Goal: Task Accomplishment & Management: Manage account settings

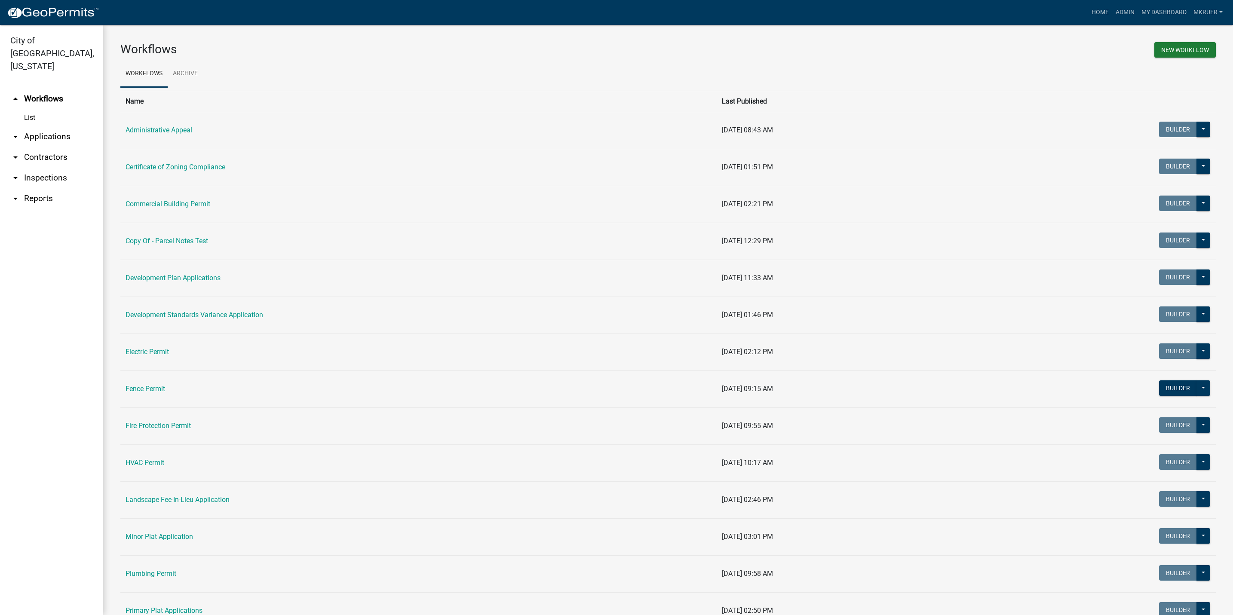
click at [38, 168] on link "arrow_drop_down Inspections" at bounding box center [51, 178] width 103 height 21
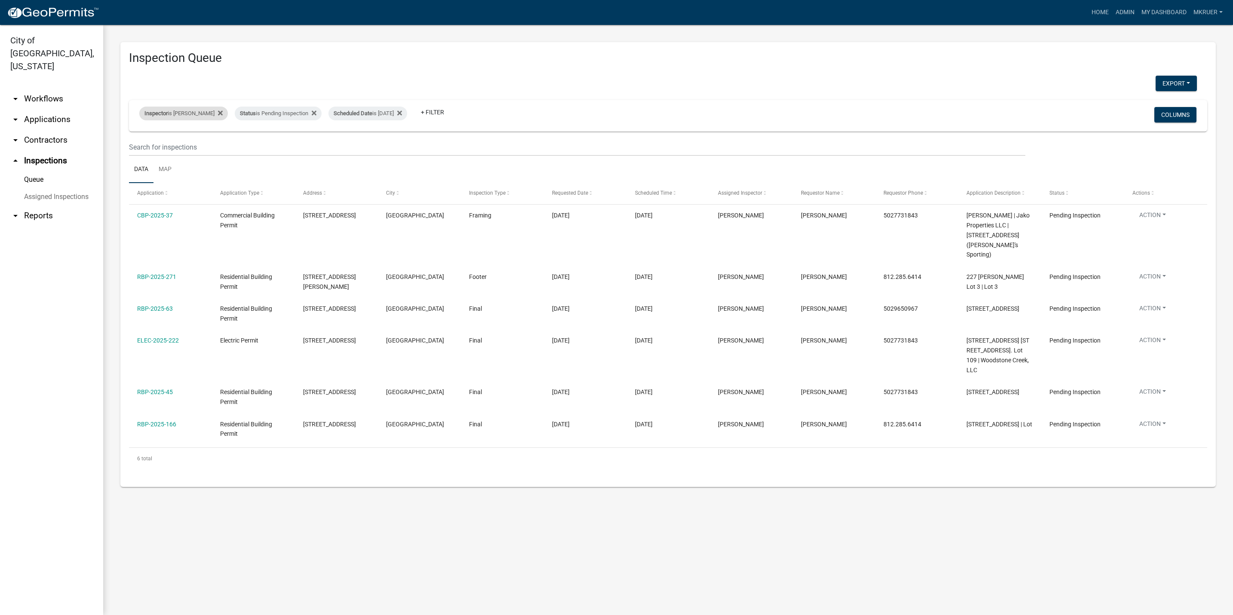
click at [181, 111] on div "Inspector is Mike Kruer" at bounding box center [183, 114] width 89 height 14
click at [148, 155] on select "Select an option None Shawn Jeremy Ramsey Mary Frey Chad Reischl Mike Kruer Har…" at bounding box center [177, 155] width 86 height 18
click at [139, 146] on select "Select an option None Shawn Jeremy Ramsey Mary Frey Chad Reischl Mike Kruer Har…" at bounding box center [177, 155] width 86 height 18
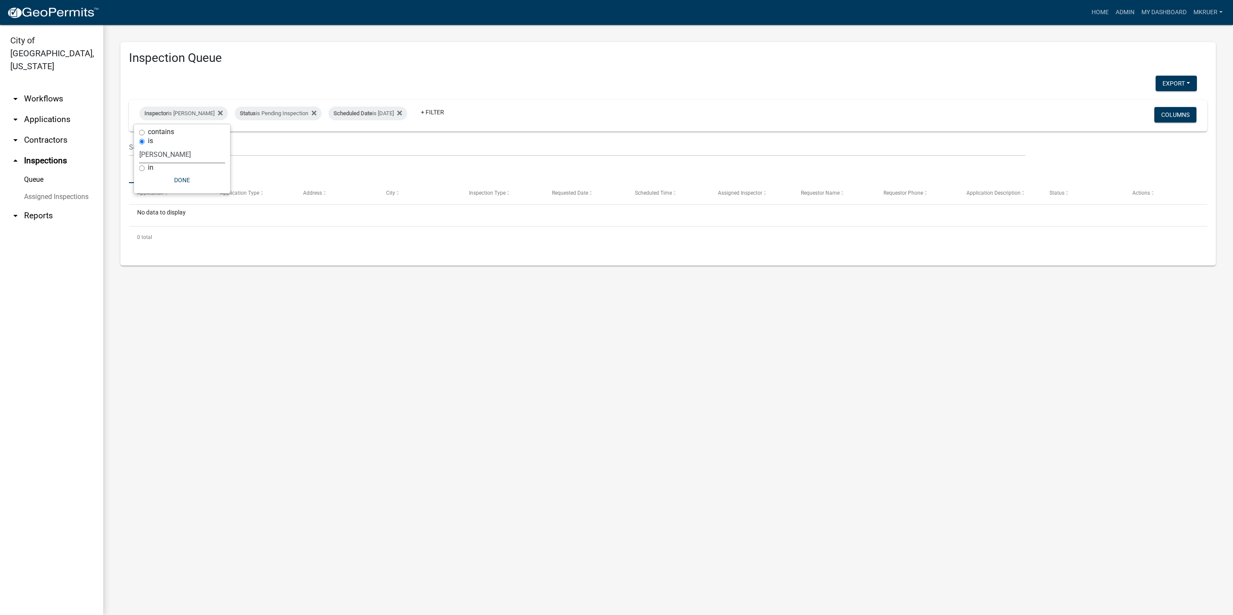
click at [184, 155] on select "Select an option None Shawn Jeremy Ramsey Mary Frey Chad Reischl Mike Kruer Har…" at bounding box center [182, 155] width 86 height 18
click at [139, 146] on select "Select an option None Shawn Jeremy Ramsey Mary Frey Chad Reischl Mike Kruer Har…" at bounding box center [182, 155] width 86 height 18
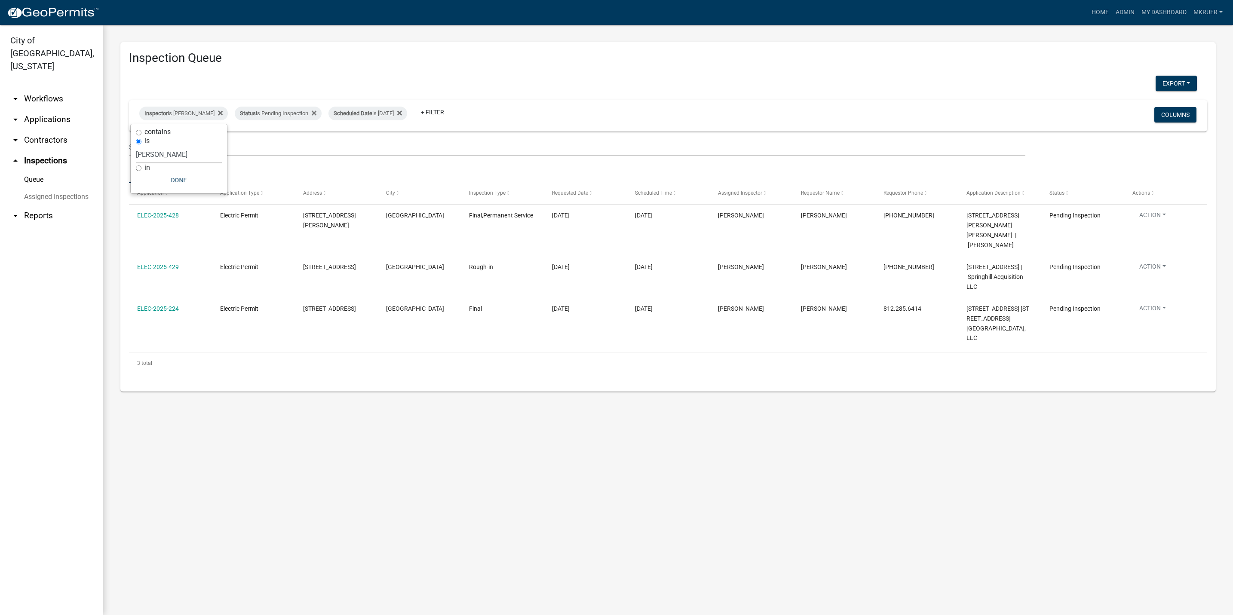
click at [141, 156] on select "Select an option None Shawn Jeremy Ramsey Mary Frey Chad Reischl Mike Kruer Har…" at bounding box center [179, 155] width 86 height 18
click at [141, 146] on select "Select an option None Shawn Jeremy Ramsey Mary Frey Chad Reischl Mike Kruer Har…" at bounding box center [179, 155] width 86 height 18
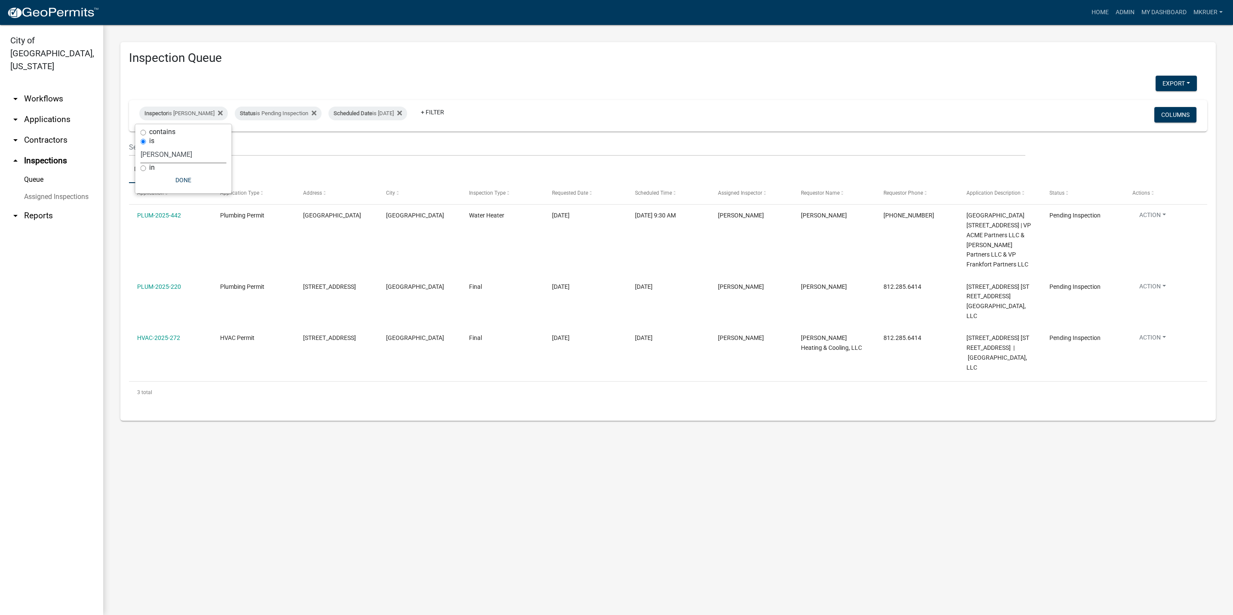
click at [178, 155] on select "Select an option None Shawn Jeremy Ramsey Mary Frey Chad Reischl Mike Kruer Har…" at bounding box center [184, 155] width 86 height 18
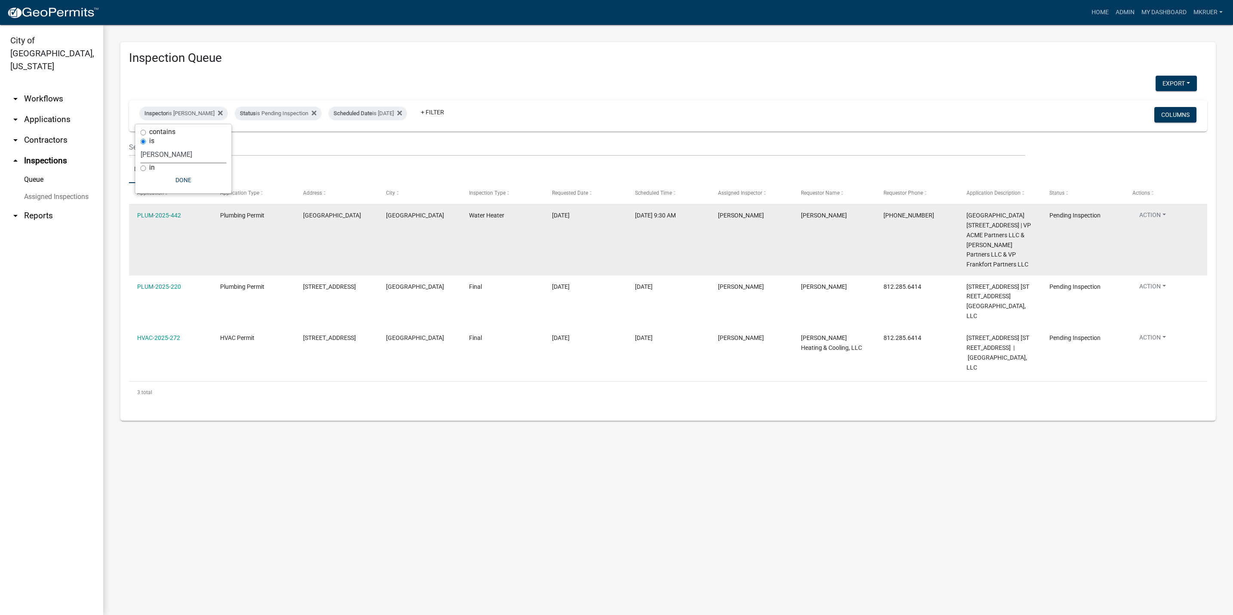
click at [141, 146] on select "Select an option None Shawn Jeremy Ramsey Mary Frey Chad Reischl Mike Kruer Har…" at bounding box center [184, 155] width 86 height 18
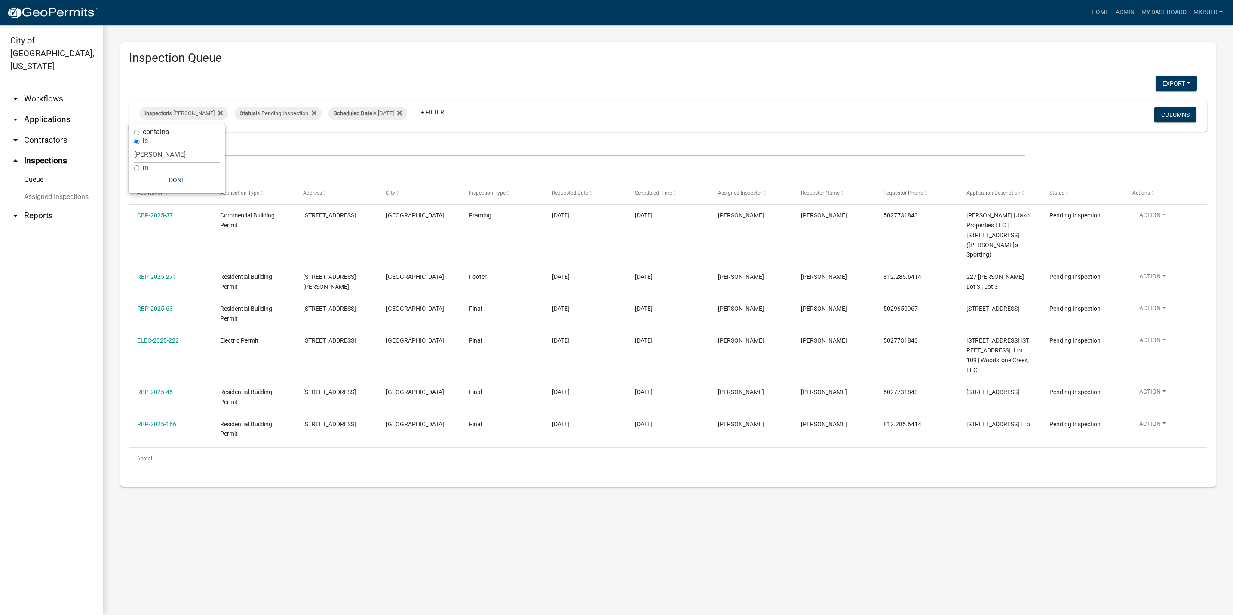
click at [147, 153] on select "Select an option None Shawn Jeremy Ramsey Mary Frey Chad Reischl Mike Kruer Har…" at bounding box center [177, 155] width 86 height 18
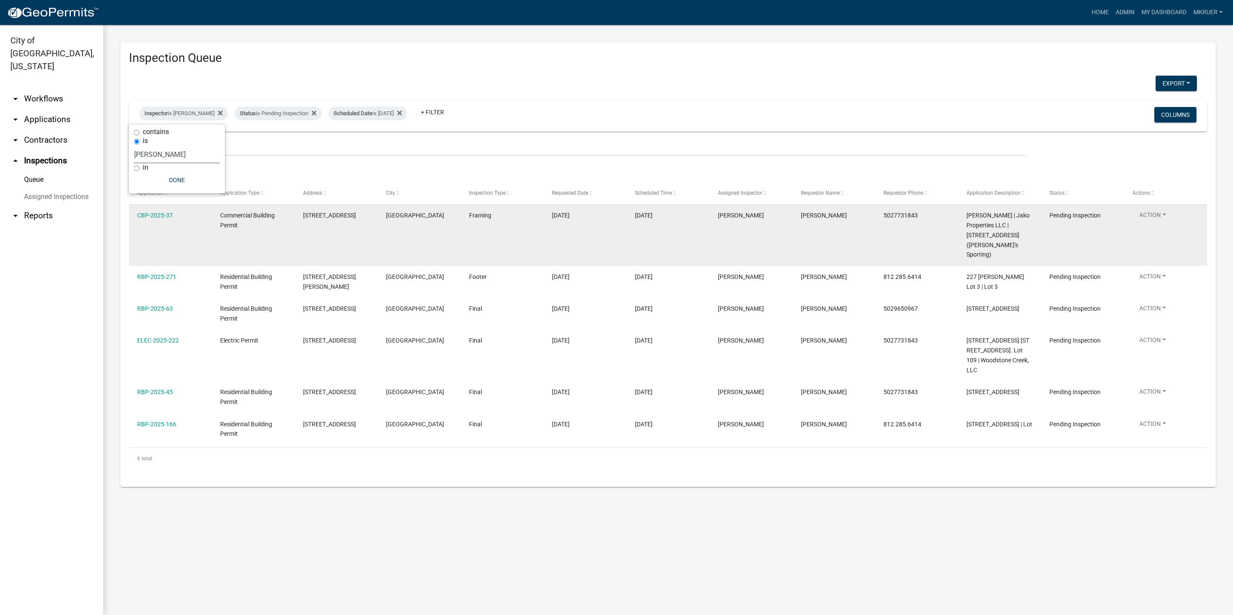
select select "7b0b9f25-f402-4148-9522-9b9b34b3e885"
click at [136, 146] on select "Select an option None Shawn Jeremy Ramsey Mary Frey Chad Reischl Mike Kruer Har…" at bounding box center [177, 155] width 86 height 18
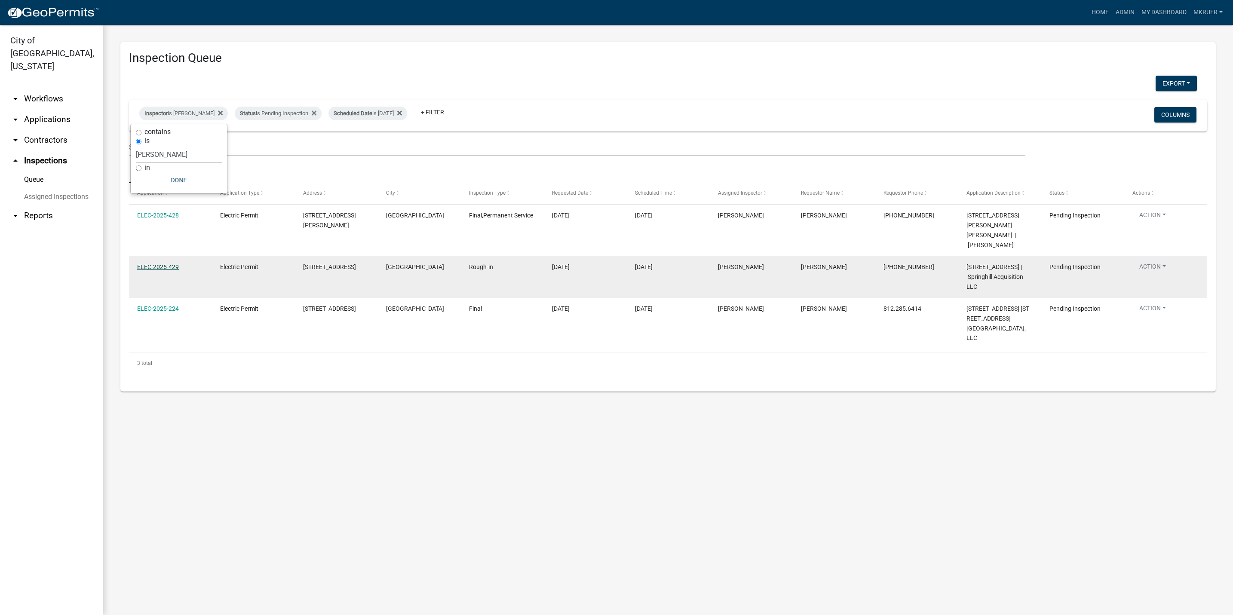
click at [156, 263] on link "ELEC-2025-429" at bounding box center [158, 266] width 42 height 7
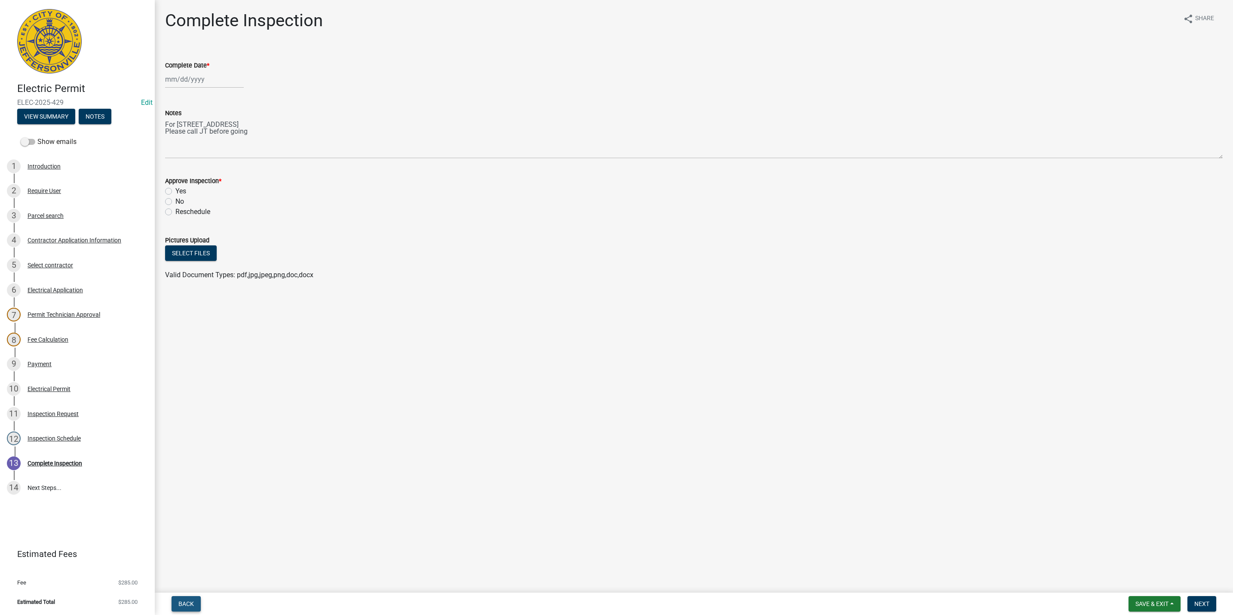
click at [186, 607] on button "Back" at bounding box center [185, 603] width 29 height 15
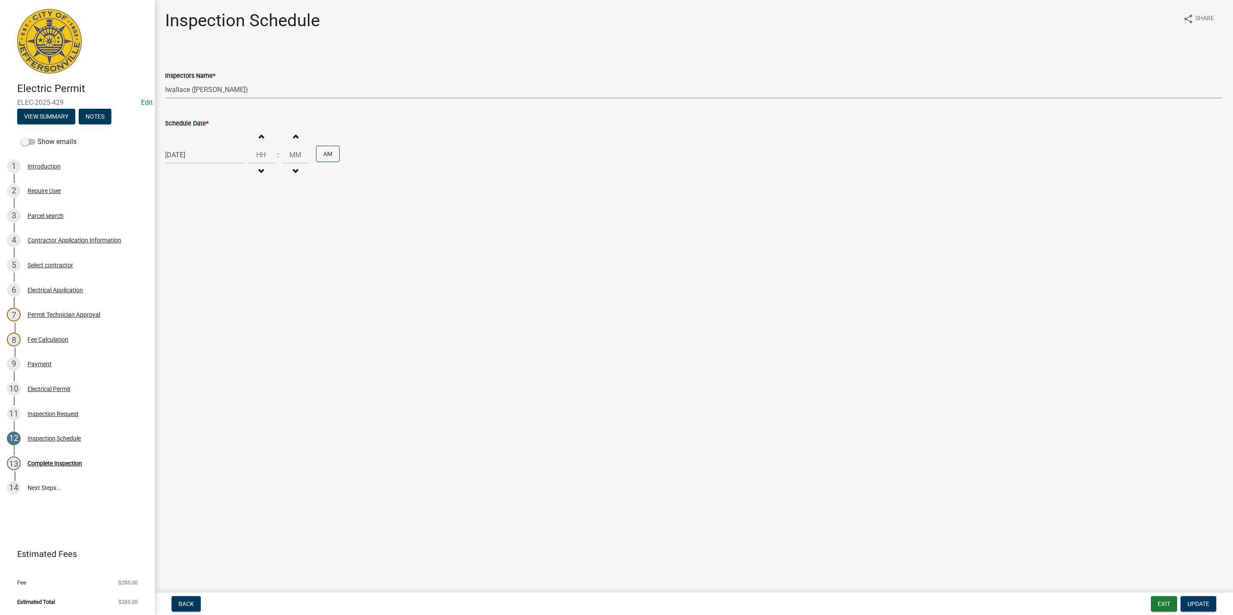
click at [190, 88] on select "Select Item... [PERSON_NAME] ([PERSON_NAME]) [PERSON_NAME] ([PERSON_NAME]) mkru…" at bounding box center [693, 90] width 1057 height 18
select select "fdb3bcc6-ce93-4663-8a18-5c08884dd177"
click at [165, 81] on select "Select Item... [PERSON_NAME] ([PERSON_NAME]) [PERSON_NAME] ([PERSON_NAME]) mkru…" at bounding box center [693, 90] width 1057 height 18
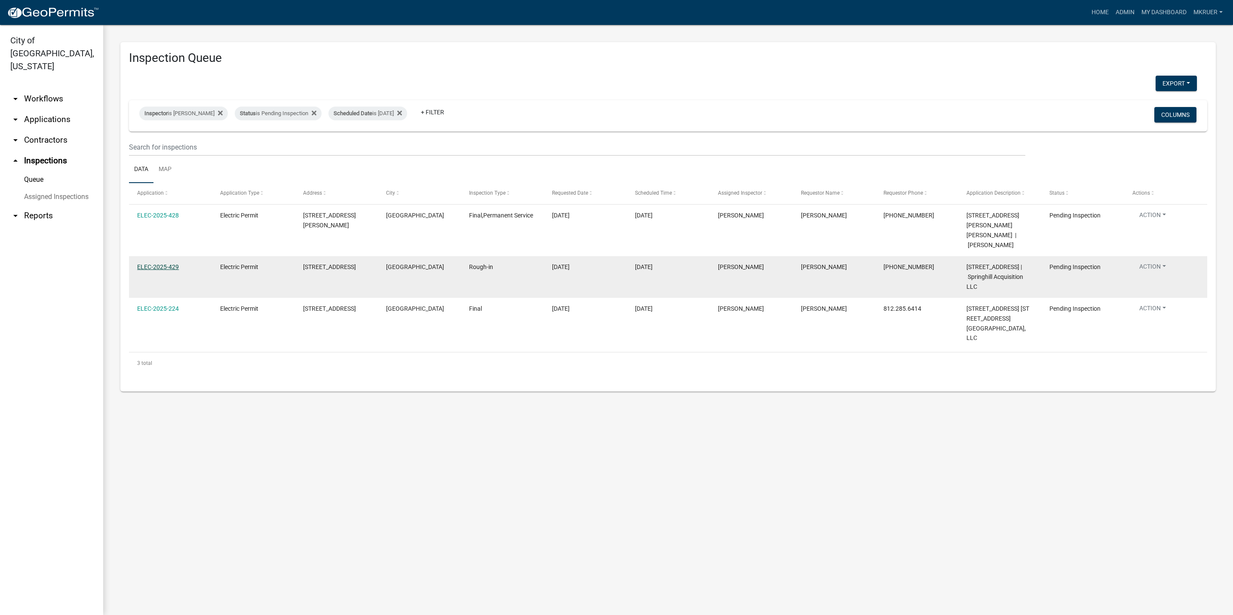
click at [158, 263] on link "ELEC-2025-429" at bounding box center [158, 266] width 42 height 7
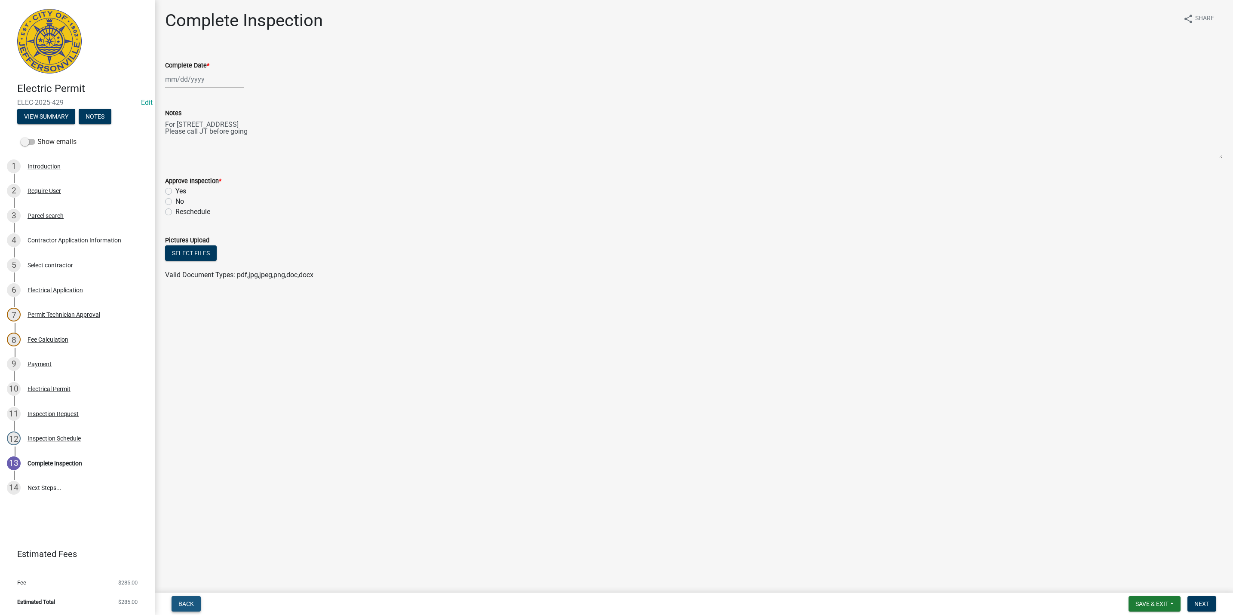
click at [187, 597] on button "Back" at bounding box center [185, 603] width 29 height 15
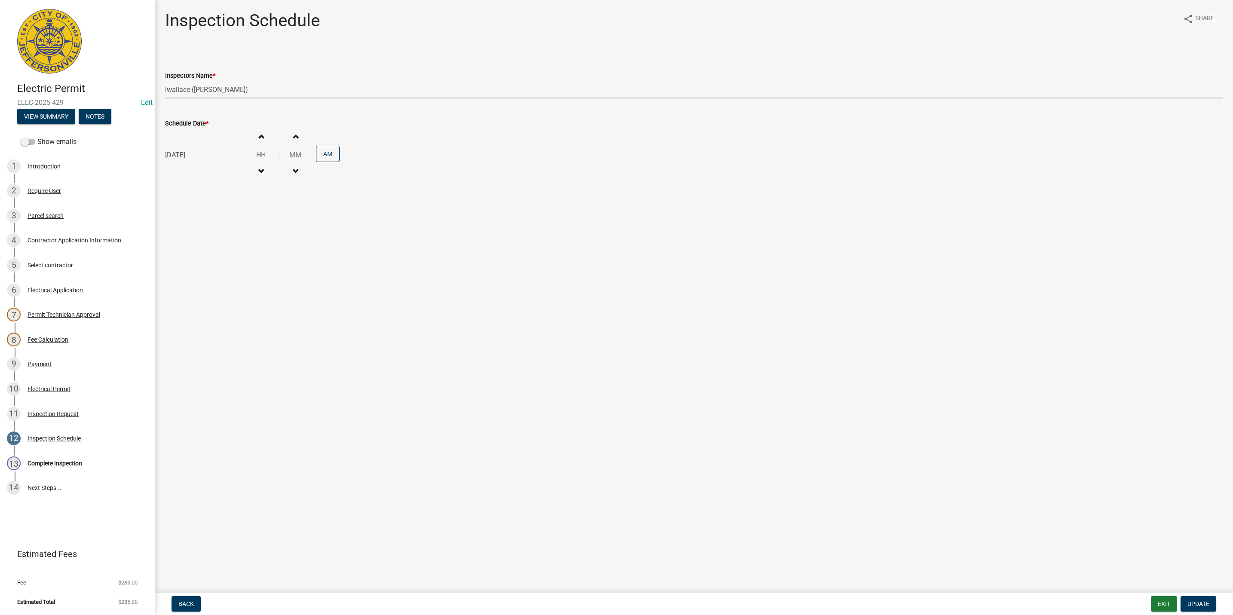
click at [202, 88] on select "Select Item... [PERSON_NAME] ([PERSON_NAME]) [PERSON_NAME] ([PERSON_NAME]) mkru…" at bounding box center [693, 90] width 1057 height 18
select select "fdb3bcc6-ce93-4663-8a18-5c08884dd177"
click at [165, 81] on select "Select Item... [PERSON_NAME] ([PERSON_NAME]) [PERSON_NAME] ([PERSON_NAME]) mkru…" at bounding box center [693, 90] width 1057 height 18
click at [1202, 604] on span "Update" at bounding box center [1198, 603] width 22 height 7
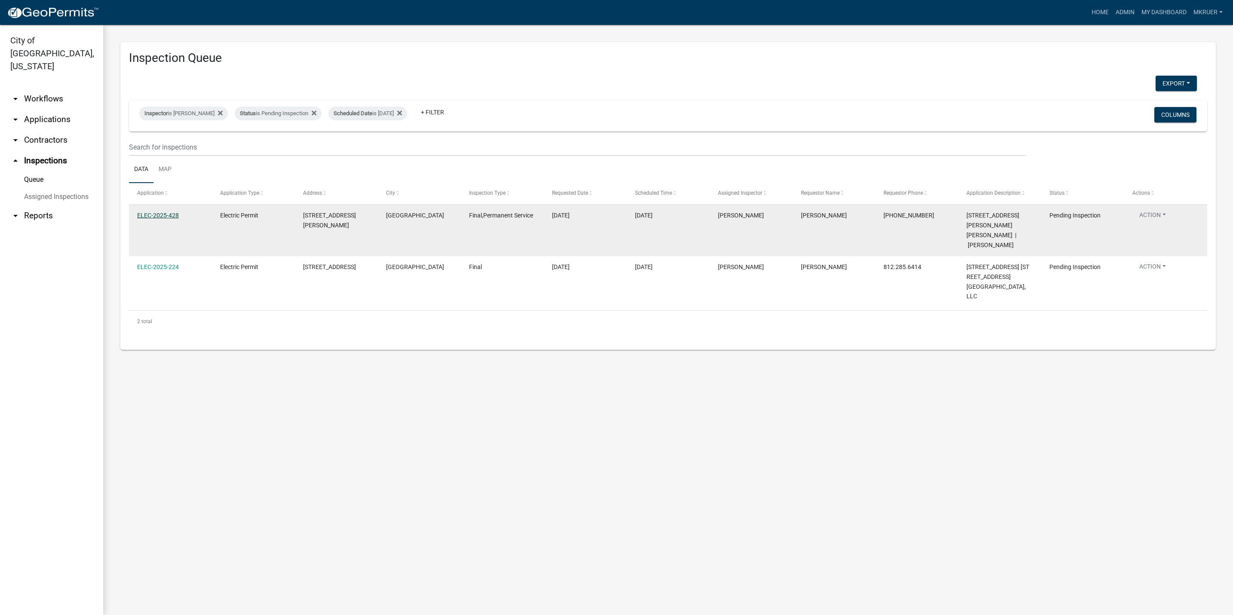
click at [155, 214] on link "ELEC-2025-428" at bounding box center [158, 215] width 42 height 7
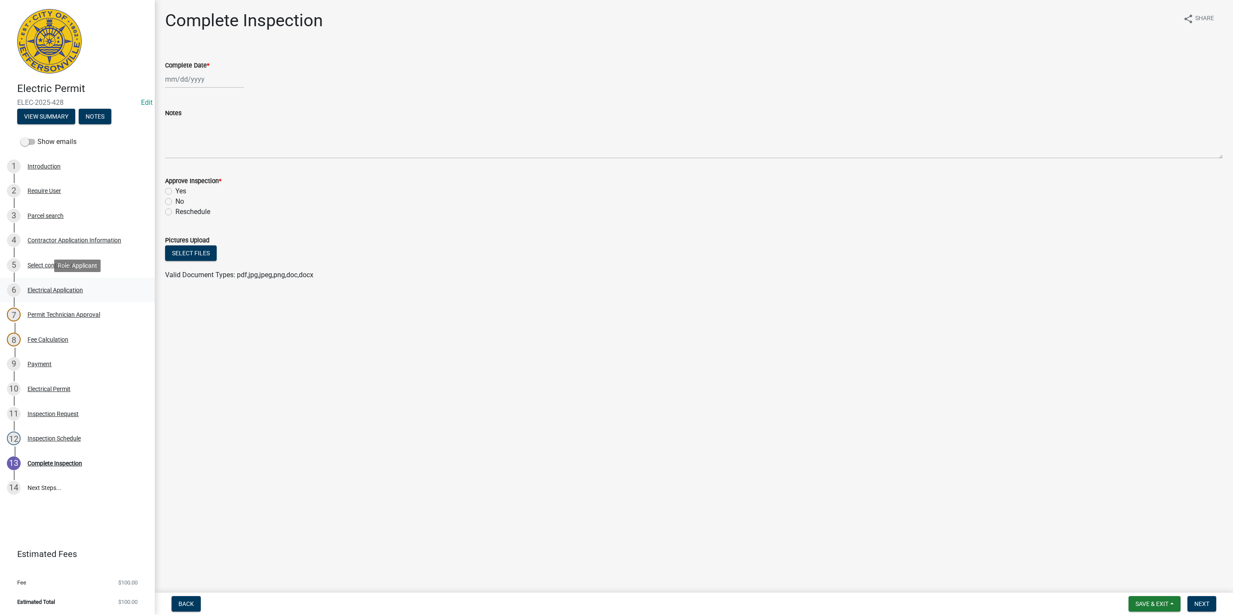
click at [51, 289] on div "Electrical Application" at bounding box center [55, 290] width 55 height 6
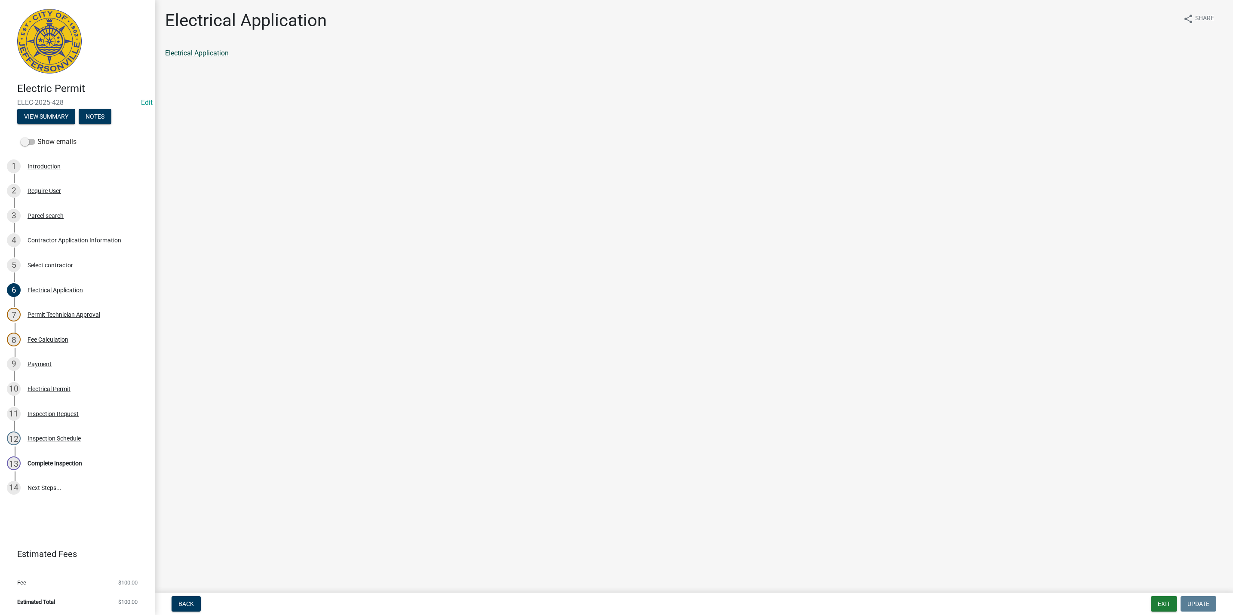
click at [199, 55] on link "Electrical Application" at bounding box center [197, 53] width 64 height 8
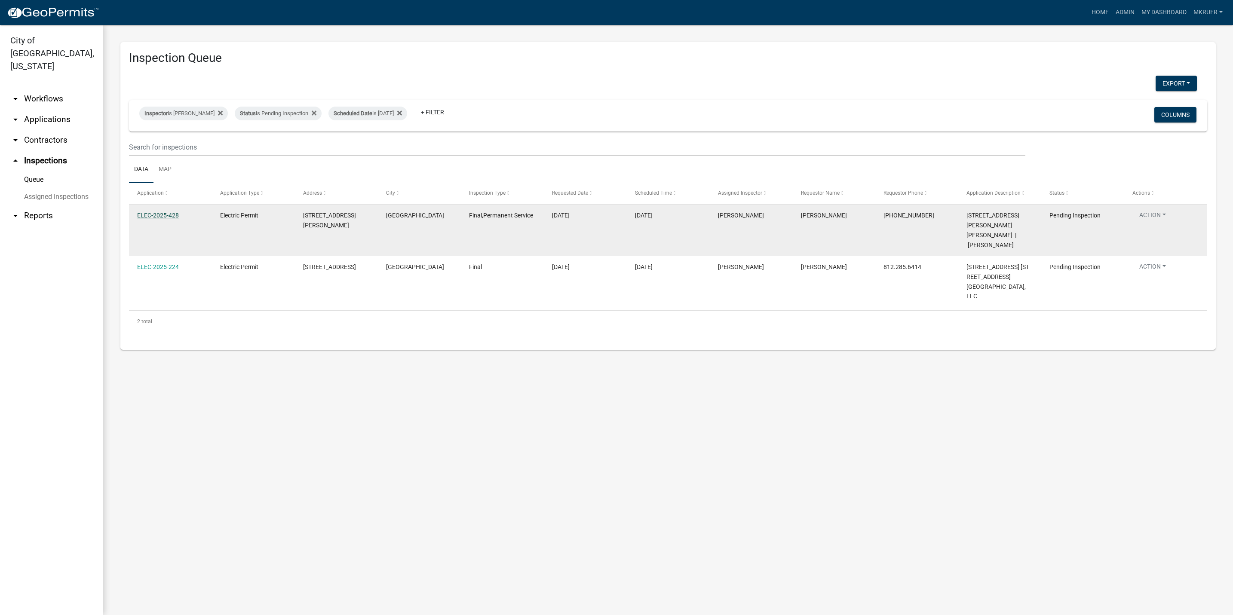
click at [155, 215] on link "ELEC-2025-428" at bounding box center [158, 215] width 42 height 7
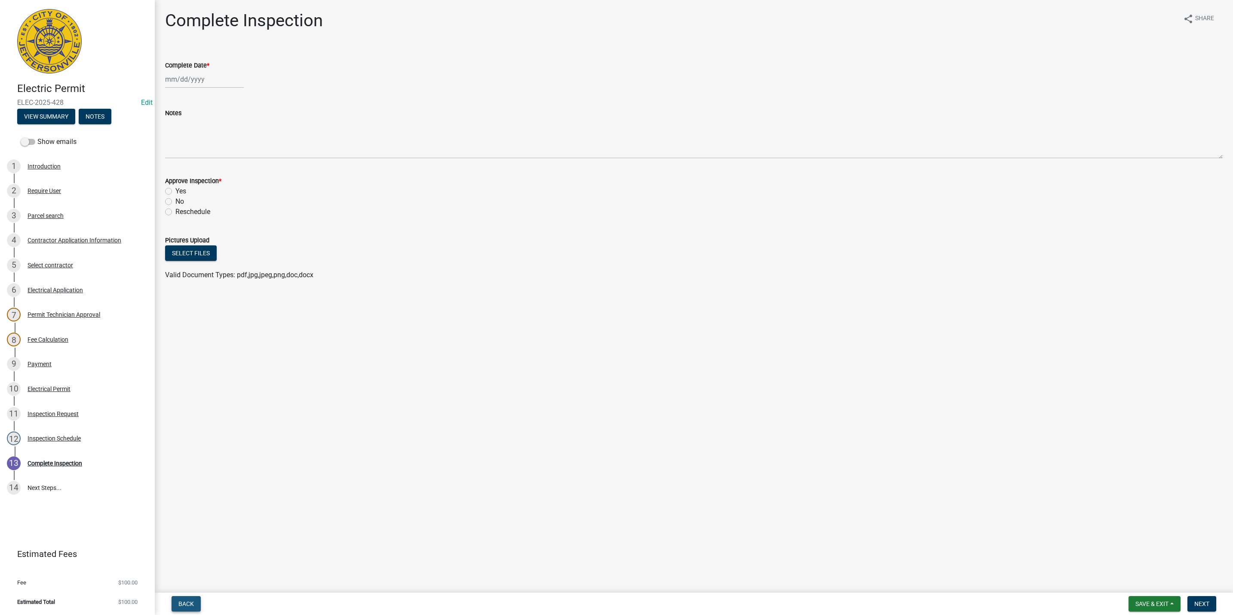
click at [189, 604] on span "Back" at bounding box center [185, 603] width 15 height 7
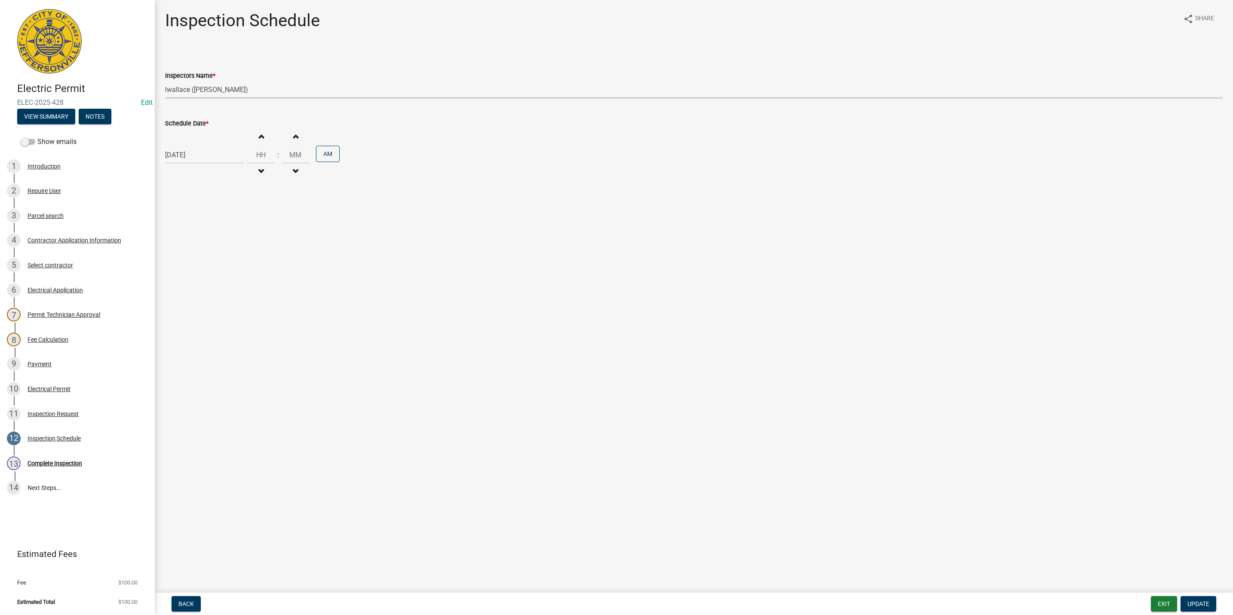
click at [196, 91] on select "Select Item... jramsey (Jeremy Ramsey) MaryFrey (Mary Frey) mkruer (Mike Kruer)…" at bounding box center [693, 90] width 1057 height 18
select select "fdb3bcc6-ce93-4663-8a18-5c08884dd177"
click at [165, 81] on select "Select Item... jramsey (Jeremy Ramsey) MaryFrey (Mary Frey) mkruer (Mike Kruer)…" at bounding box center [693, 90] width 1057 height 18
click at [1199, 605] on span "Update" at bounding box center [1198, 603] width 22 height 7
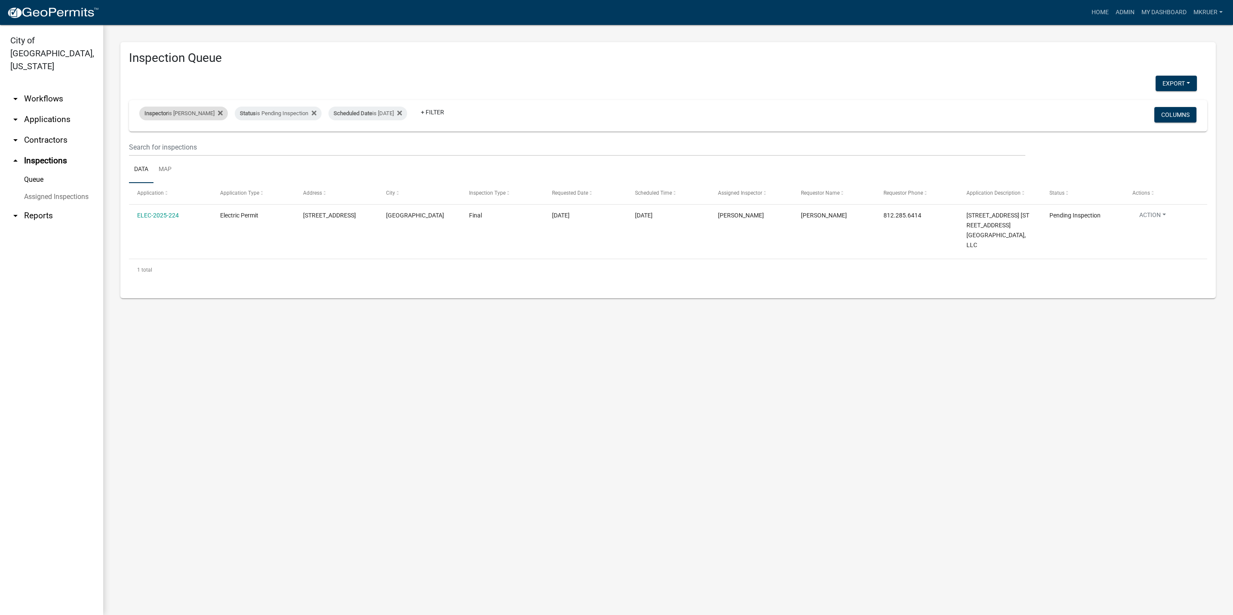
click at [184, 111] on div "Inspector is larry wallace" at bounding box center [183, 114] width 89 height 14
click at [157, 155] on select "Select an option None Shawn Jeremy Ramsey Mary Frey Chad Reischl Mike Kruer Har…" at bounding box center [179, 155] width 86 height 18
click at [136, 146] on select "Select an option None Shawn Jeremy Ramsey Mary Frey Chad Reischl Mike Kruer Har…" at bounding box center [179, 155] width 86 height 18
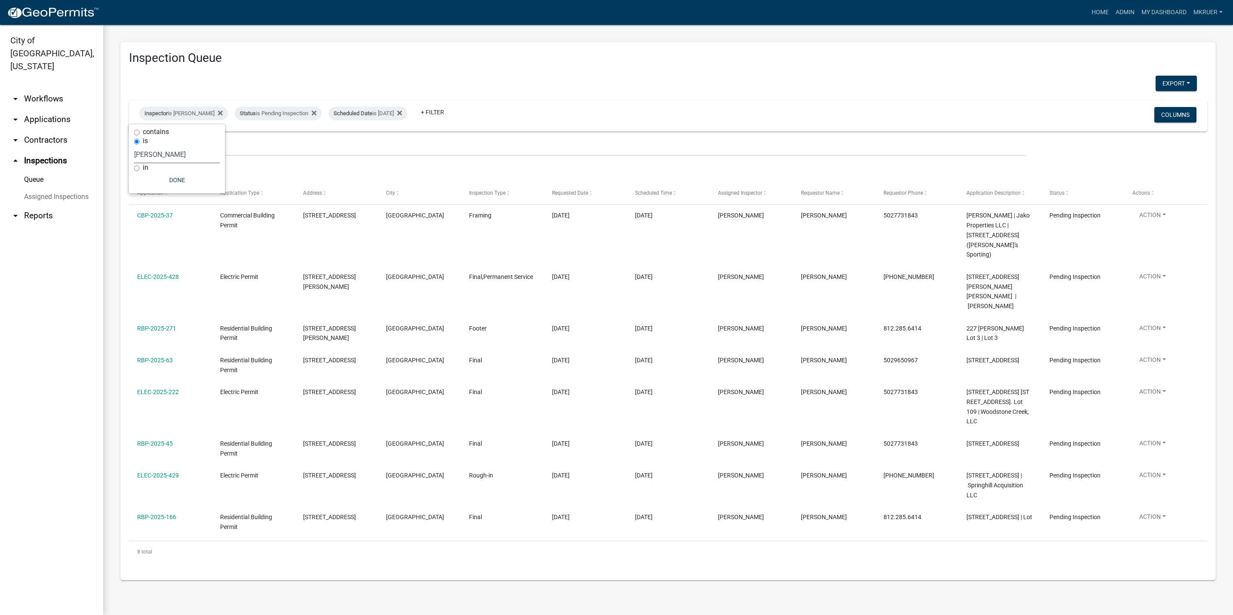
click at [148, 155] on select "Select an option None Shawn Jeremy Ramsey Mary Frey Chad Reischl Mike Kruer Har…" at bounding box center [177, 155] width 86 height 18
click at [141, 146] on select "Select an option None Shawn Jeremy Ramsey Mary Frey Chad Reischl Mike Kruer Har…" at bounding box center [177, 155] width 86 height 18
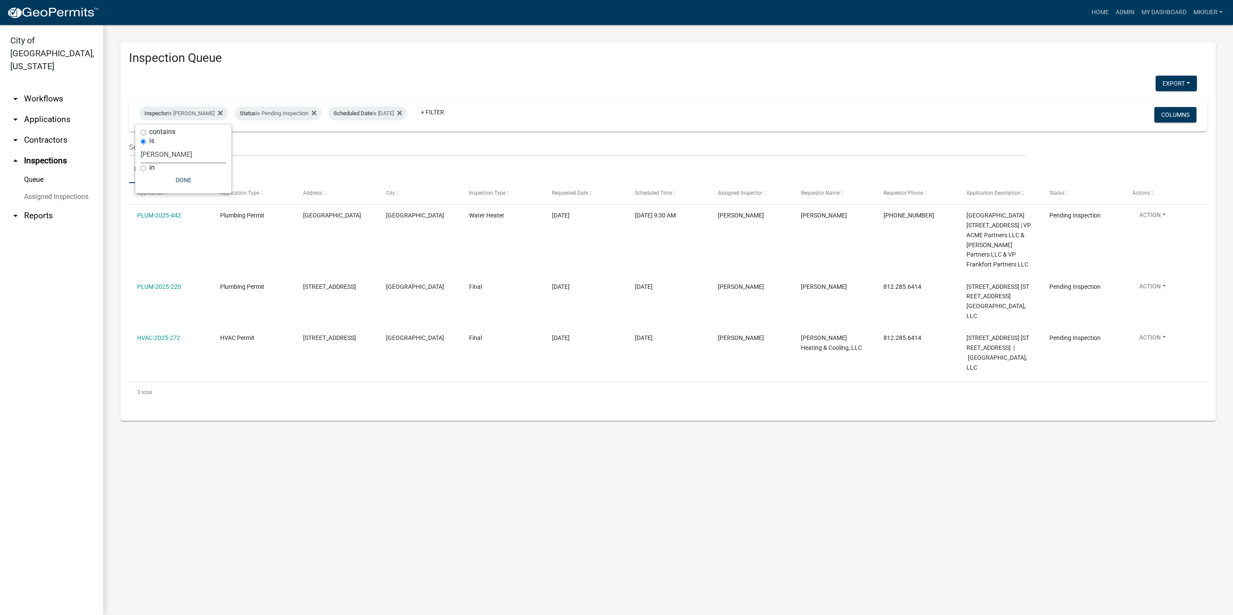
click at [175, 153] on select "Select an option None Shawn Jeremy Ramsey Mary Frey Chad Reischl Mike Kruer Har…" at bounding box center [184, 155] width 86 height 18
select select "fdb3bcc6-ce93-4663-8a18-5c08884dd177"
click at [141, 146] on select "Select an option None Shawn Jeremy Ramsey Mary Frey Chad Reischl Mike Kruer Har…" at bounding box center [184, 155] width 86 height 18
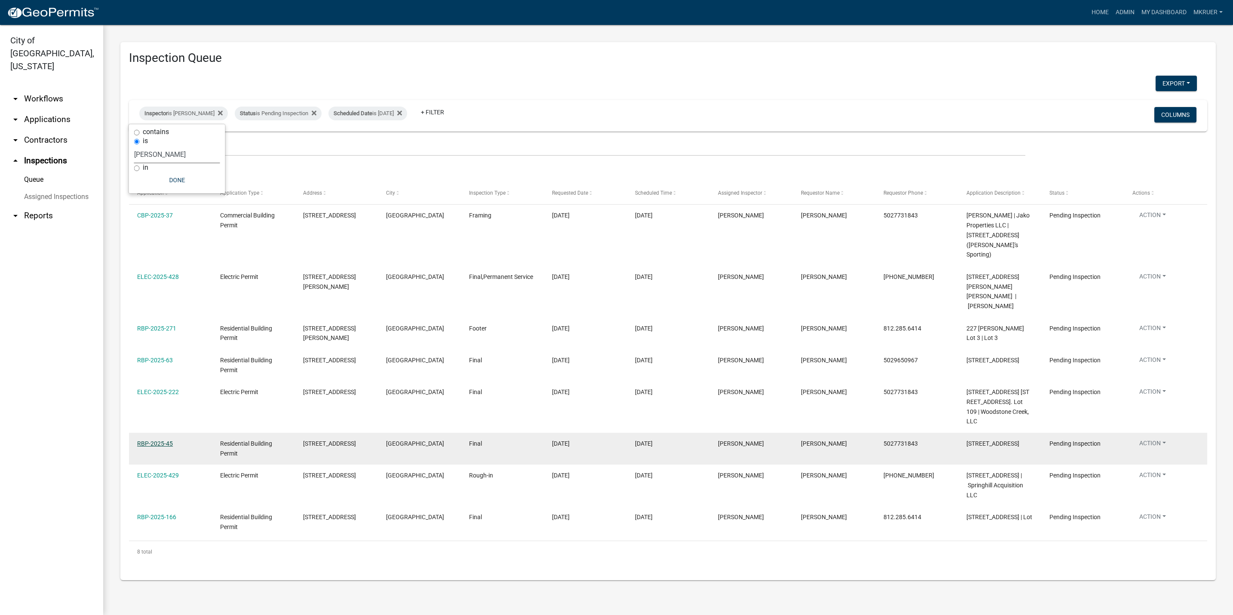
click at [151, 440] on link "RBP-2025-45" at bounding box center [155, 443] width 36 height 7
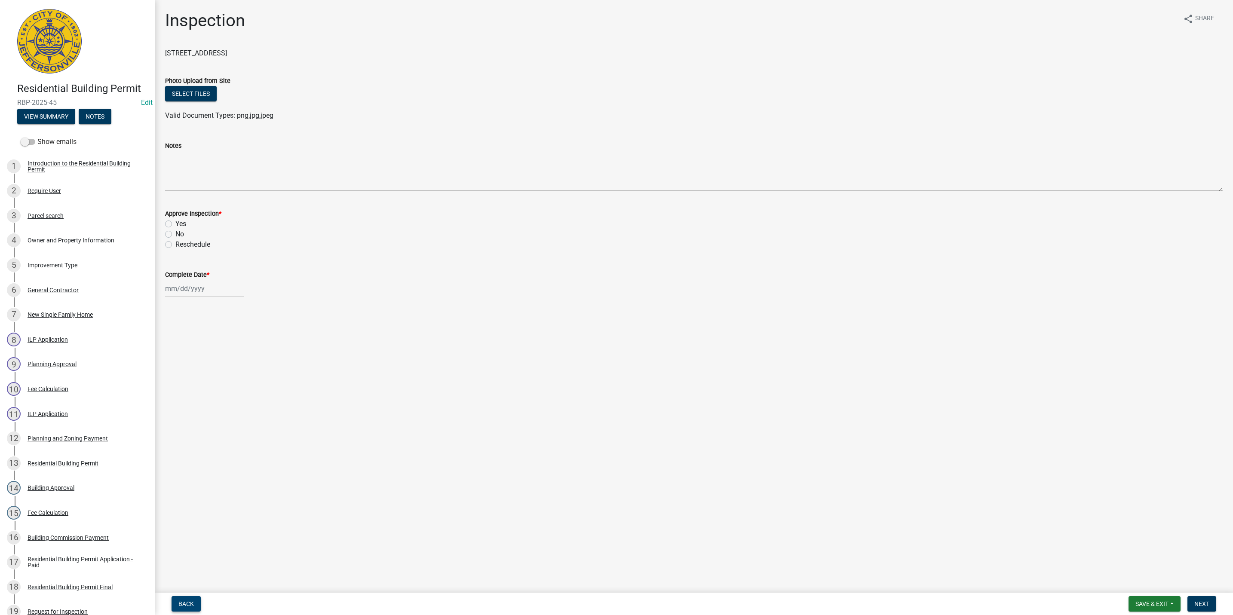
click at [186, 604] on span "Back" at bounding box center [185, 603] width 15 height 7
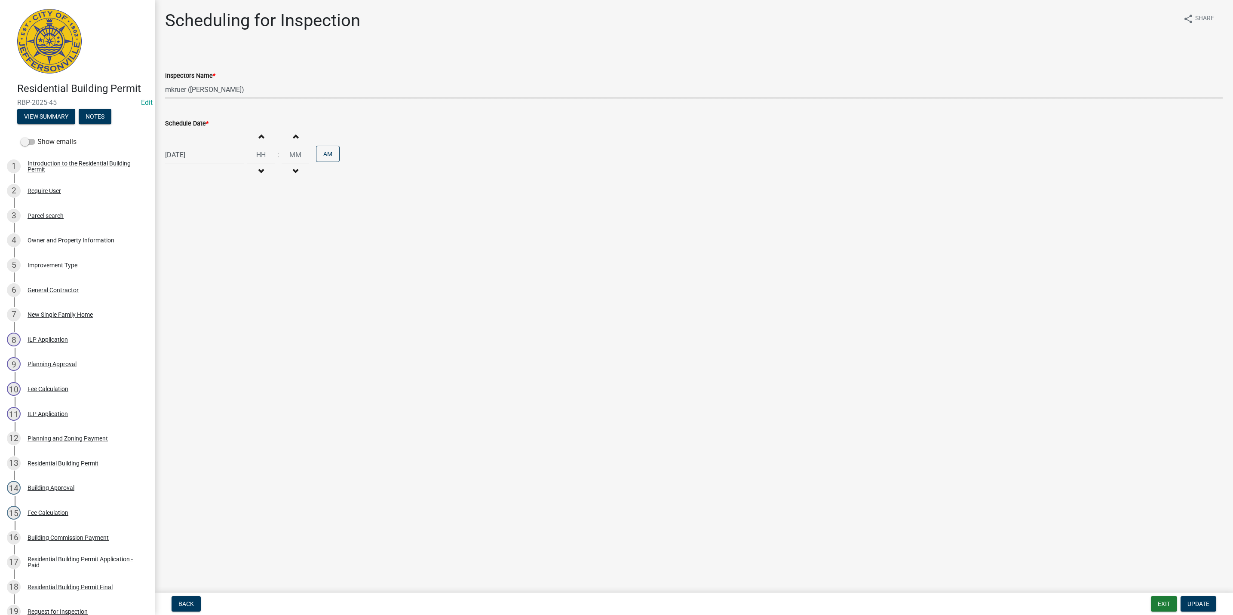
click at [173, 88] on select "Select Item... jramsey (Jeremy Ramsey) MaryFrey (Mary Frey) mkruer (Mike Kruer)…" at bounding box center [693, 90] width 1057 height 18
select select "13c97fbc-c819-4cee-844a-0db3d3c4db95"
click at [165, 81] on select "Select Item... jramsey (Jeremy Ramsey) MaryFrey (Mary Frey) mkruer (Mike Kruer)…" at bounding box center [693, 90] width 1057 height 18
click at [1201, 601] on span "Update" at bounding box center [1198, 603] width 22 height 7
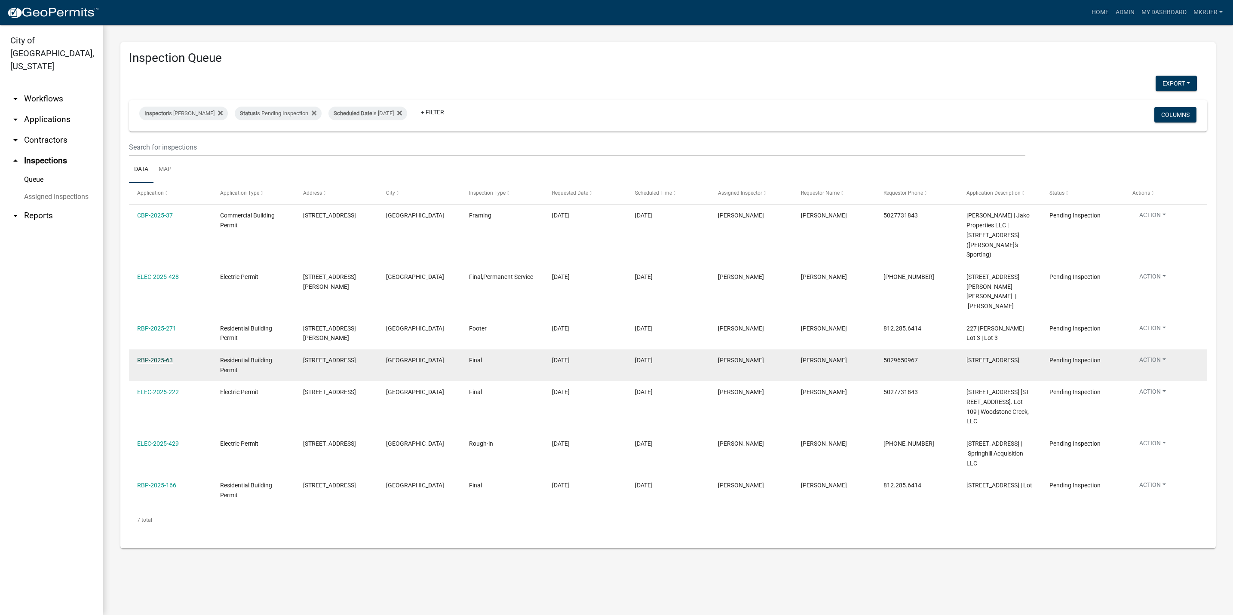
click at [152, 357] on link "RBP-2025-63" at bounding box center [155, 360] width 36 height 7
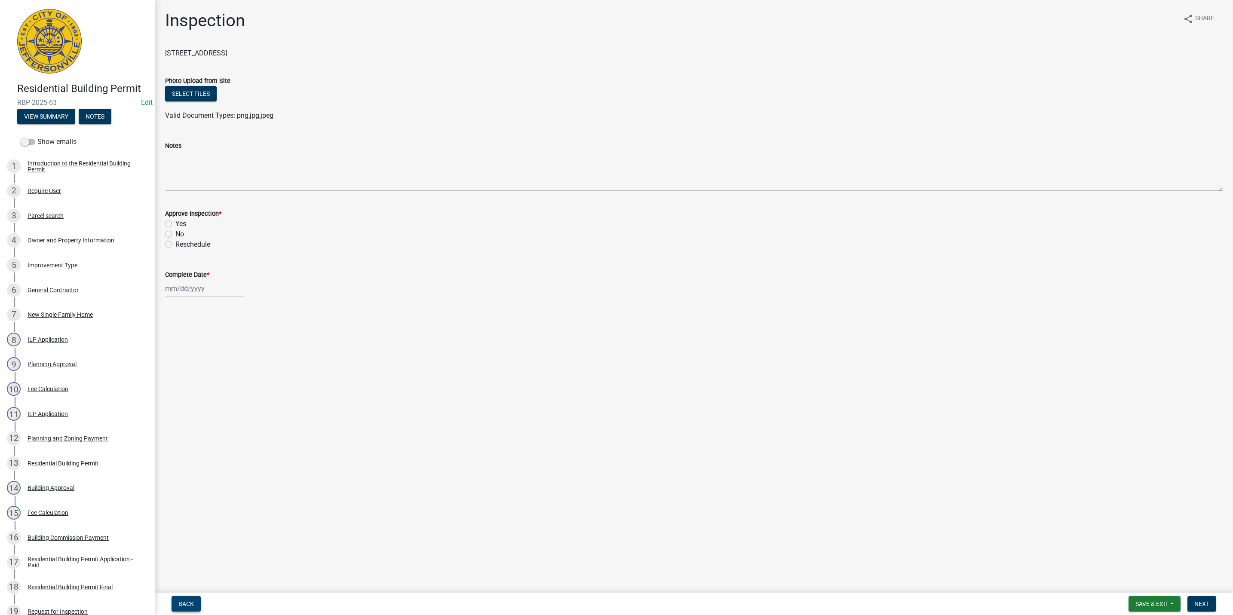
click at [183, 604] on span "Back" at bounding box center [185, 603] width 15 height 7
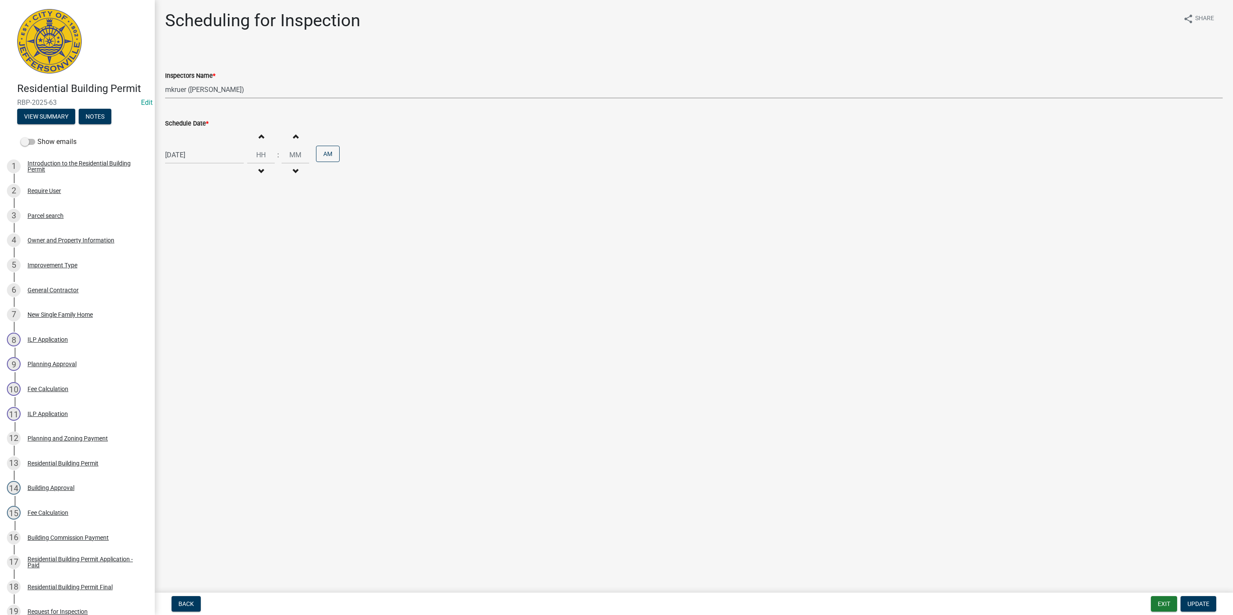
click at [203, 90] on select "Select Item... jramsey (Jeremy Ramsey) MaryFrey (Mary Frey) mkruer (Mike Kruer)…" at bounding box center [693, 90] width 1057 height 18
select select "13c97fbc-c819-4cee-844a-0db3d3c4db95"
click at [165, 81] on select "Select Item... jramsey (Jeremy Ramsey) MaryFrey (Mary Frey) mkruer (Mike Kruer)…" at bounding box center [693, 90] width 1057 height 18
click at [1202, 602] on span "Update" at bounding box center [1198, 603] width 22 height 7
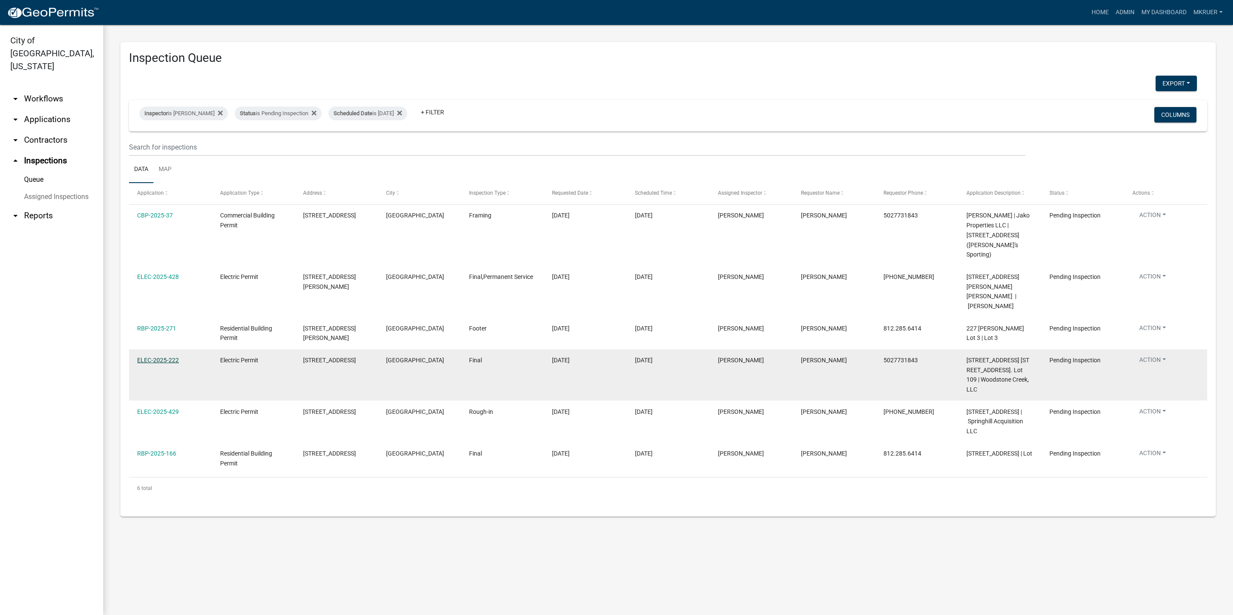
click at [153, 357] on link "ELEC-2025-222" at bounding box center [158, 360] width 42 height 7
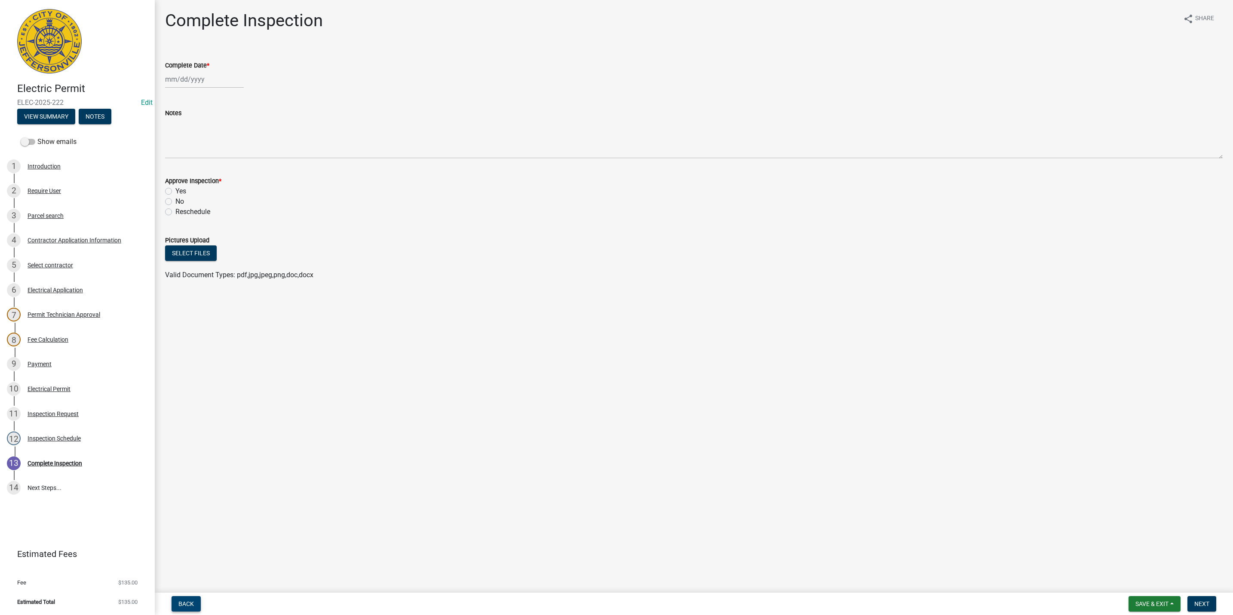
click at [182, 604] on span "Back" at bounding box center [185, 603] width 15 height 7
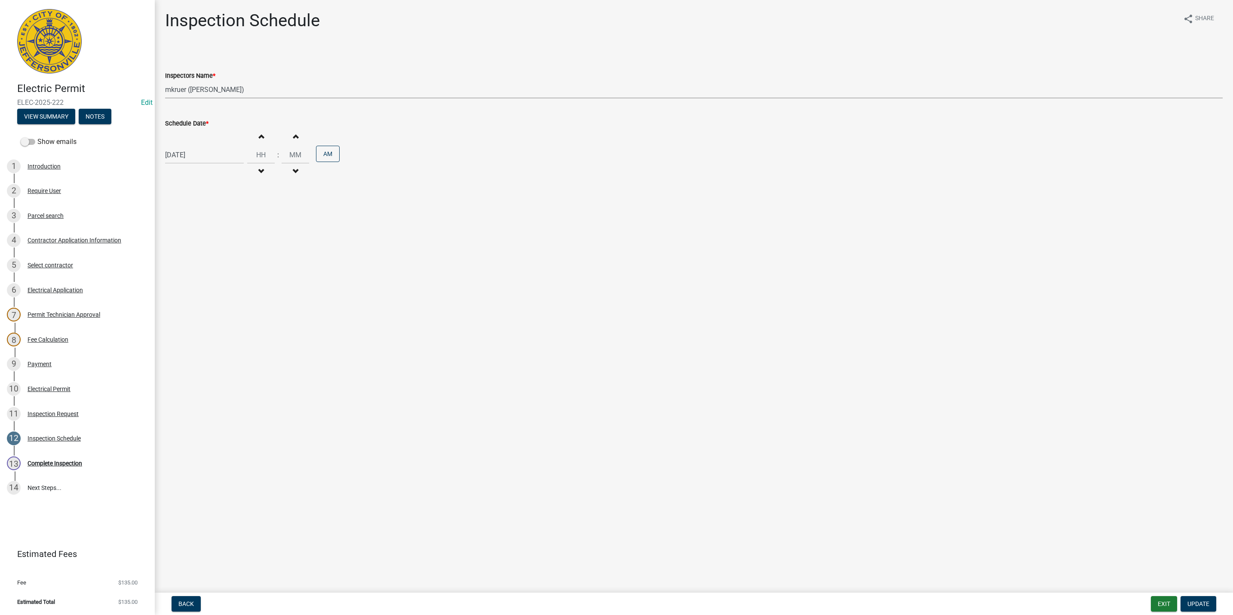
click at [195, 89] on select "Select Item... jramsey (Jeremy Ramsey) MaryFrey (Mary Frey) mkruer (Mike Kruer)…" at bounding box center [693, 90] width 1057 height 18
select select "13c97fbc-c819-4cee-844a-0db3d3c4db95"
click at [165, 81] on select "Select Item... jramsey (Jeremy Ramsey) MaryFrey (Mary Frey) mkruer (Mike Kruer)…" at bounding box center [693, 90] width 1057 height 18
click at [1193, 603] on span "Update" at bounding box center [1198, 603] width 22 height 7
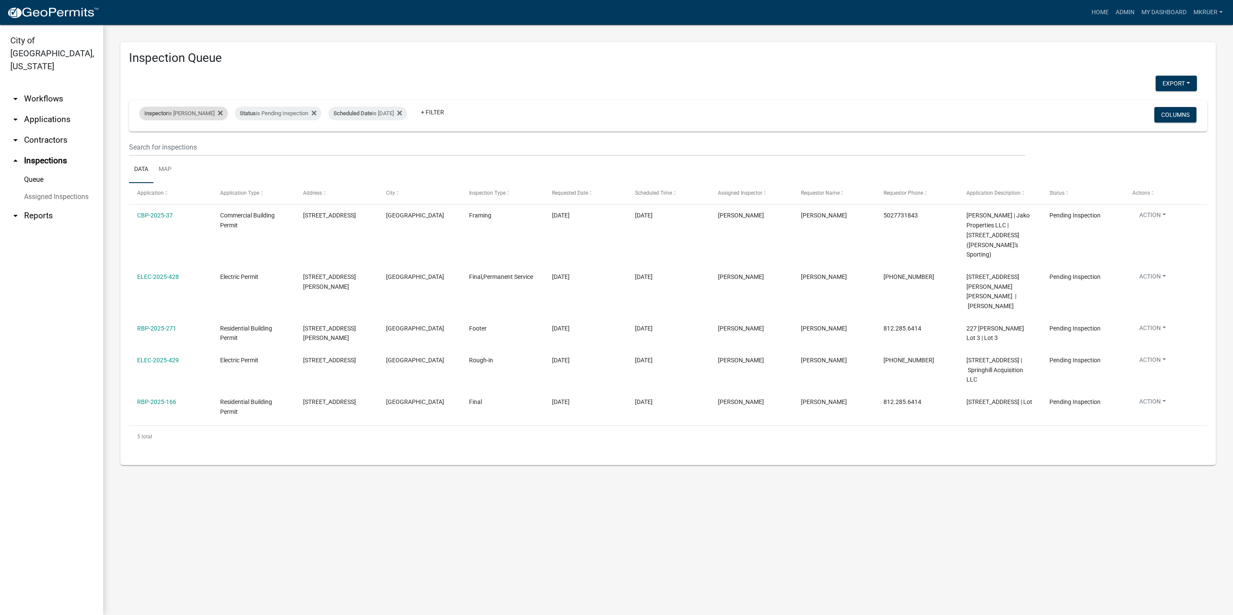
click at [190, 115] on div "Inspector is Mike Kruer" at bounding box center [183, 114] width 89 height 14
click at [156, 153] on select "Select an option None Shawn Jeremy Ramsey Mary Frey Chad Reischl Mike Kruer Har…" at bounding box center [177, 155] width 86 height 18
select select "13c97fbc-c819-4cee-844a-0db3d3c4db95"
click at [141, 146] on select "Select an option None Shawn Jeremy Ramsey Mary Frey Chad Reischl Mike Kruer Har…" at bounding box center [177, 155] width 86 height 18
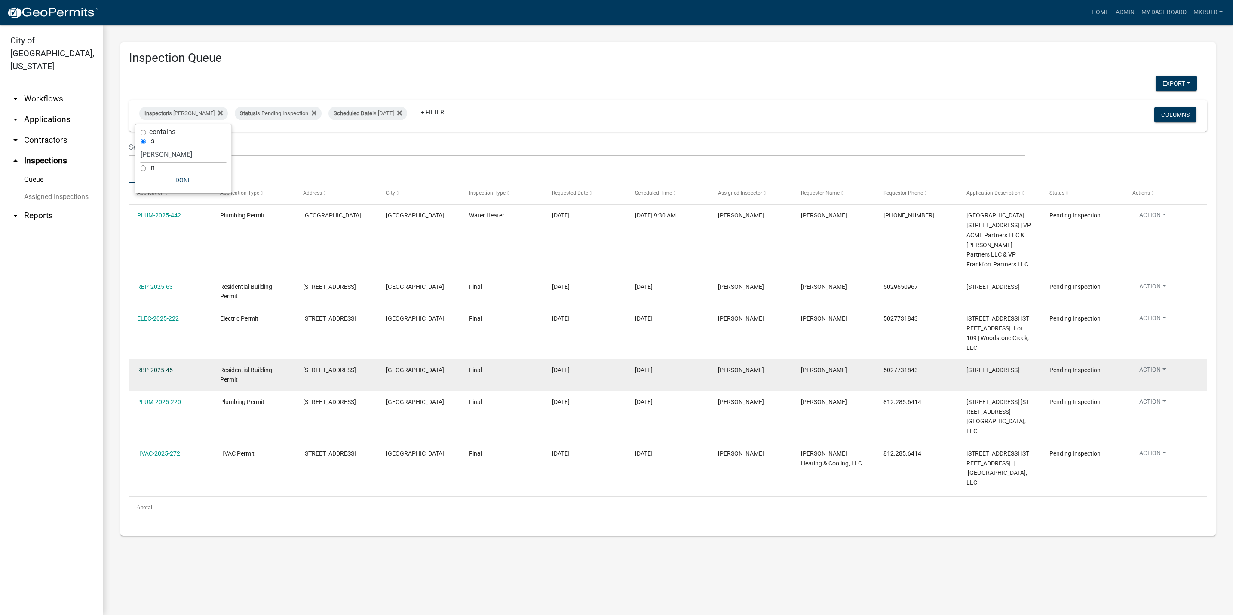
click at [147, 373] on link "RBP-2025-45" at bounding box center [155, 370] width 36 height 7
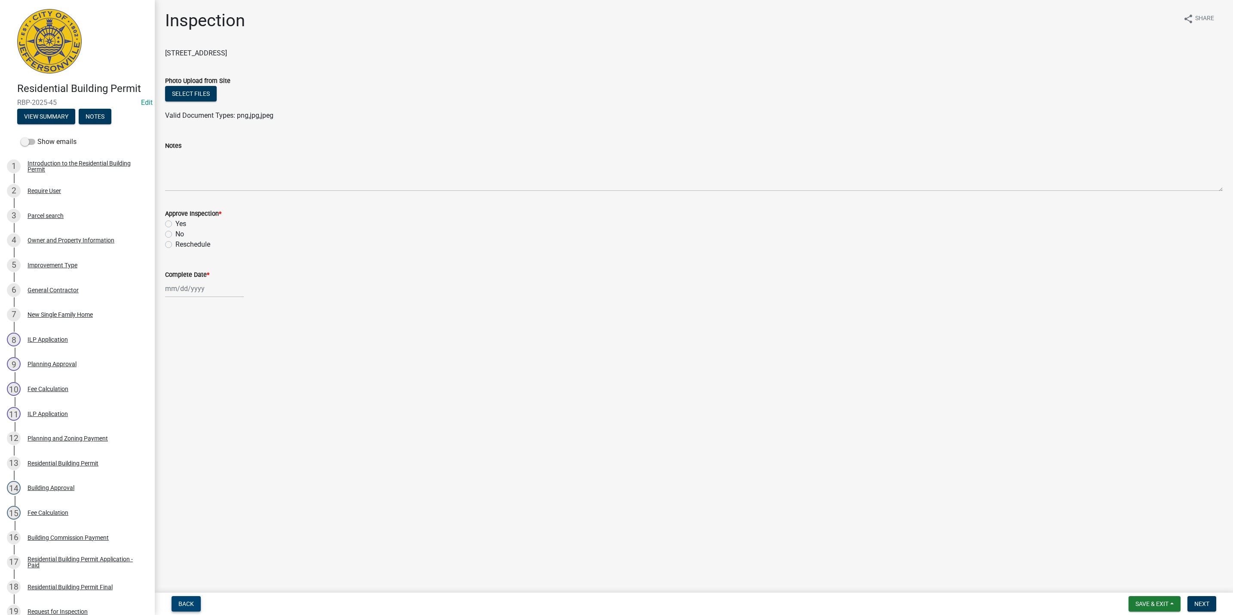
click at [188, 600] on span "Back" at bounding box center [185, 603] width 15 height 7
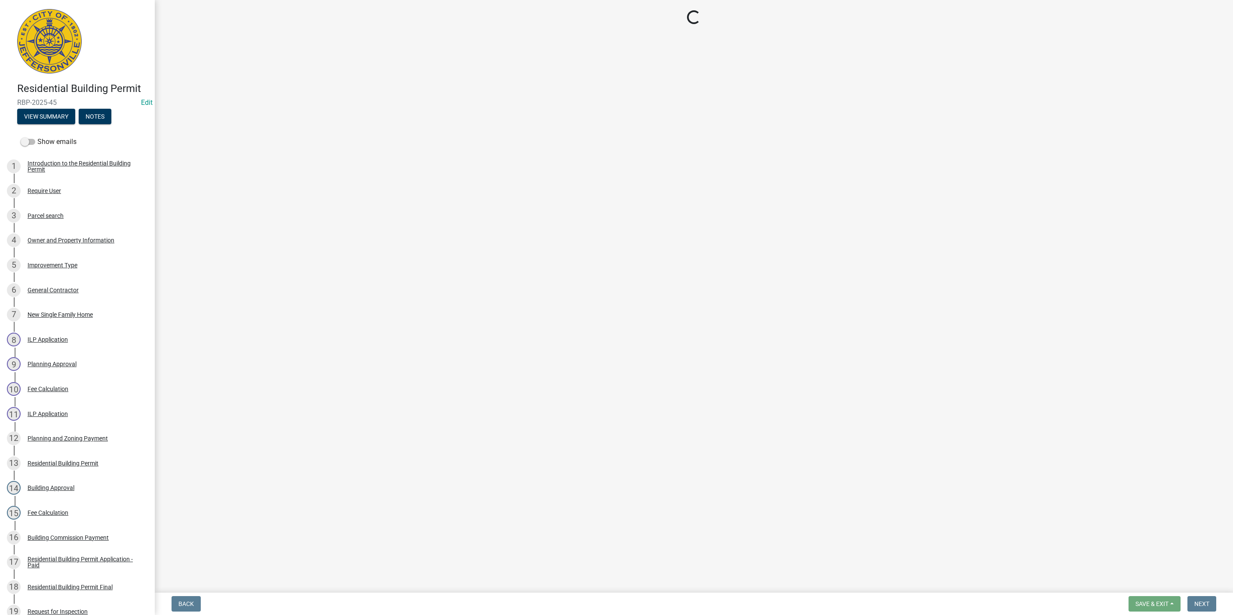
select select "13c97fbc-c819-4cee-844a-0db3d3c4db95"
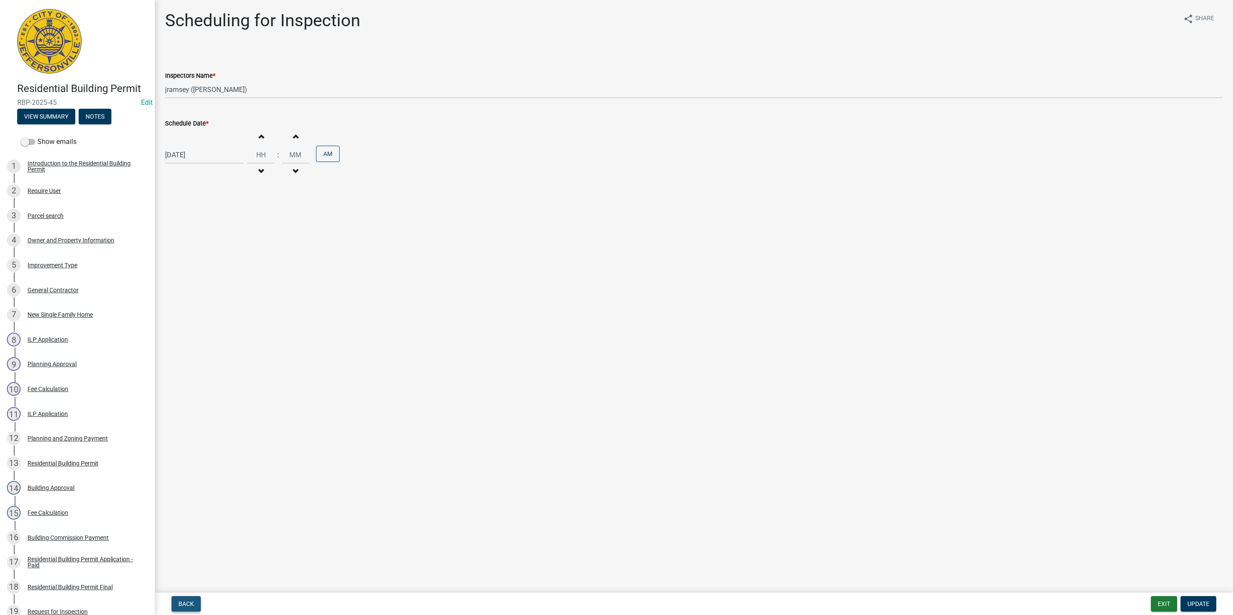
click at [190, 600] on span "Back" at bounding box center [185, 603] width 15 height 7
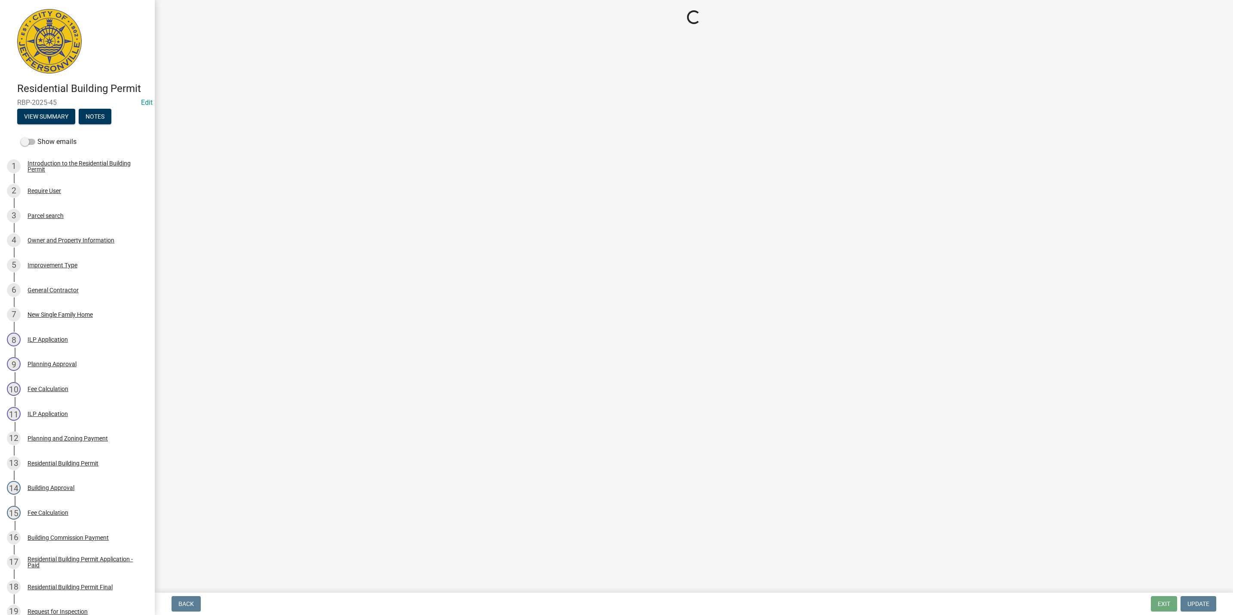
select select "8ea0f6e5-dde7-4881-a999-02519822ccbf"
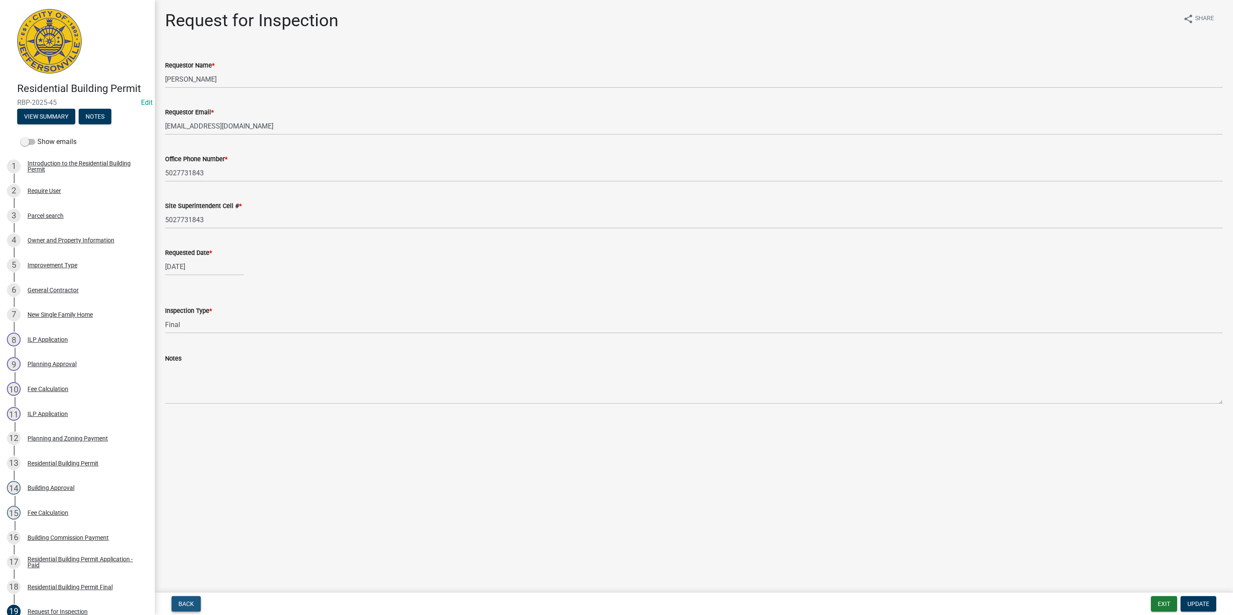
click at [191, 600] on span "Back" at bounding box center [185, 603] width 15 height 7
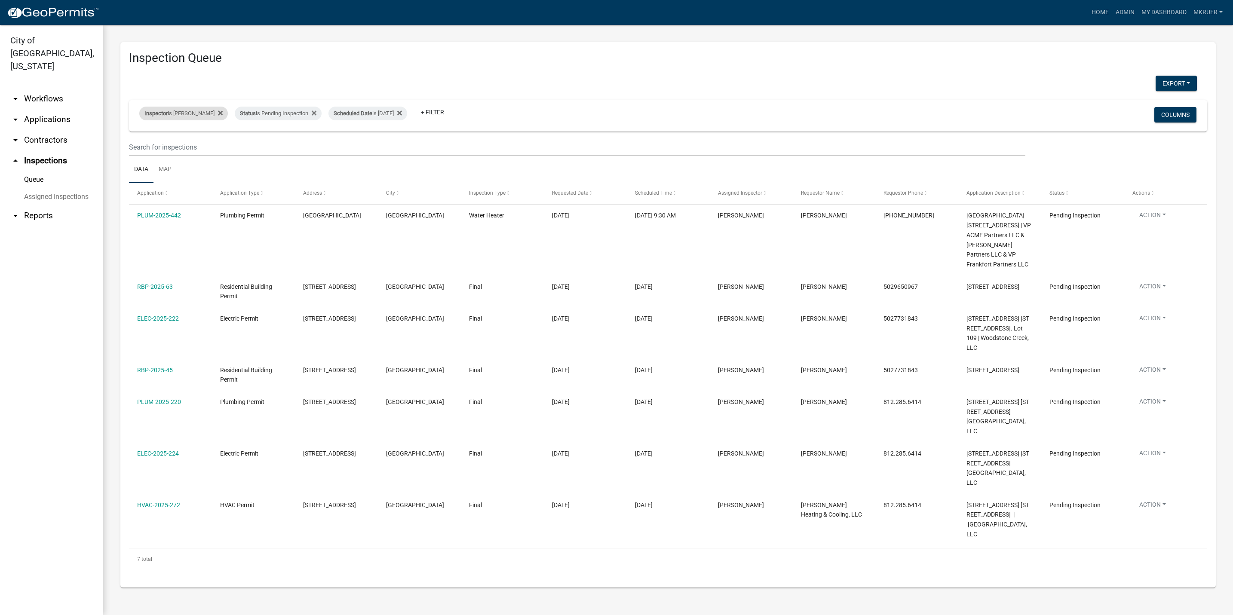
click at [183, 115] on div "Inspector is Jeremy Ramsey" at bounding box center [183, 114] width 89 height 14
click at [178, 155] on select "Select an option None Shawn Jeremy Ramsey Mary Frey Chad Reischl Mike Kruer Har…" at bounding box center [184, 155] width 86 height 18
select select "fdb3bcc6-ce93-4663-8a18-5c08884dd177"
click at [141, 146] on select "Select an option None Shawn Jeremy Ramsey Mary Frey Chad Reischl Mike Kruer Har…" at bounding box center [184, 155] width 86 height 18
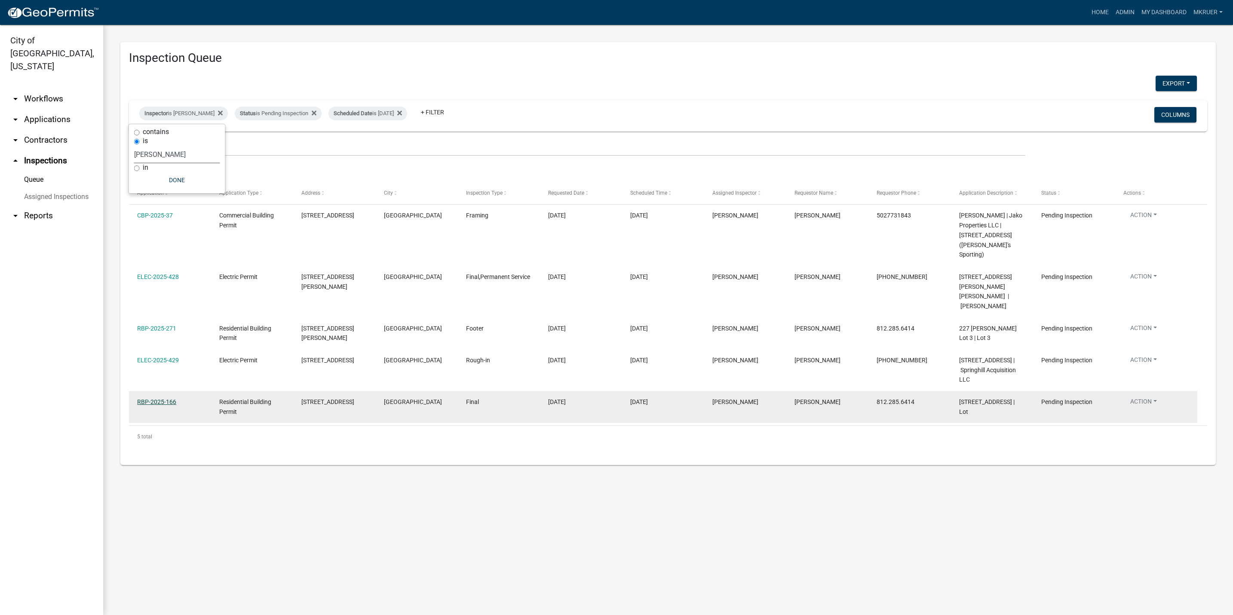
click at [149, 398] on link "RBP-2025-166" at bounding box center [156, 401] width 39 height 7
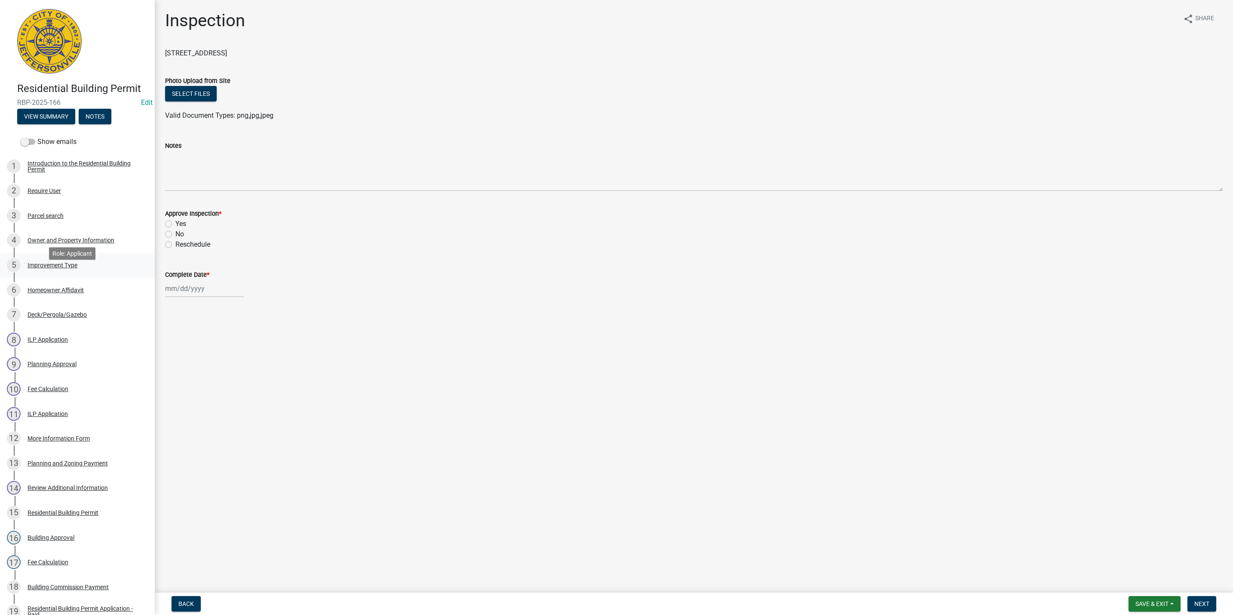
click at [49, 268] on div "Improvement Type" at bounding box center [53, 265] width 50 height 6
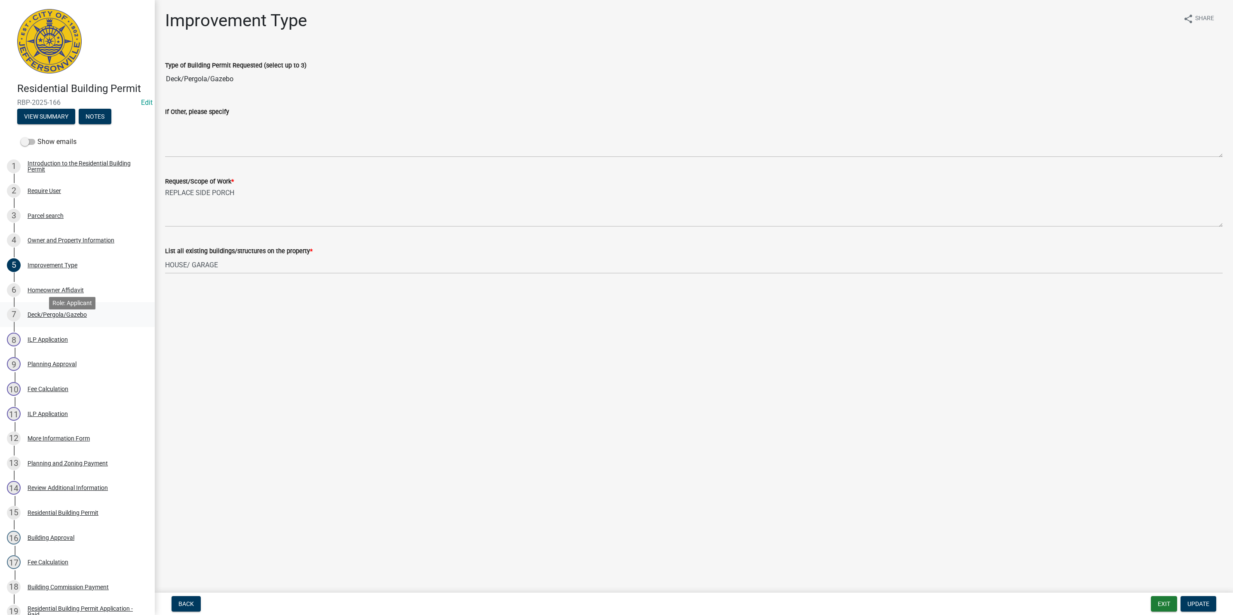
click at [56, 318] on div "Deck/Pergola/Gazebo" at bounding box center [57, 315] width 59 height 6
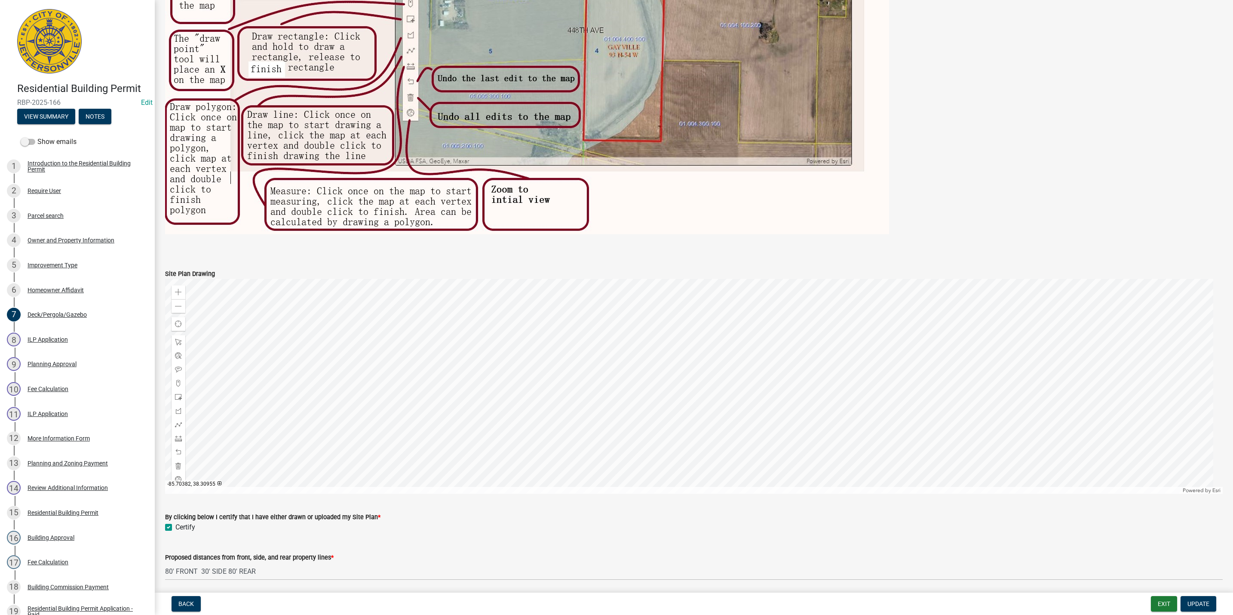
scroll to position [387, 0]
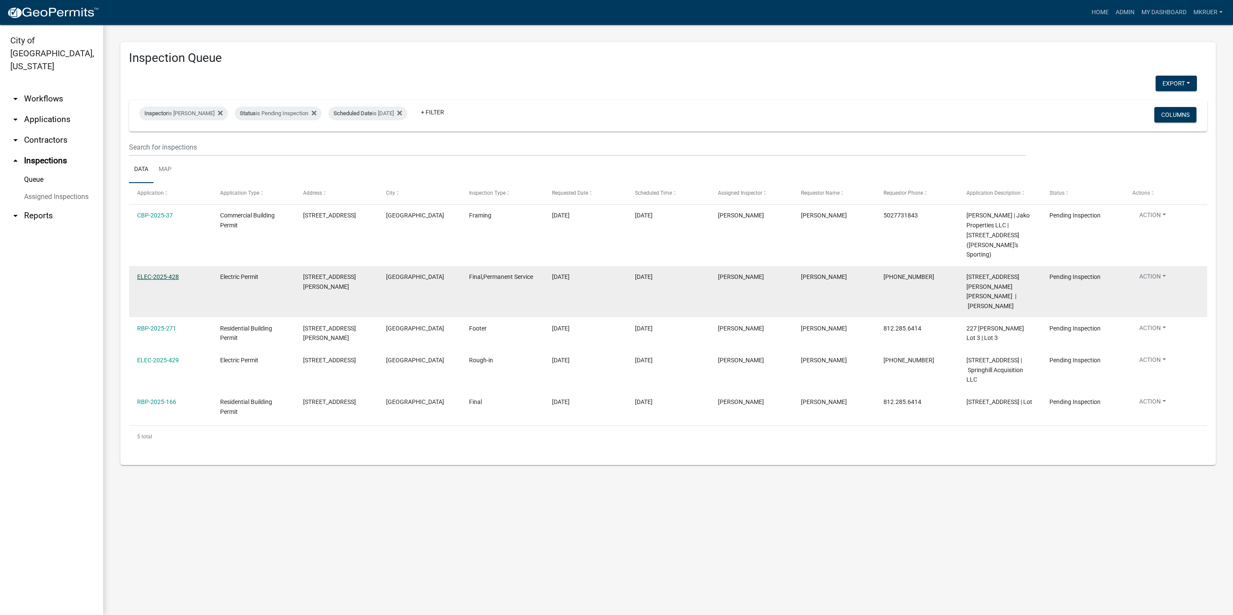
click at [150, 273] on link "ELEC-2025-428" at bounding box center [158, 276] width 42 height 7
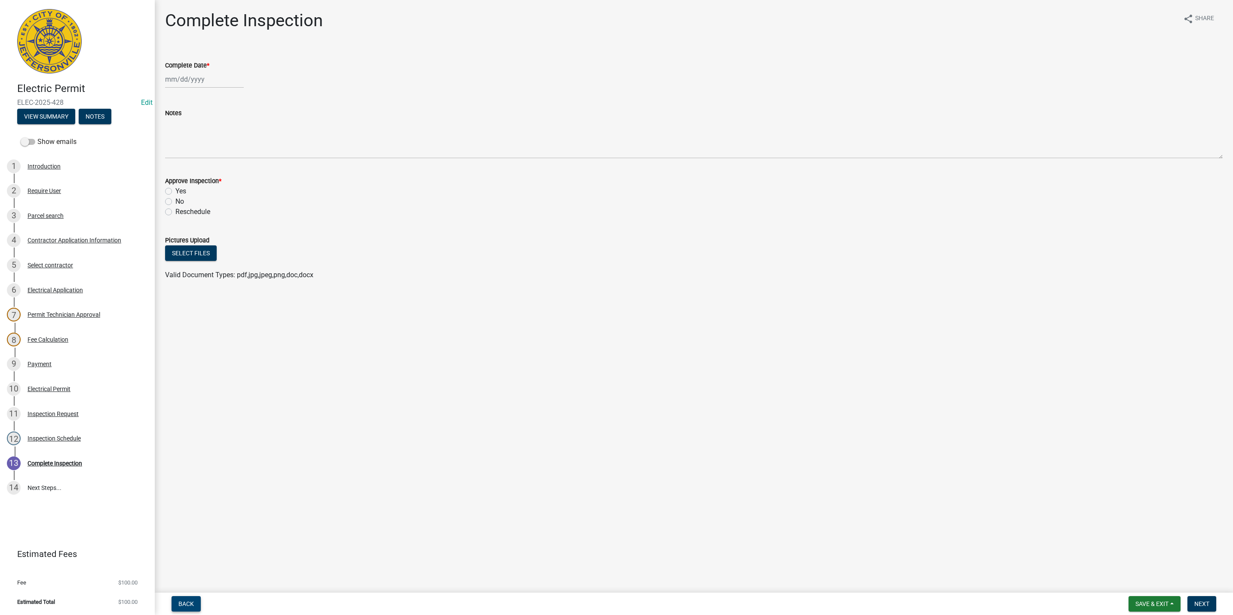
click at [183, 607] on button "Back" at bounding box center [185, 603] width 29 height 15
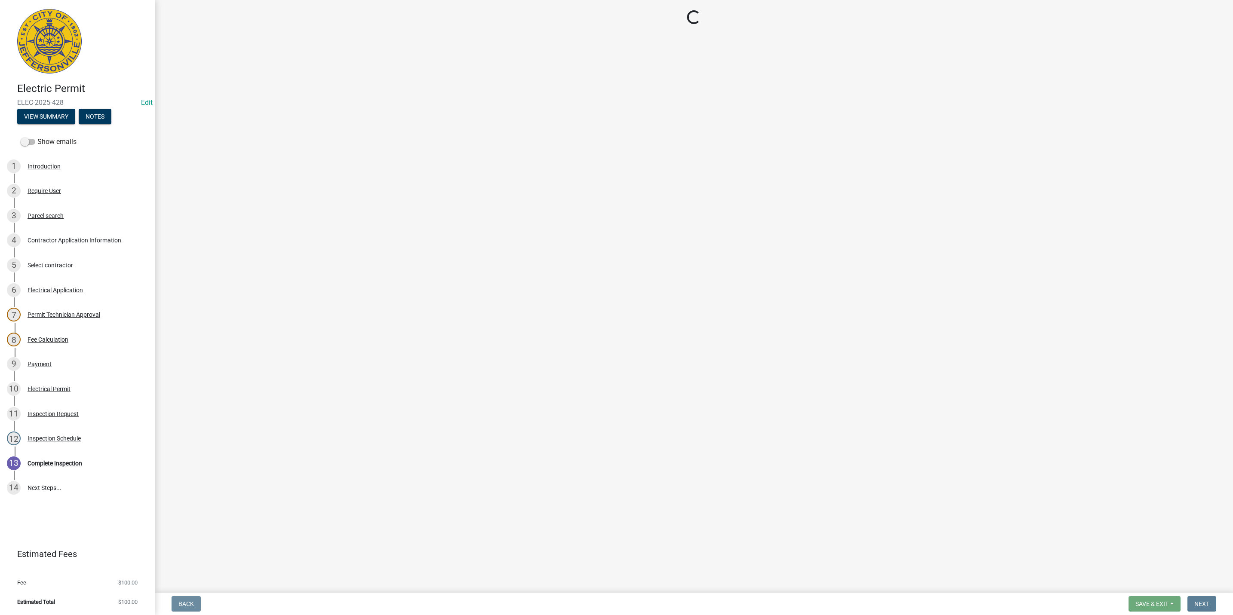
select select "fdb3bcc6-ce93-4663-8a18-5c08884dd177"
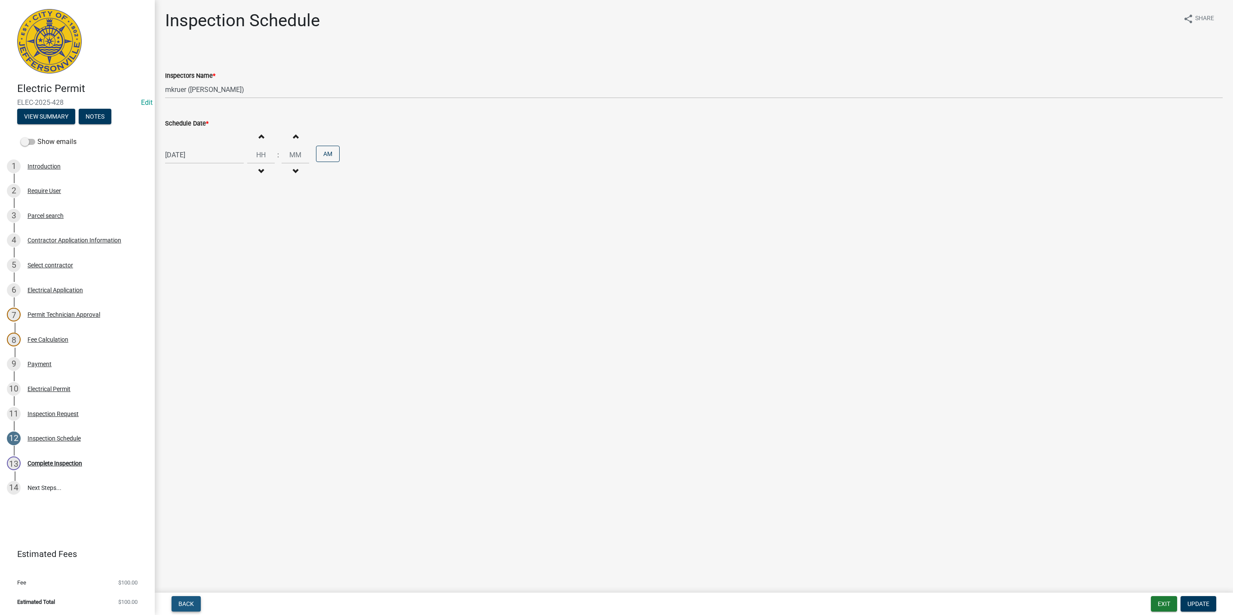
click at [189, 600] on span "Back" at bounding box center [185, 603] width 15 height 7
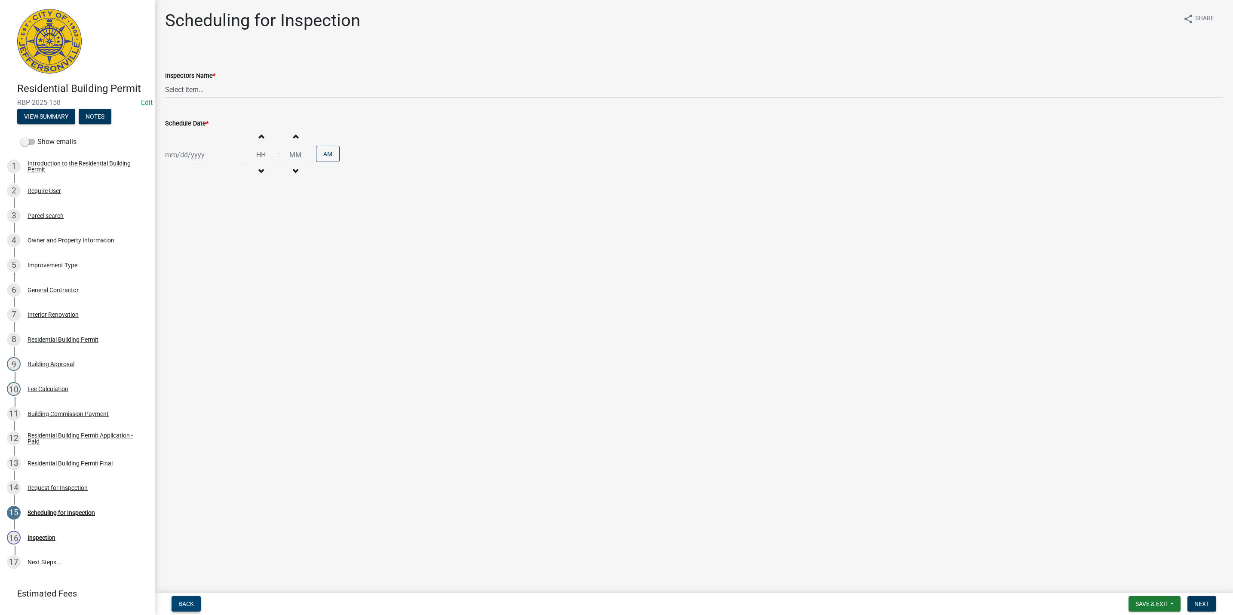
click at [189, 599] on button "Back" at bounding box center [185, 603] width 29 height 15
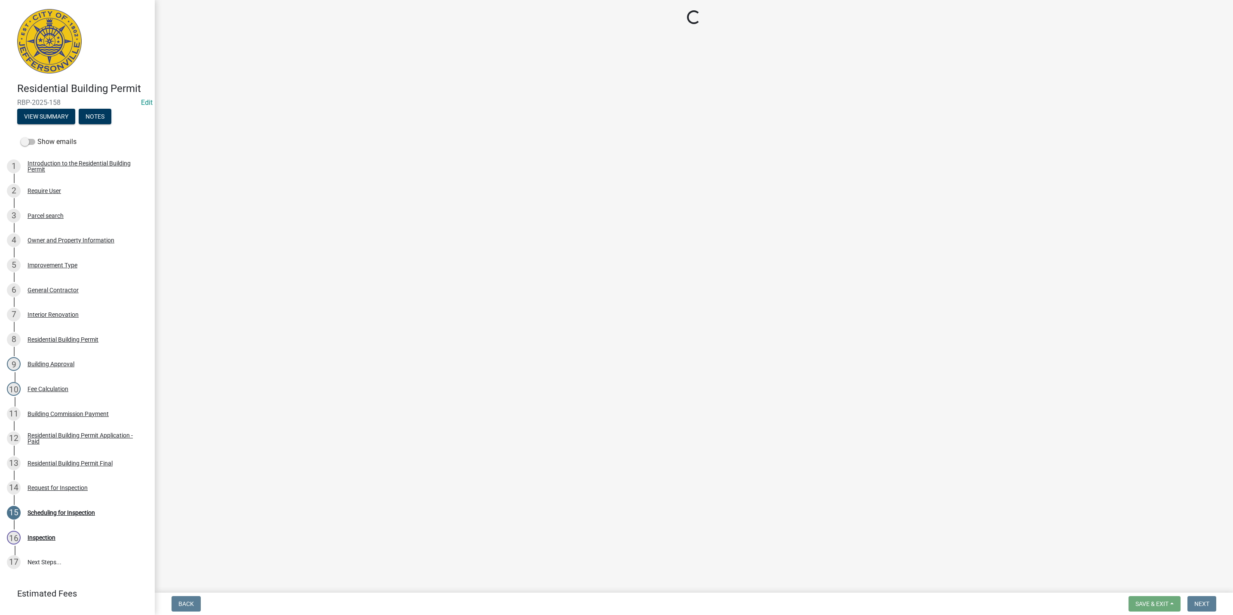
select select "cf00f61e-4b77-4892-83dd-df63e4708b2f"
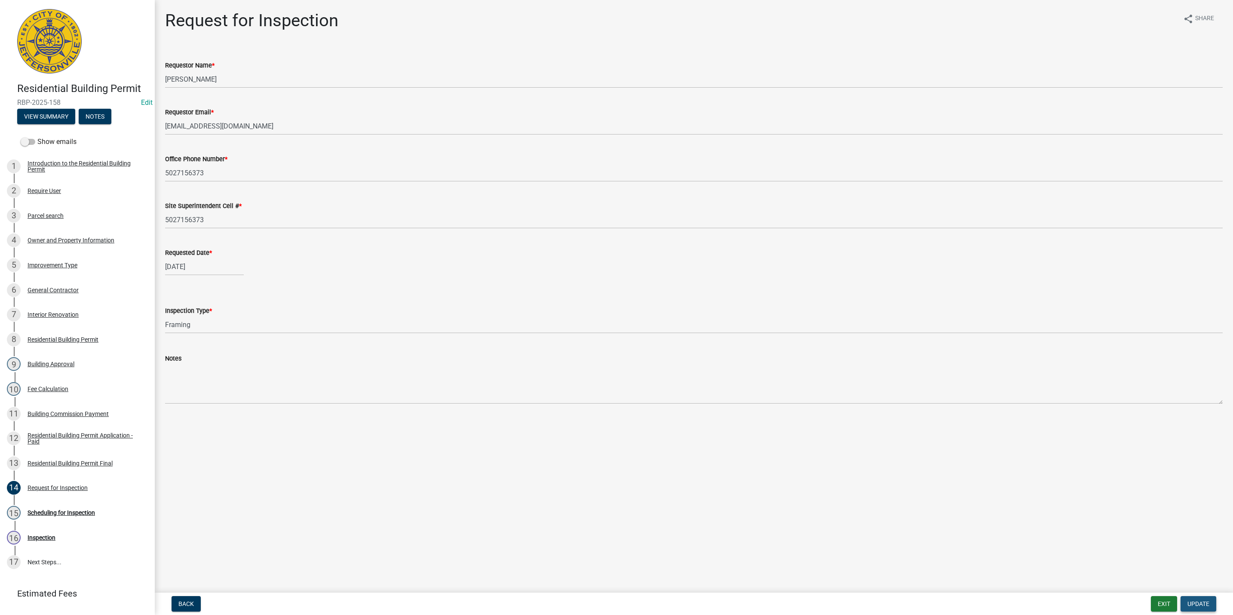
click at [1203, 601] on span "Update" at bounding box center [1198, 603] width 22 height 7
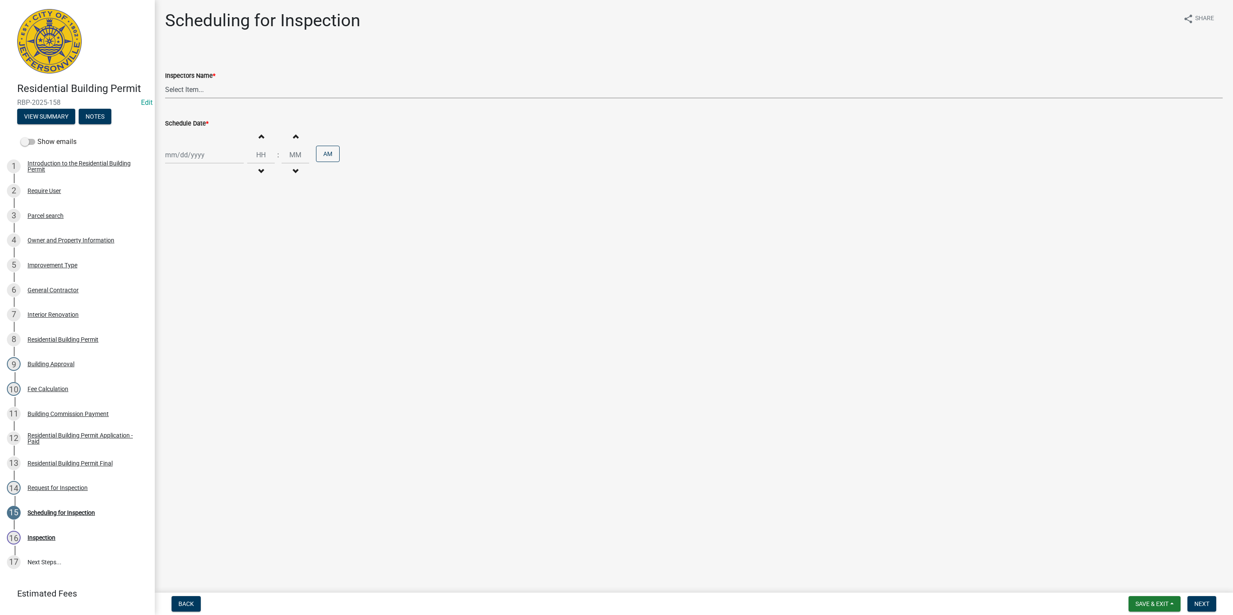
click at [195, 86] on select "Select Item... jramsey (Jeremy Ramsey) MaryFrey (Mary Frey) mkruer (Mike Kruer)…" at bounding box center [693, 90] width 1057 height 18
select select "fdb3bcc6-ce93-4663-8a18-5c08884dd177"
click at [165, 81] on select "Select Item... jramsey (Jeremy Ramsey) MaryFrey (Mary Frey) mkruer (Mike Kruer)…" at bounding box center [693, 90] width 1057 height 18
select select "8"
select select "2025"
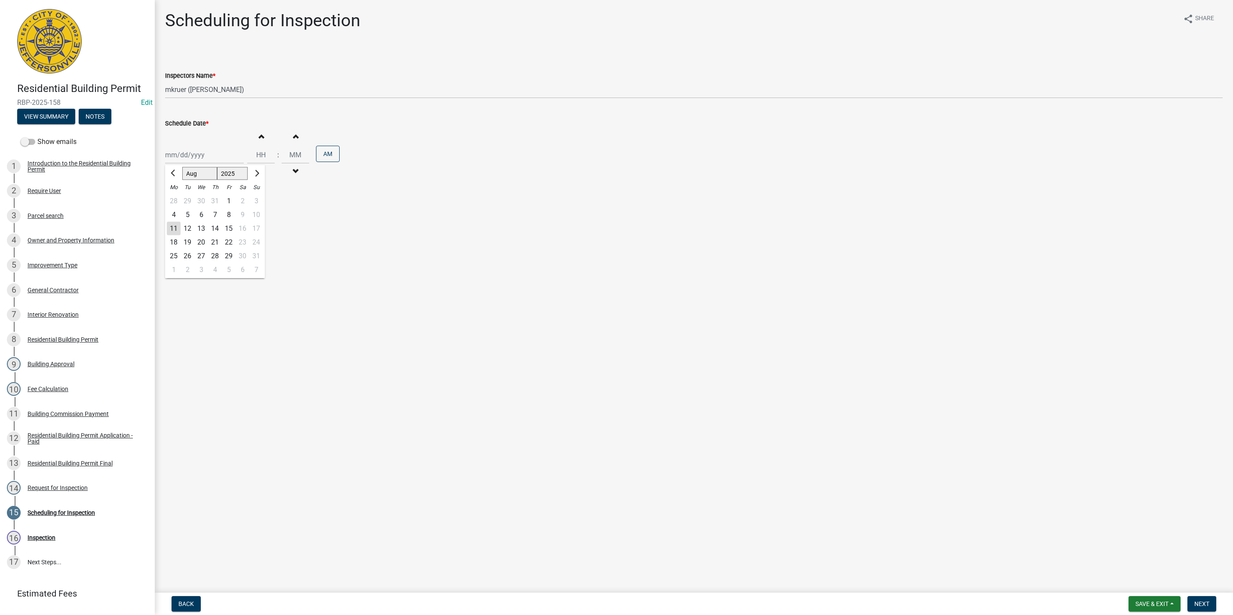
click at [178, 156] on div "Jan Feb Mar Apr May Jun Jul Aug Sep Oct Nov Dec 1525 1526 1527 1528 1529 1530 1…" at bounding box center [204, 155] width 79 height 18
click at [173, 229] on div "11" at bounding box center [174, 229] width 14 height 14
type input "[DATE]"
click at [1197, 603] on span "Next" at bounding box center [1201, 603] width 15 height 7
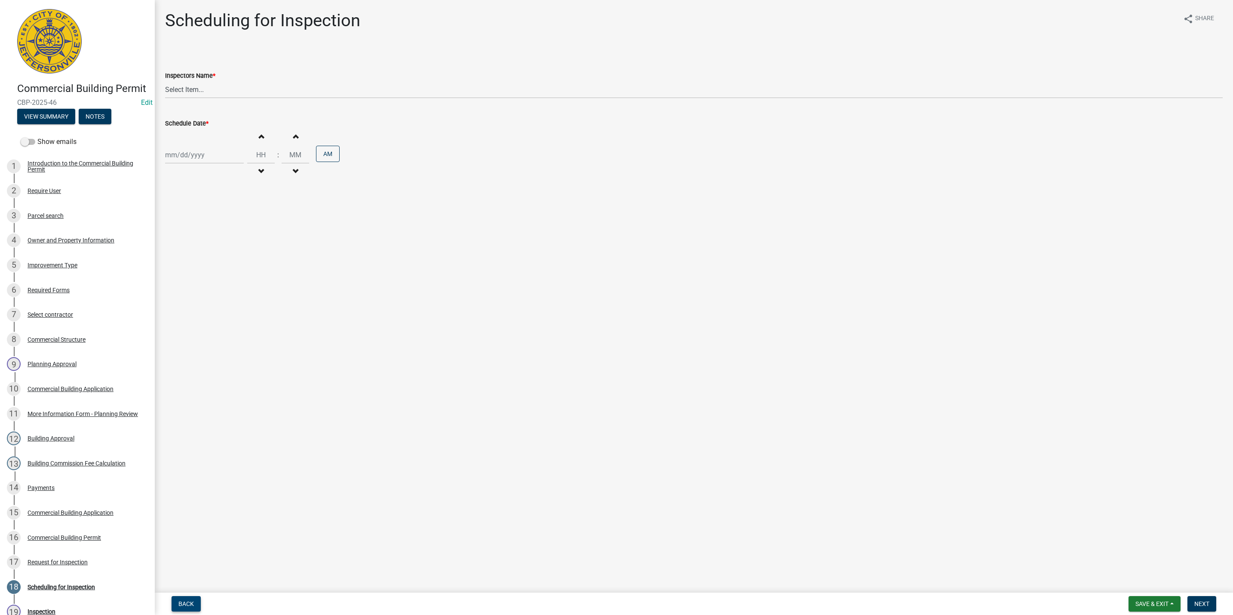
click at [184, 605] on span "Back" at bounding box center [185, 603] width 15 height 7
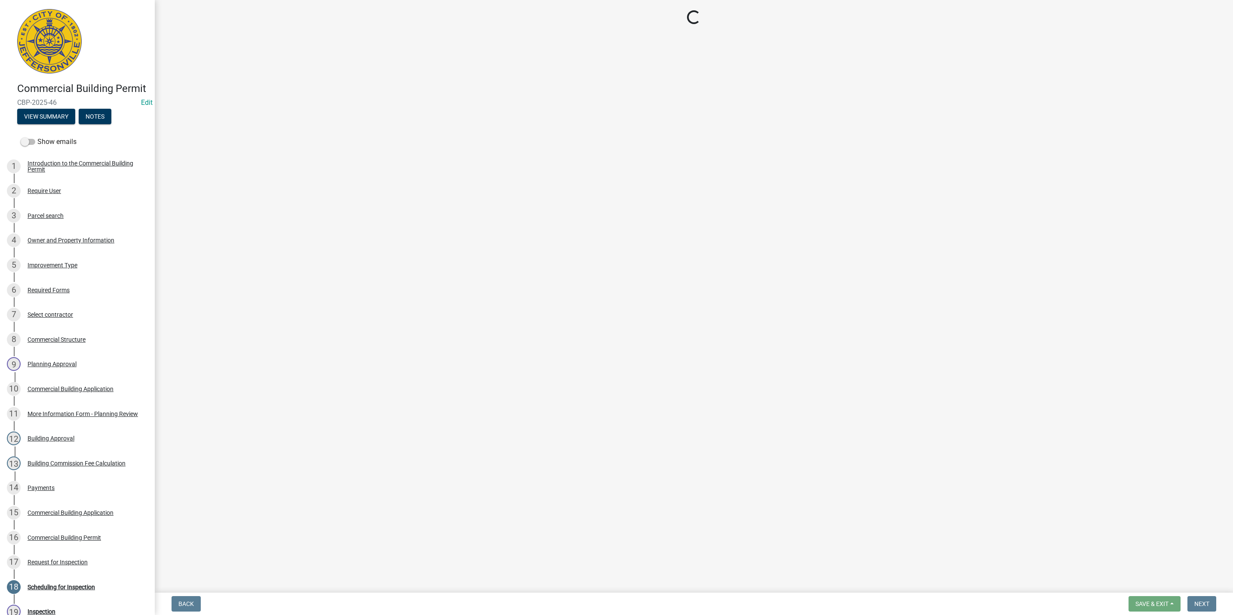
select select "5905b6c6-73a3-4561-9a25-e231032c58c8"
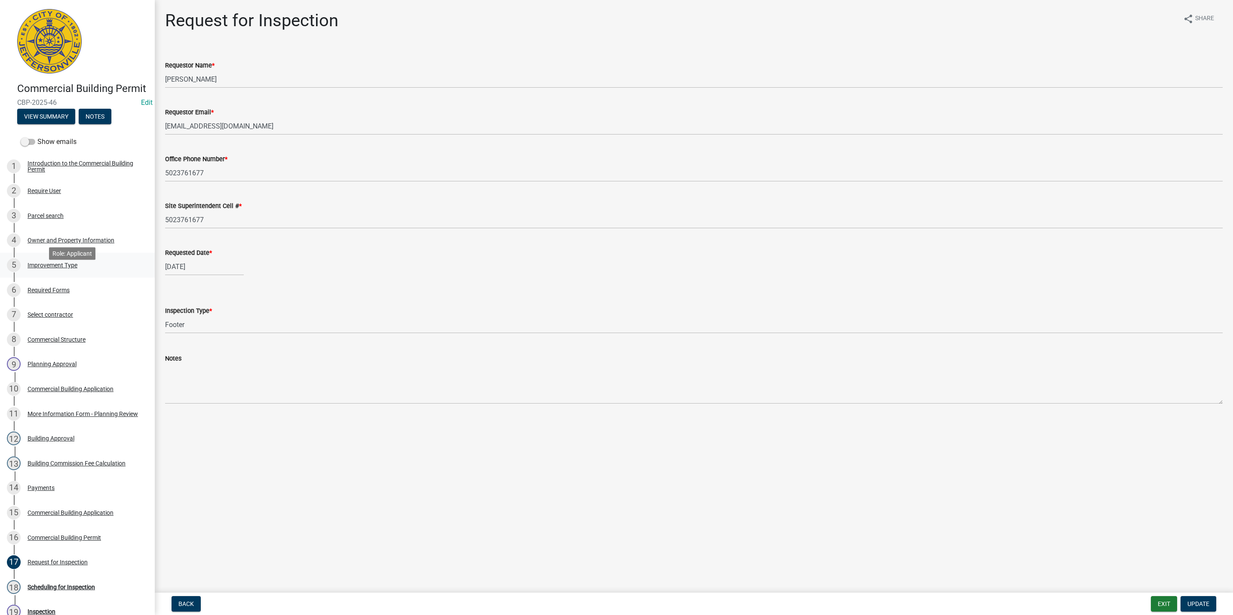
click at [49, 268] on div "Improvement Type" at bounding box center [53, 265] width 50 height 6
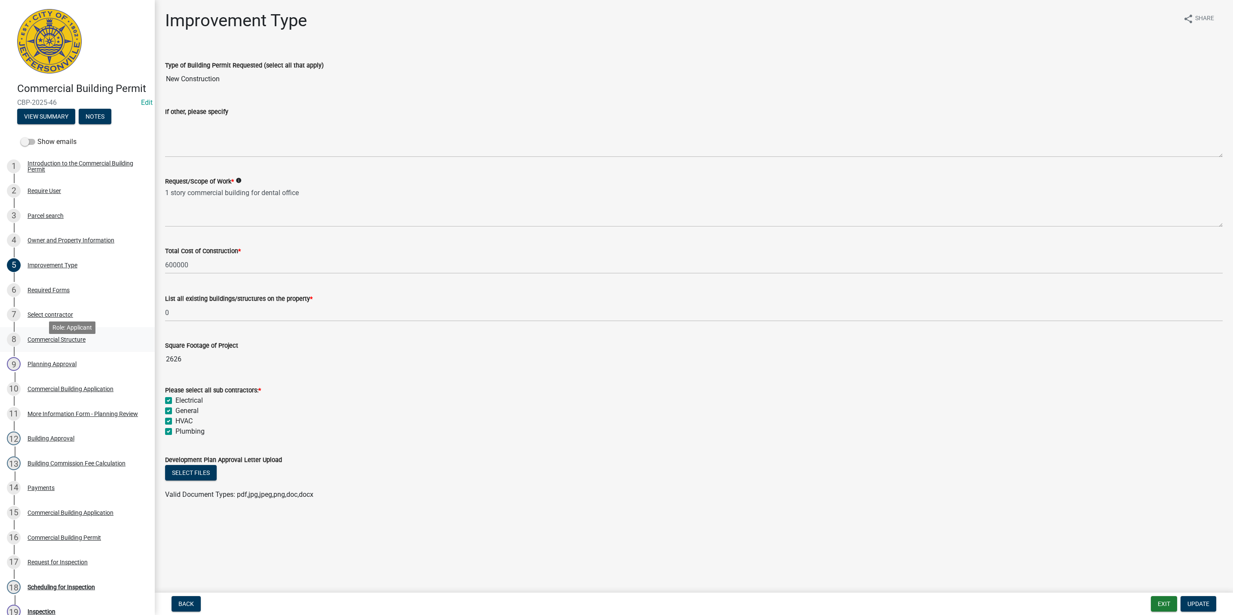
click at [62, 343] on div "Commercial Structure" at bounding box center [57, 340] width 58 height 6
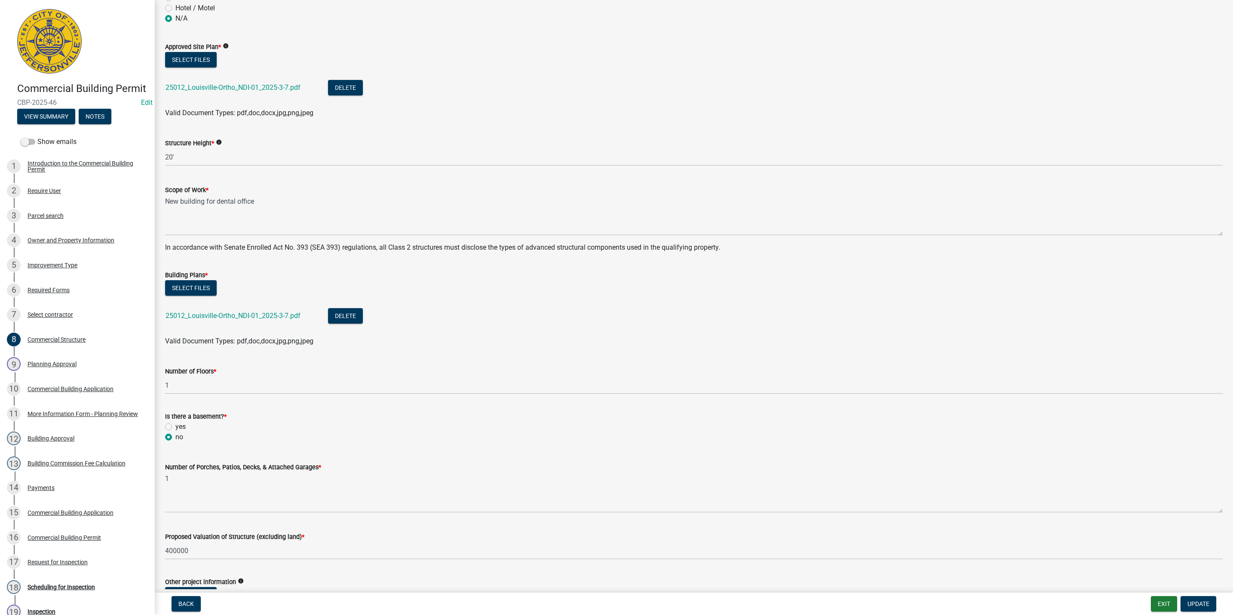
scroll to position [129, 0]
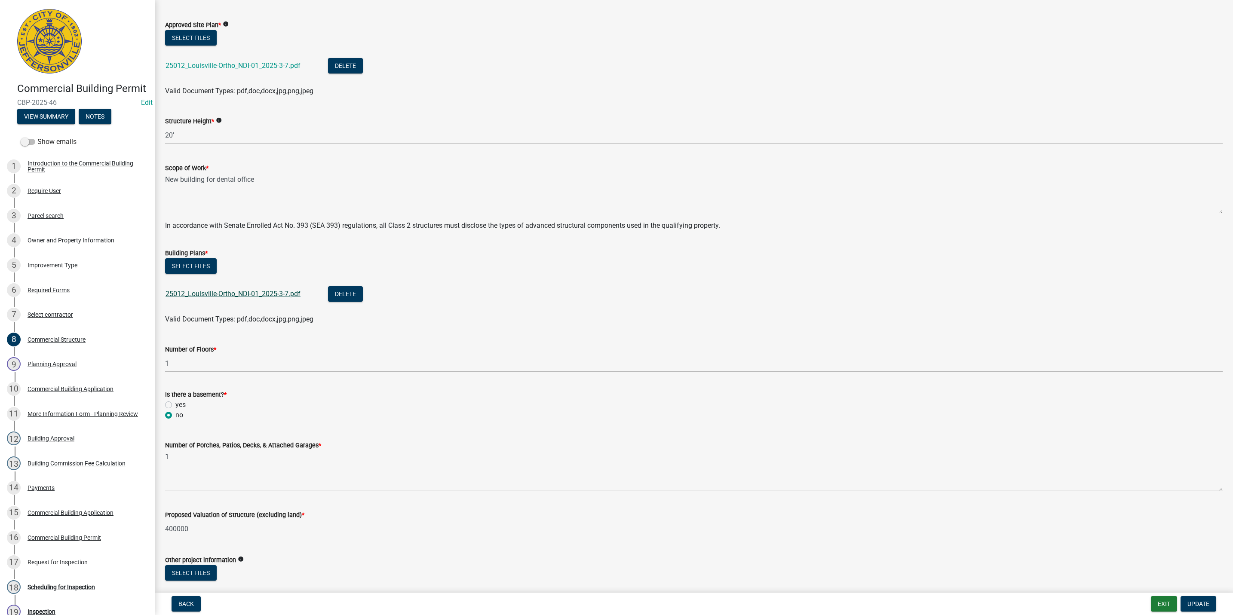
click at [217, 293] on link "25012_Louisville-Ortho_NDI-01_2025-3-7.pdf" at bounding box center [232, 294] width 135 height 8
click at [1196, 605] on span "Update" at bounding box center [1198, 603] width 22 height 7
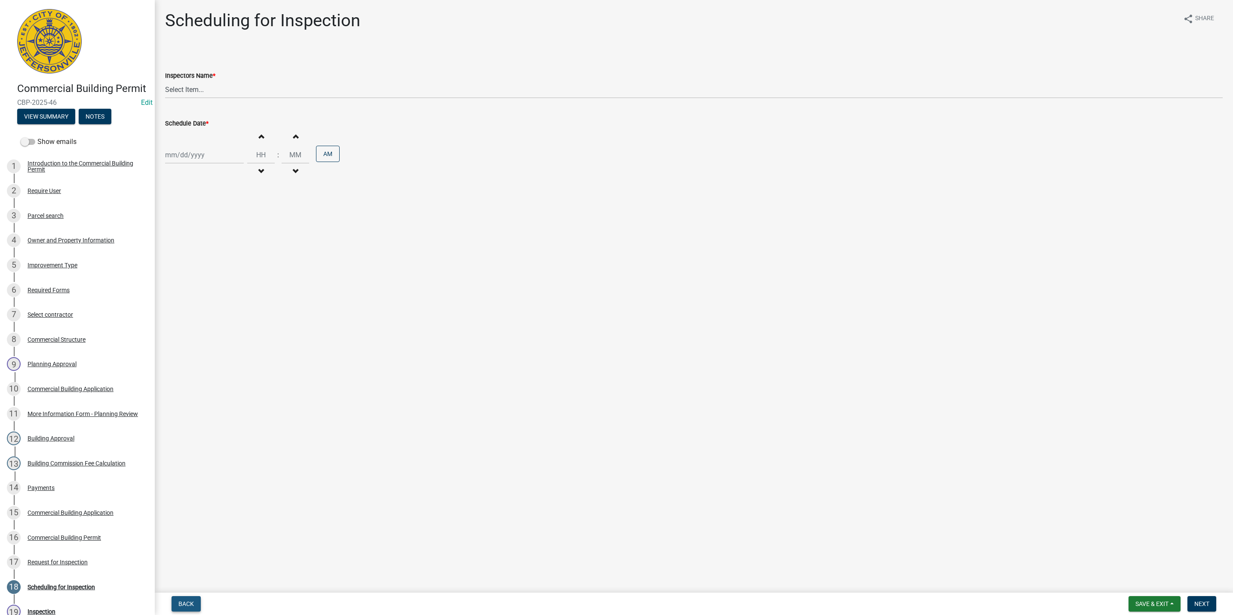
click at [182, 605] on span "Back" at bounding box center [185, 603] width 15 height 7
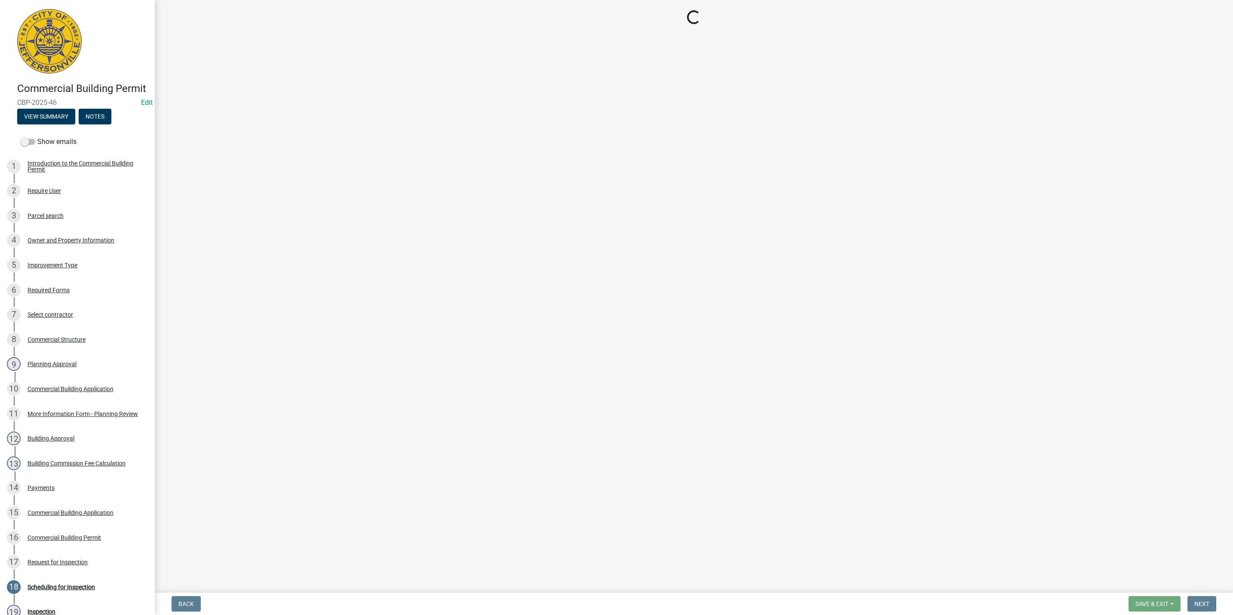
select select "5905b6c6-73a3-4561-9a25-e231032c58c8"
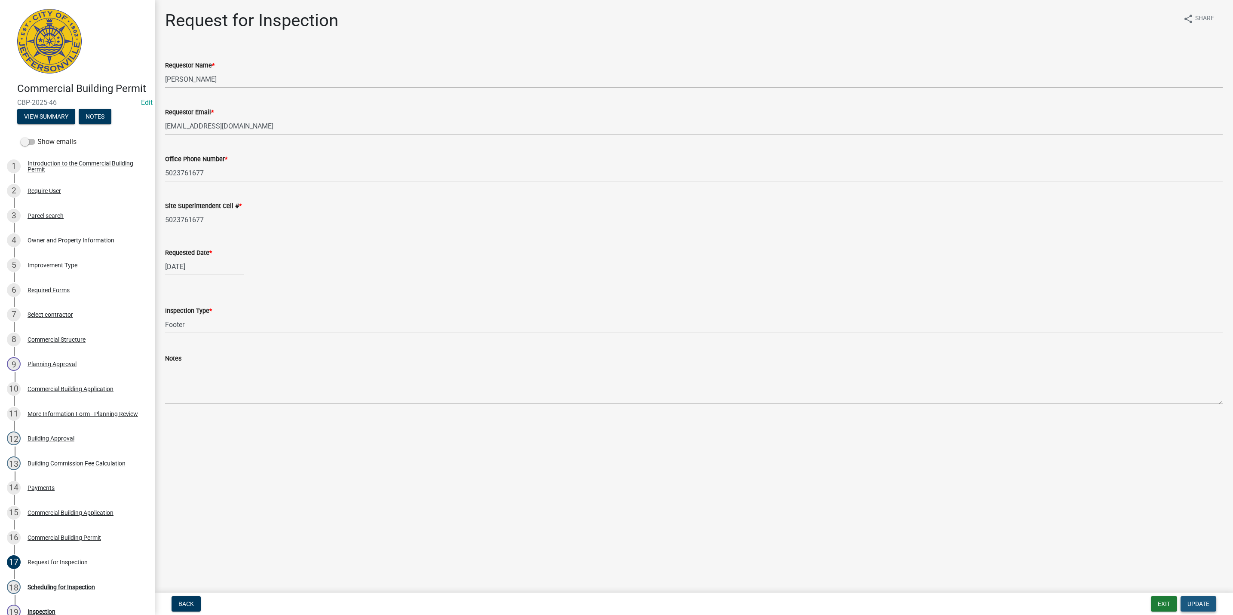
click at [1201, 606] on span "Update" at bounding box center [1198, 603] width 22 height 7
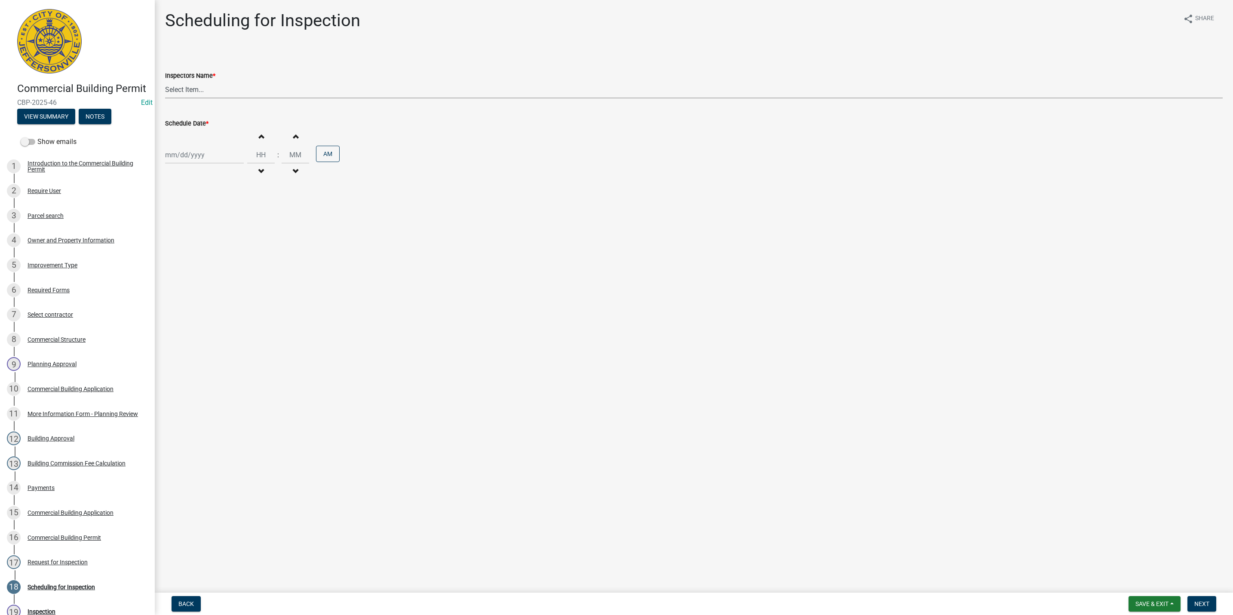
click at [181, 89] on select "Select Item... jramsey (Jeremy Ramsey) MaryFrey (Mary Frey) mkruer (Mike Kruer)…" at bounding box center [693, 90] width 1057 height 18
select select "fdb3bcc6-ce93-4663-8a18-5c08884dd177"
click at [165, 81] on select "Select Item... jramsey (Jeremy Ramsey) MaryFrey (Mary Frey) mkruer (Mike Kruer)…" at bounding box center [693, 90] width 1057 height 18
select select "8"
select select "2025"
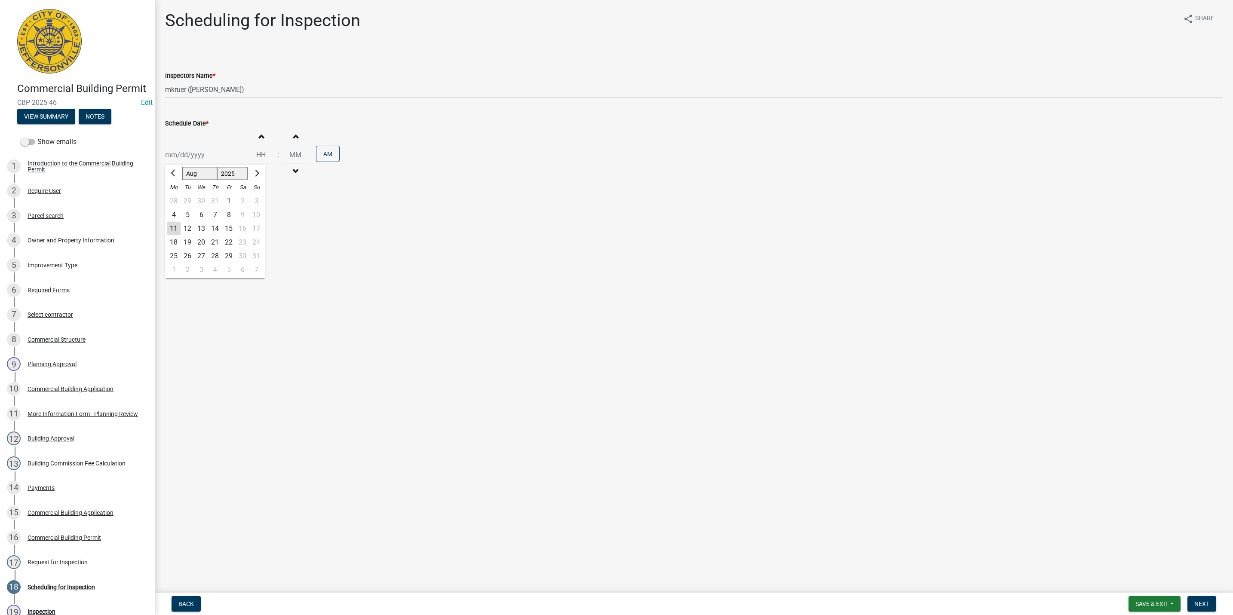
click at [205, 163] on div "[PERSON_NAME] Feb Mar Apr [PERSON_NAME][DATE] Oct Nov [DATE] 1526 1527 1528 152…" at bounding box center [204, 155] width 79 height 18
click at [171, 231] on div "11" at bounding box center [174, 229] width 14 height 14
type input "[DATE]"
click at [1200, 605] on span "Next" at bounding box center [1201, 603] width 15 height 7
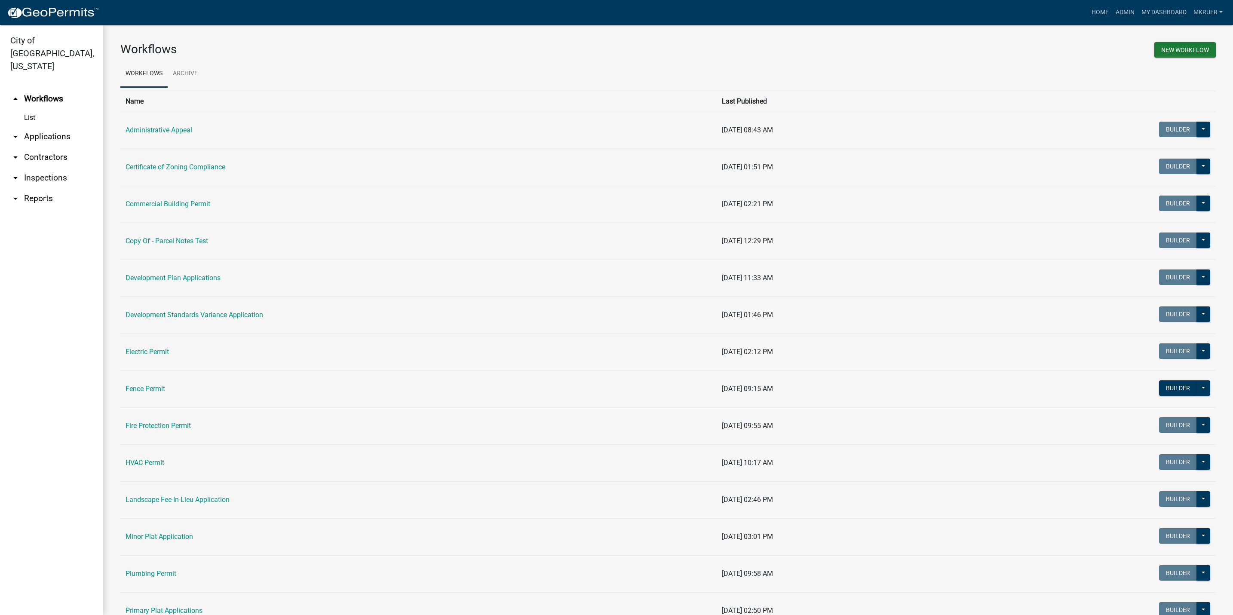
click at [44, 168] on link "arrow_drop_down Inspections" at bounding box center [51, 178] width 103 height 21
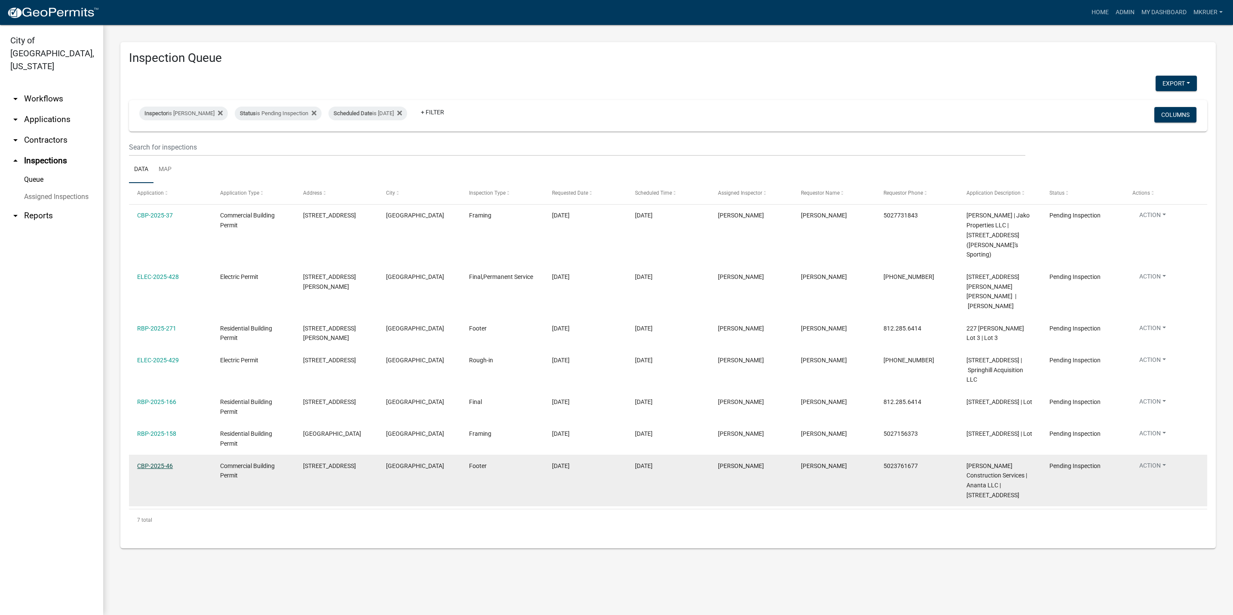
click at [148, 466] on link "CBP-2025-46" at bounding box center [155, 465] width 36 height 7
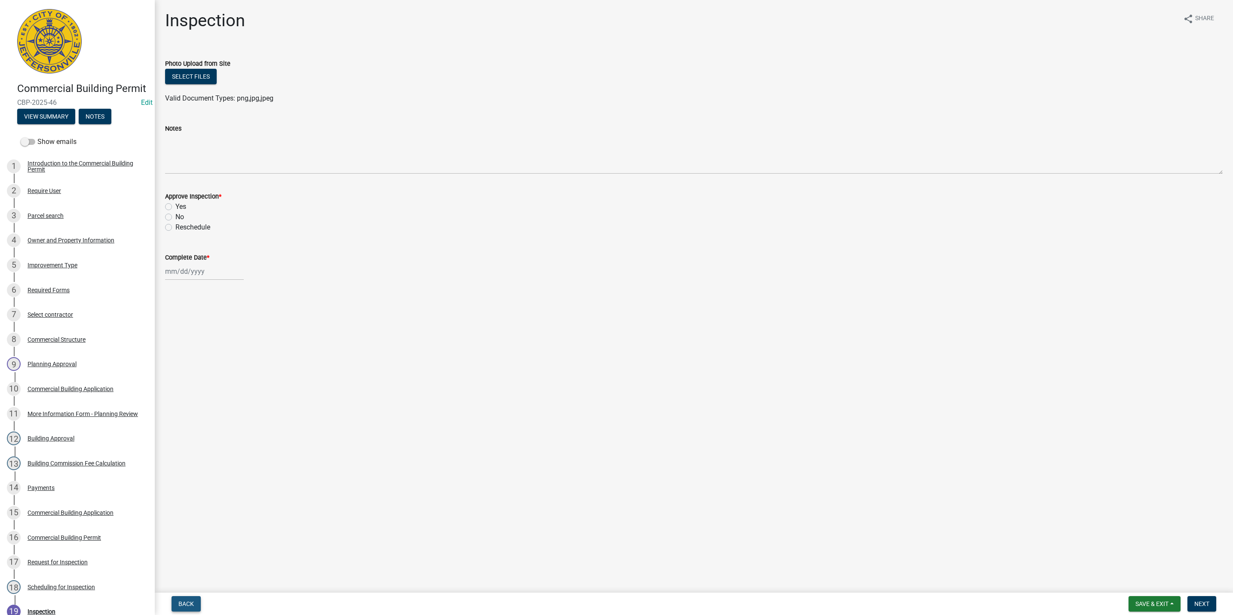
click at [183, 605] on span "Back" at bounding box center [185, 603] width 15 height 7
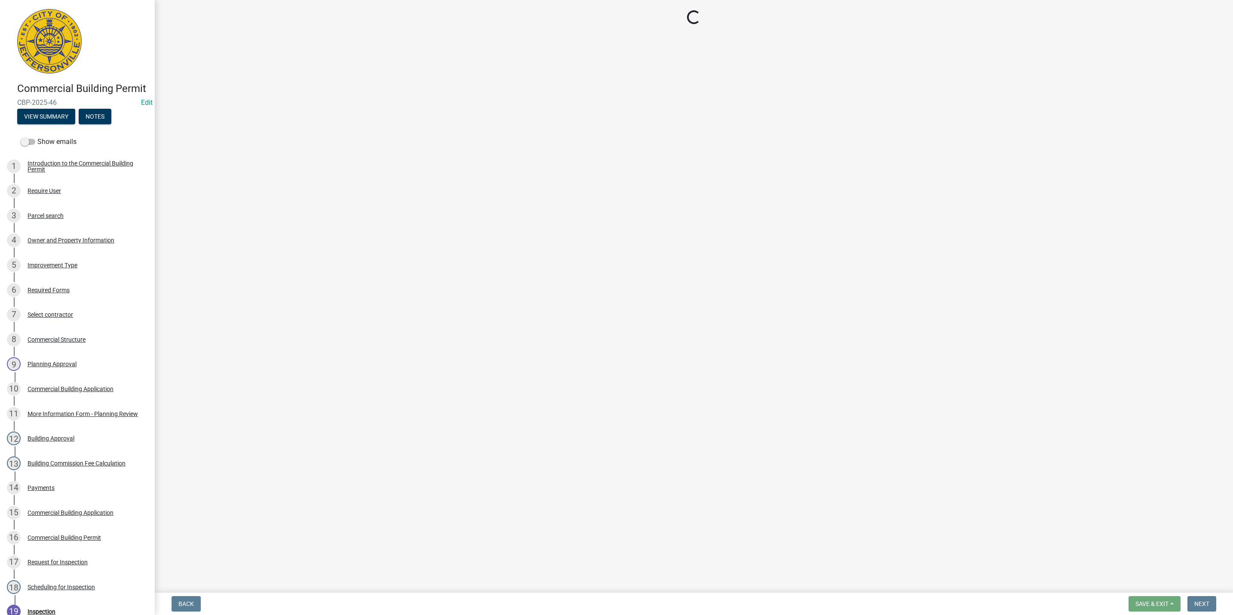
select select "fdb3bcc6-ce93-4663-8a18-5c08884dd177"
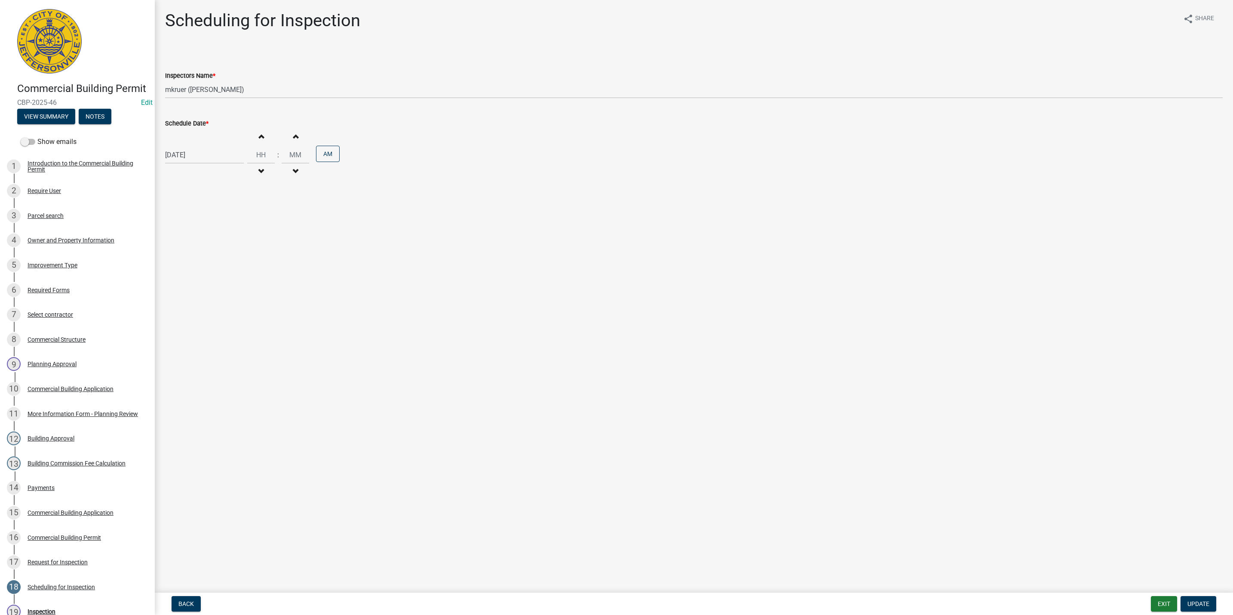
click at [202, 153] on div "[DATE]" at bounding box center [204, 155] width 79 height 18
select select "8"
select select "2025"
click at [186, 230] on div "12" at bounding box center [188, 229] width 14 height 14
type input "08/12/2025"
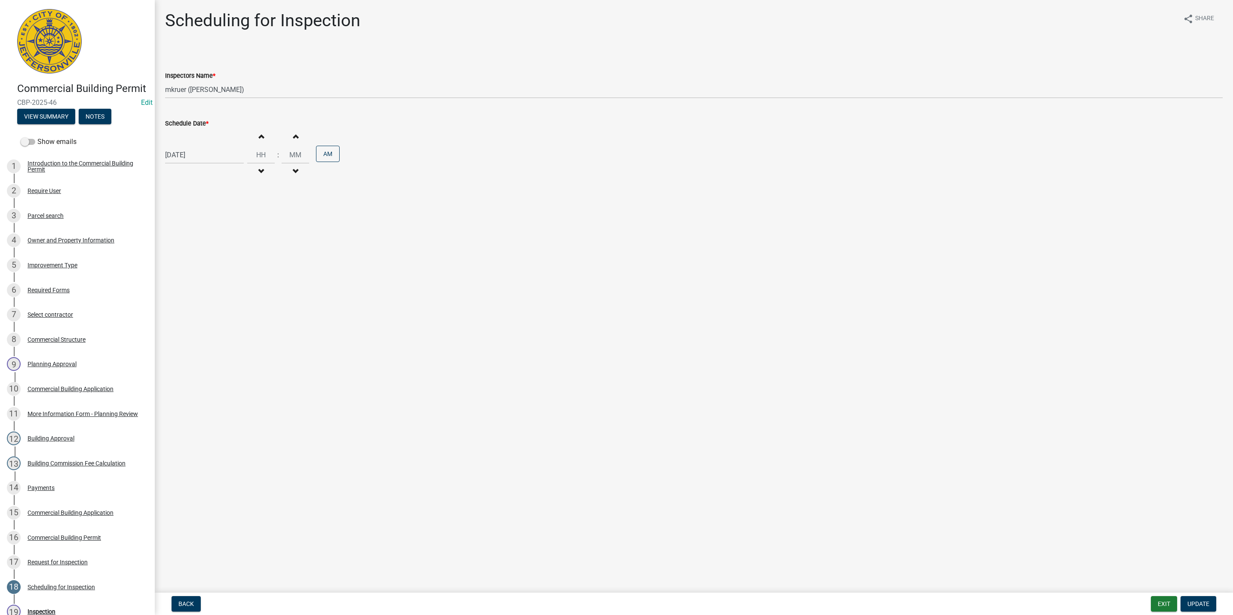
click at [259, 169] on span "button" at bounding box center [261, 171] width 4 height 7
type input "11"
type input "00"
click at [259, 169] on span "button" at bounding box center [261, 171] width 4 height 7
type input "10"
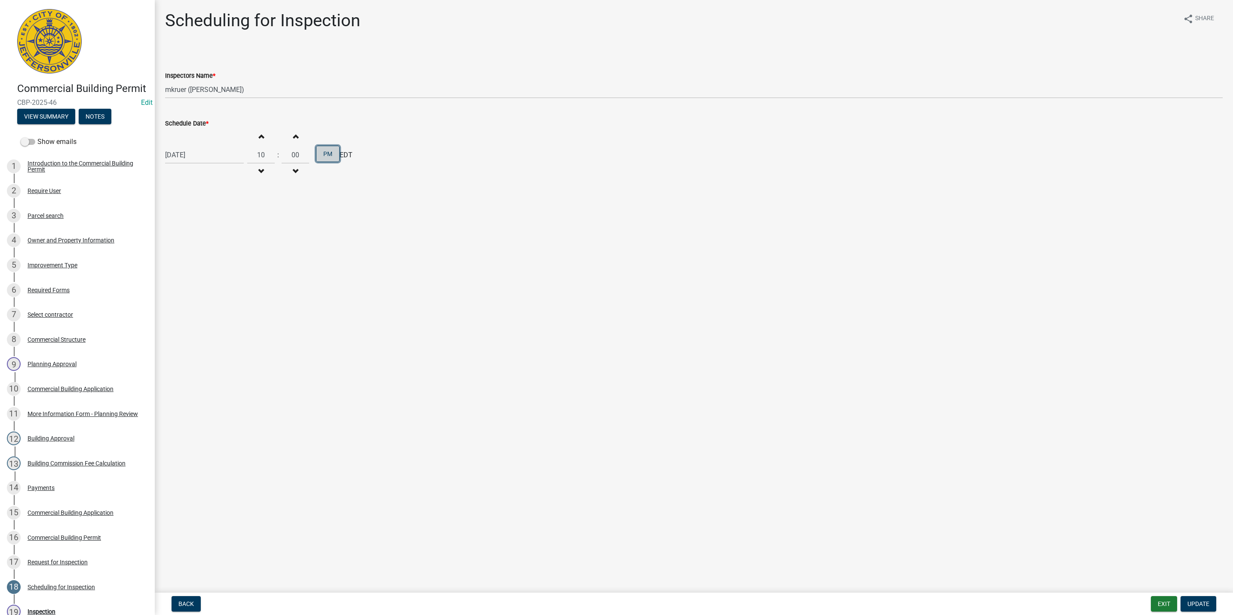
click at [327, 158] on button "PM" at bounding box center [328, 154] width 24 height 16
click at [1191, 602] on span "Update" at bounding box center [1198, 603] width 22 height 7
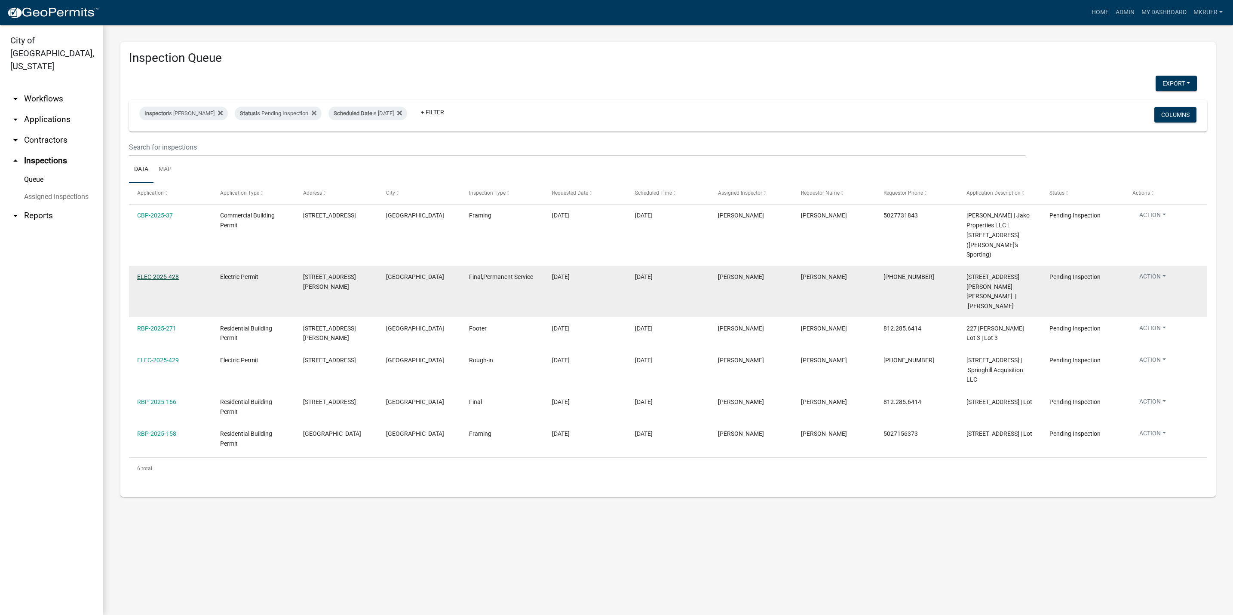
click at [158, 273] on link "ELEC-2025-428" at bounding box center [158, 276] width 42 height 7
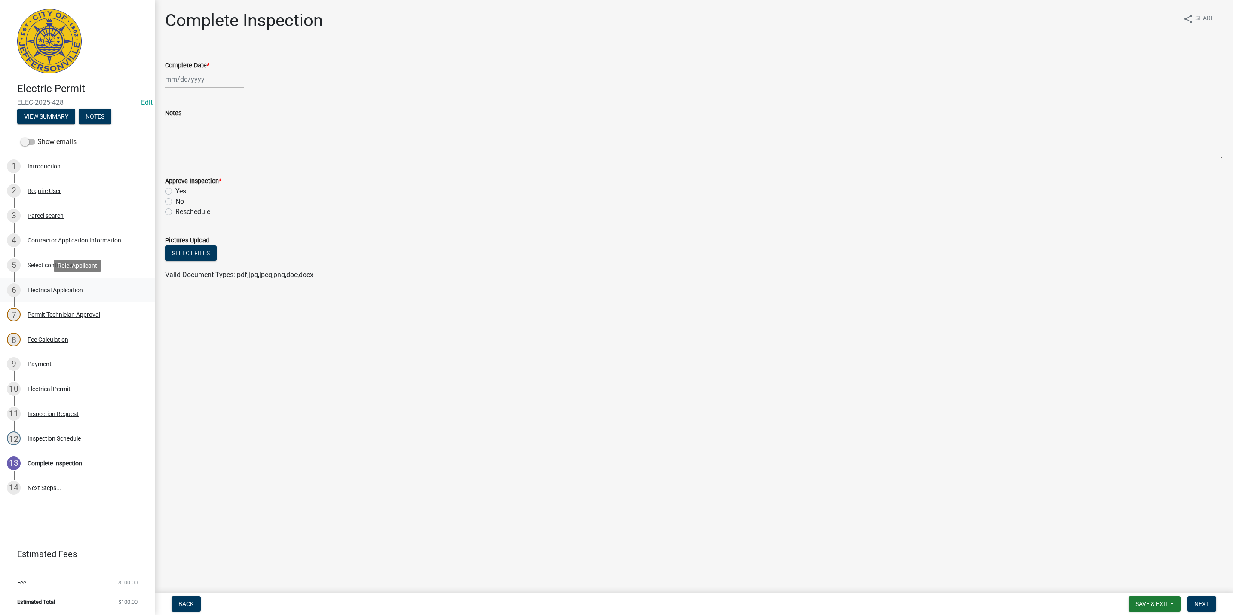
click at [46, 288] on div "Electrical Application" at bounding box center [55, 290] width 55 height 6
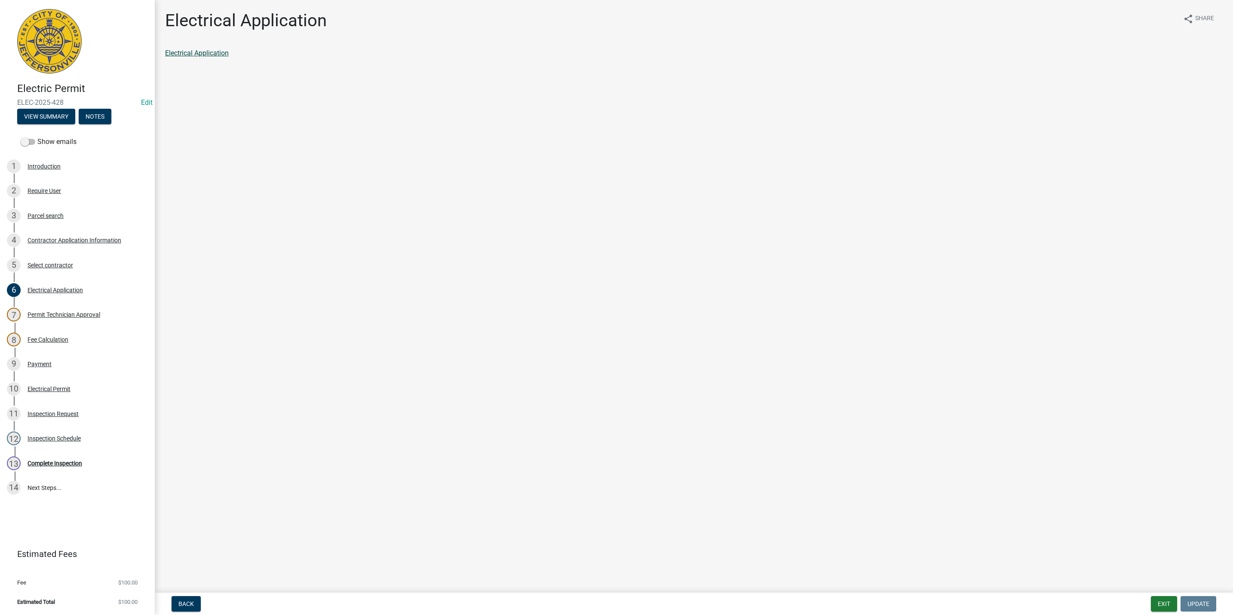
click at [200, 55] on link "Electrical Application" at bounding box center [197, 53] width 64 height 8
click at [207, 51] on link "Electrical Application" at bounding box center [197, 53] width 64 height 8
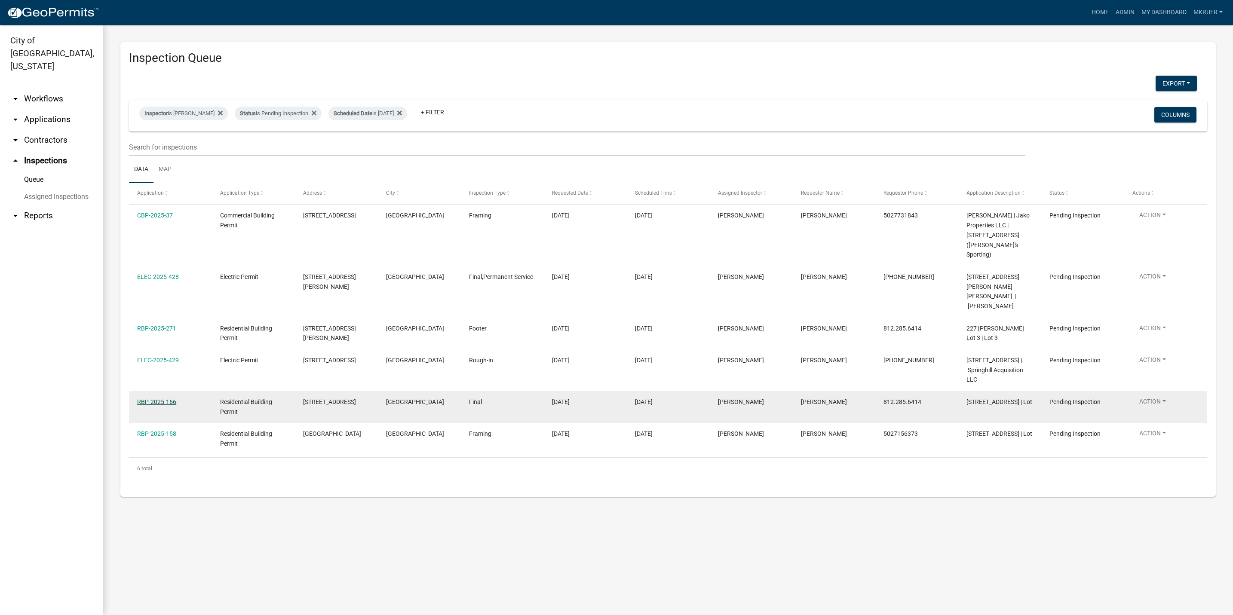
click at [149, 398] on link "RBP-2025-166" at bounding box center [156, 401] width 39 height 7
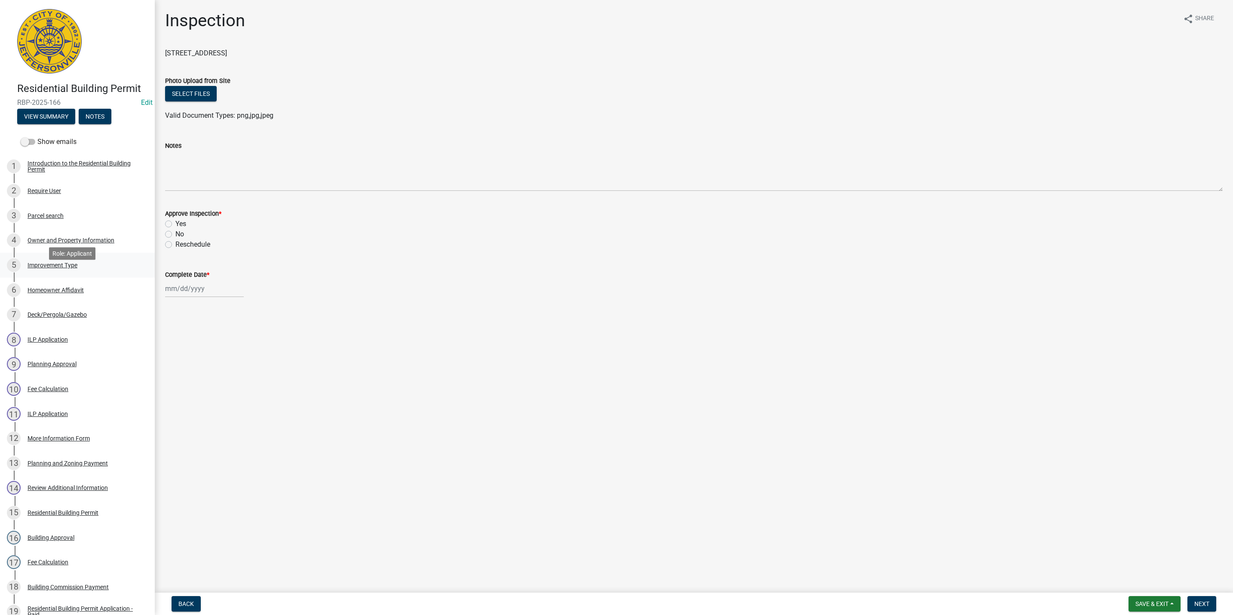
click at [48, 268] on div "Improvement Type" at bounding box center [53, 265] width 50 height 6
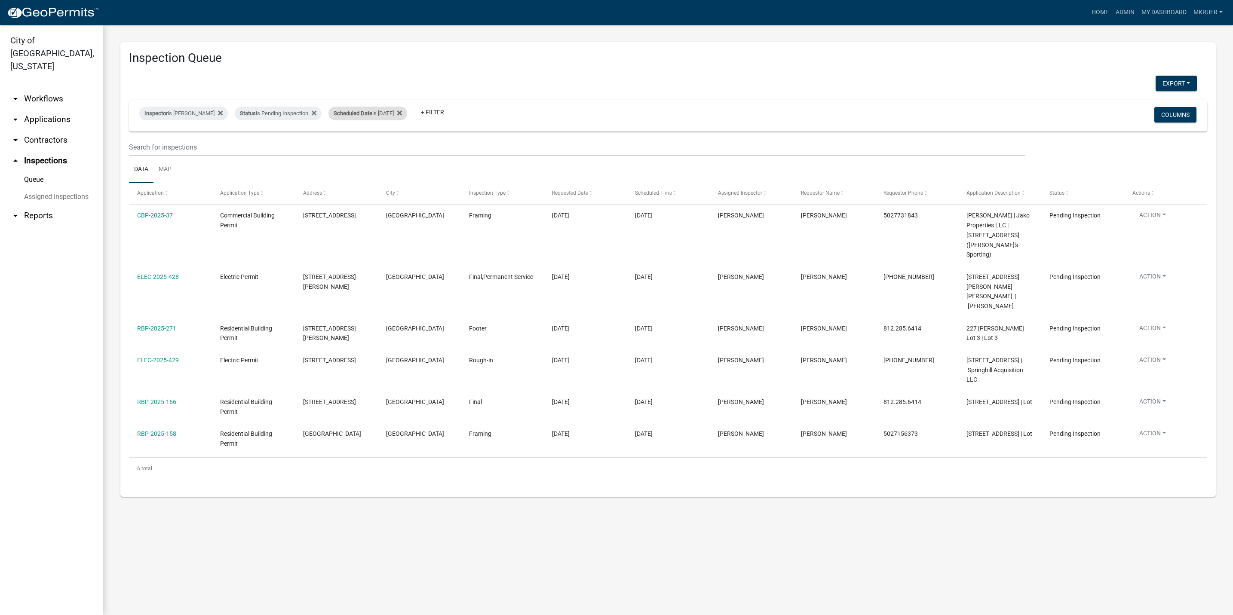
click at [392, 113] on div "Scheduled Date is 08/11/2025" at bounding box center [367, 114] width 79 height 14
click at [389, 145] on input "2025-08-11" at bounding box center [364, 146] width 60 height 18
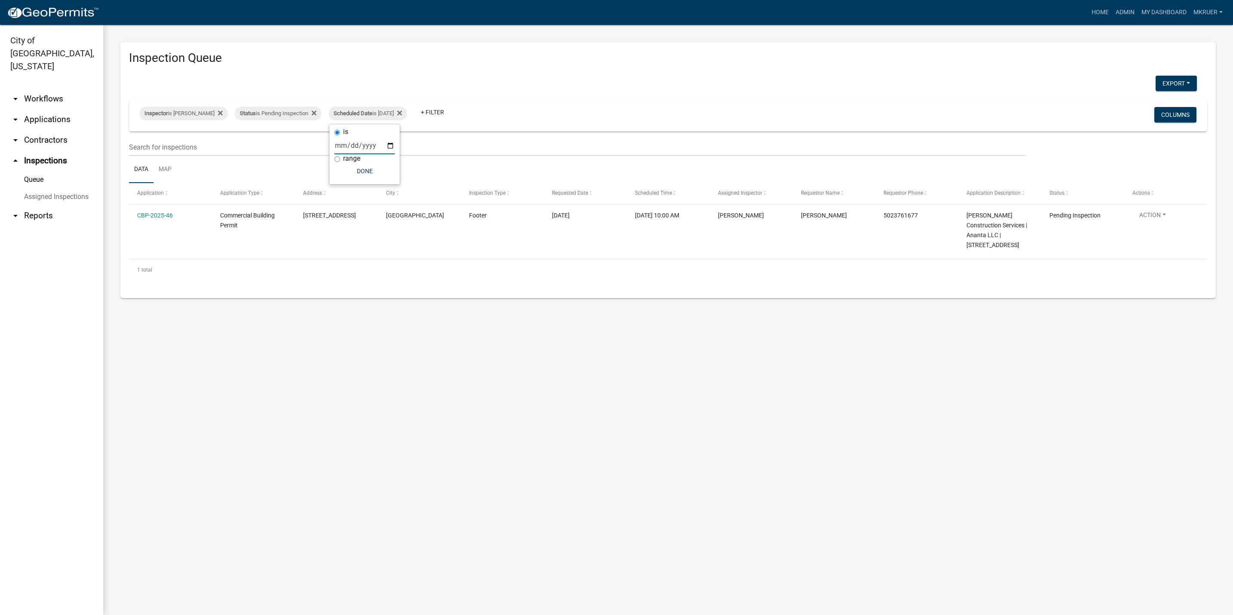
click at [390, 144] on input "2025-08-12" at bounding box center [364, 146] width 60 height 18
type input "2025-08-11"
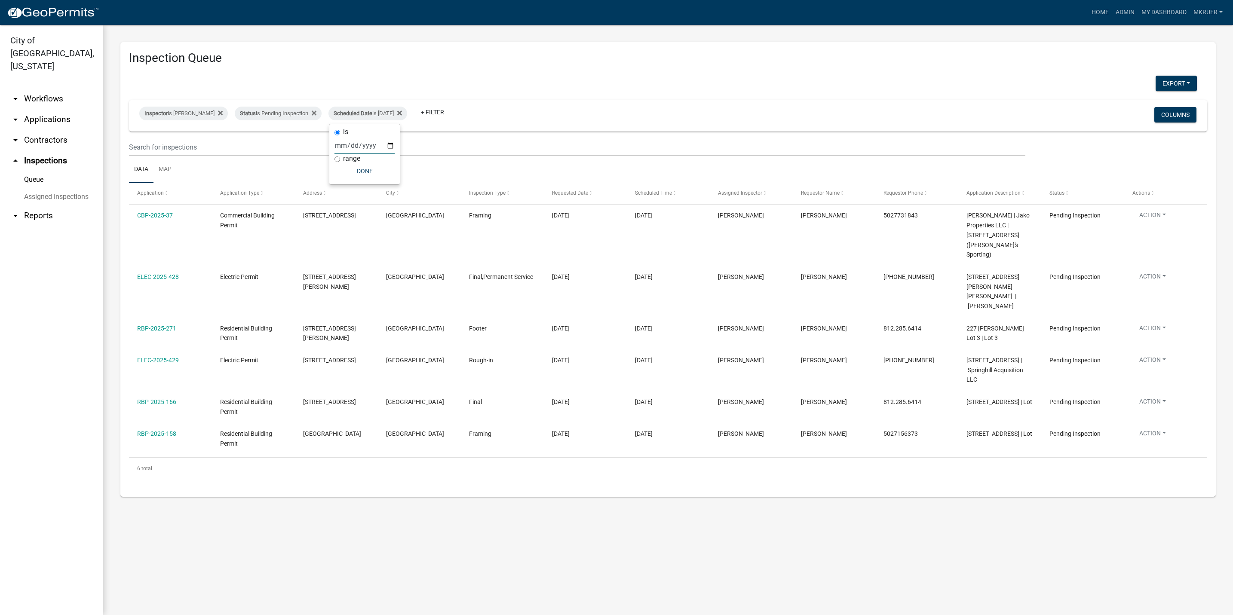
click at [552, 84] on div "Export Excel Format (.xlsx) CSV Format (.csv)" at bounding box center [662, 85] width 1080 height 18
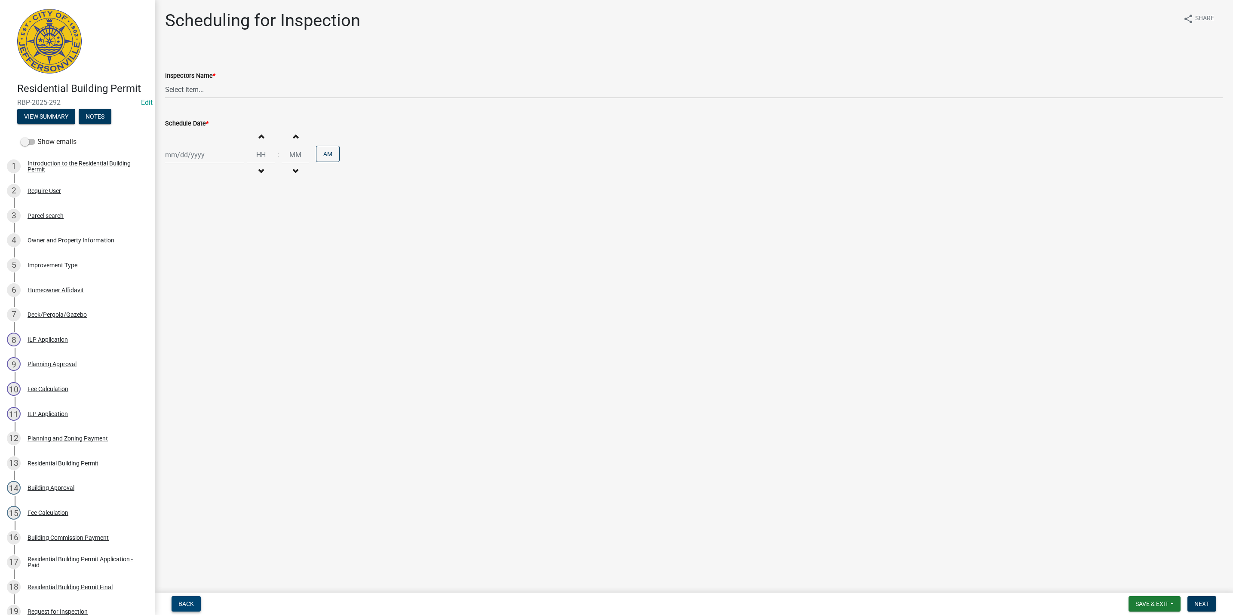
click at [179, 604] on span "Back" at bounding box center [185, 603] width 15 height 7
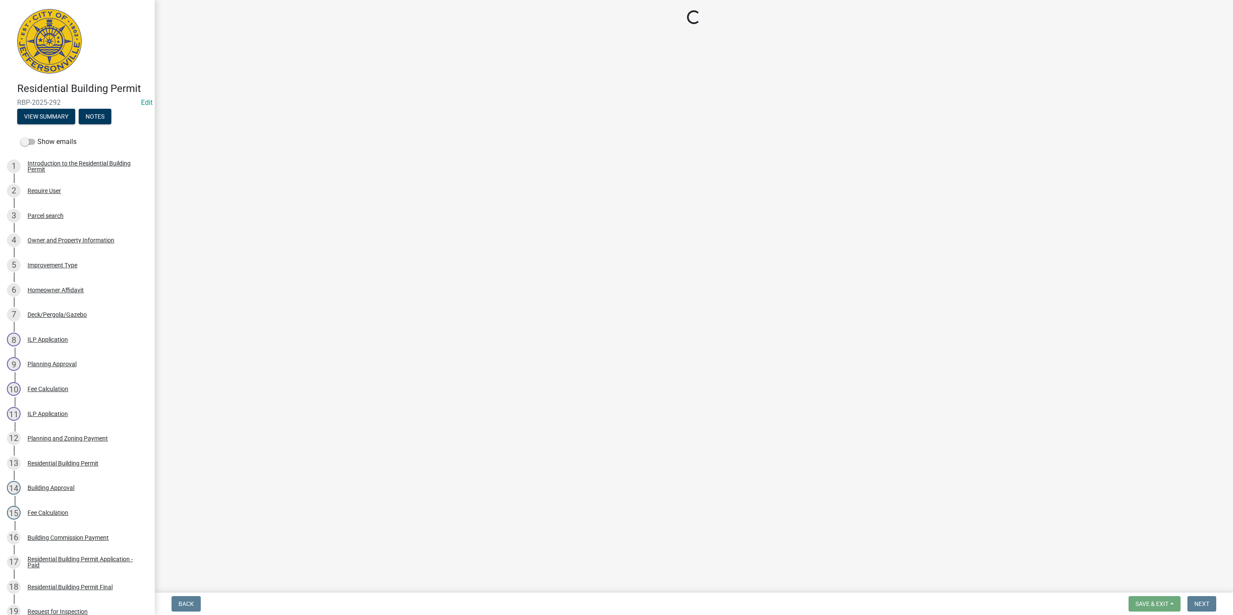
select select "5905b6c6-73a3-4561-9a25-e231032c58c8"
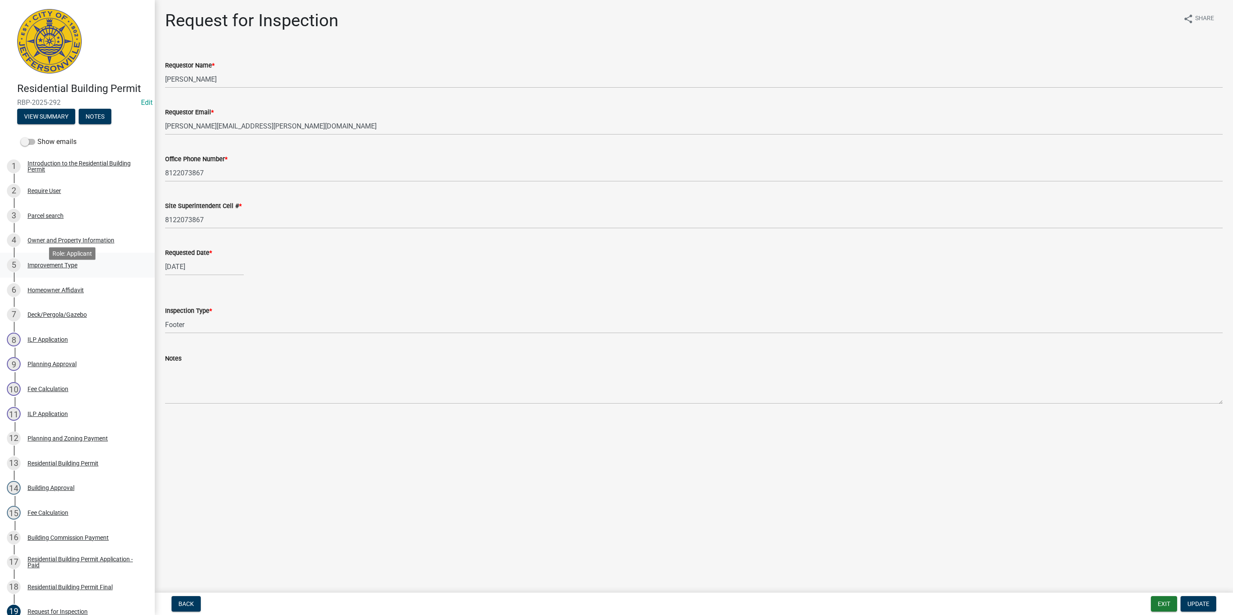
click at [46, 268] on div "Improvement Type" at bounding box center [53, 265] width 50 height 6
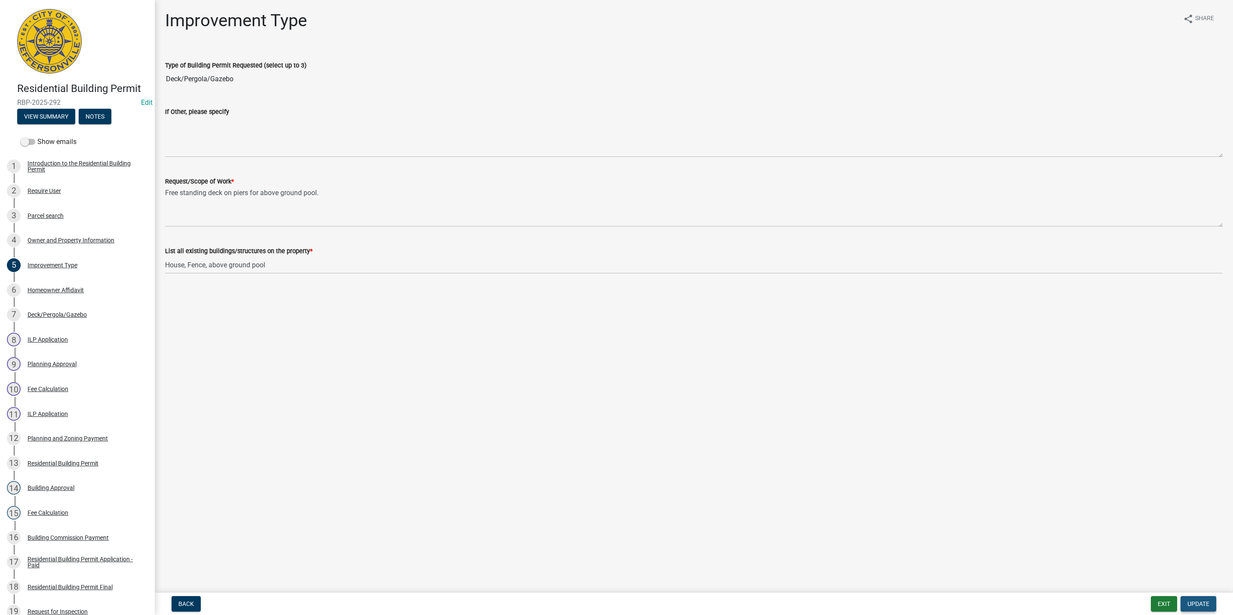
click at [1200, 600] on button "Update" at bounding box center [1198, 603] width 36 height 15
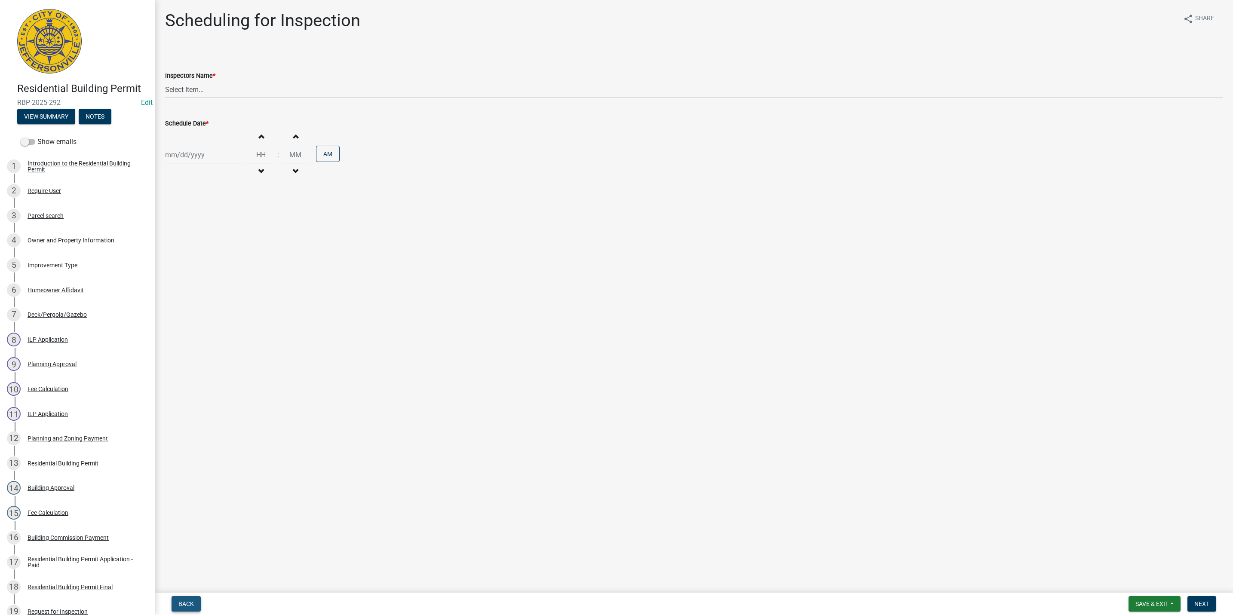
click at [185, 604] on span "Back" at bounding box center [185, 603] width 15 height 7
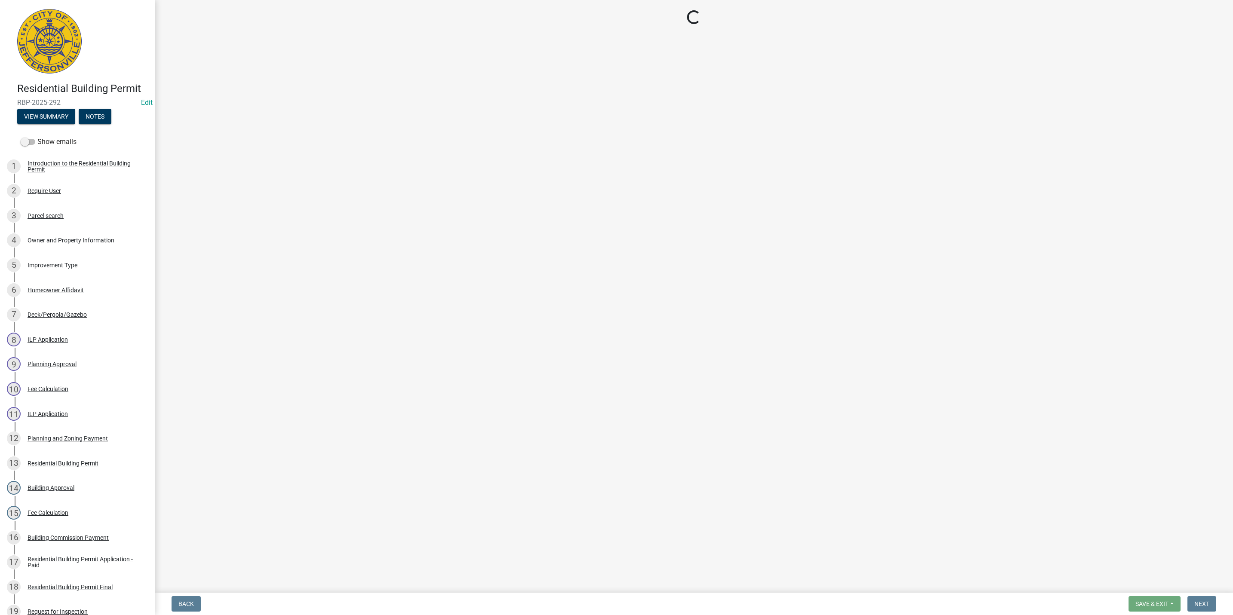
select select "5905b6c6-73a3-4561-9a25-e231032c58c8"
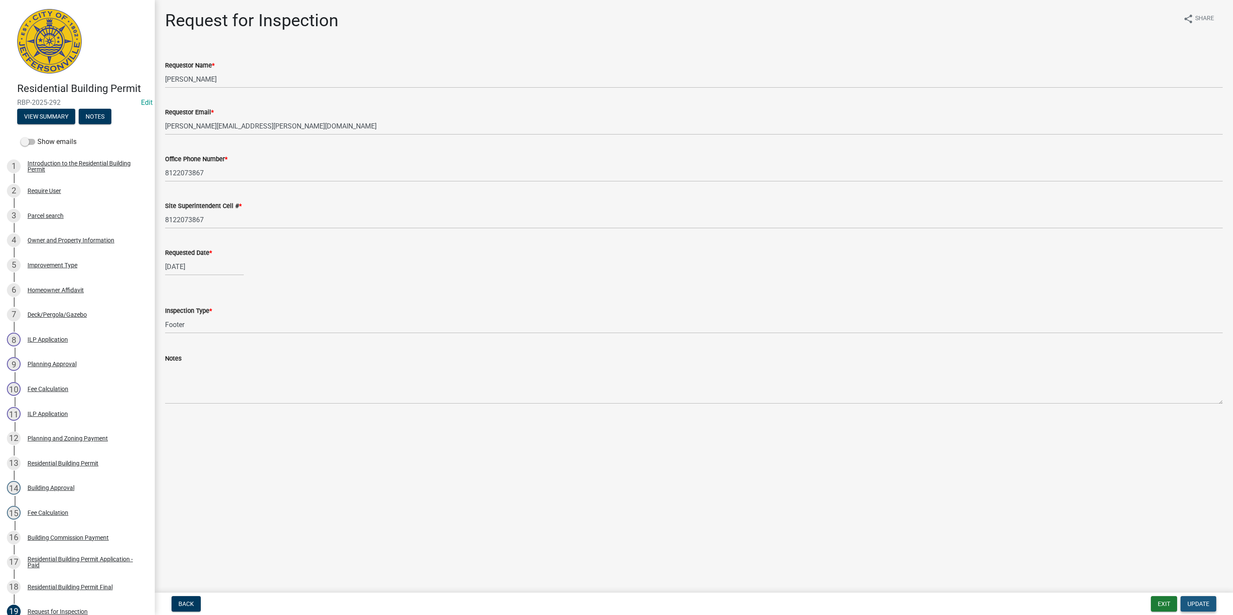
click at [1198, 607] on button "Update" at bounding box center [1198, 603] width 36 height 15
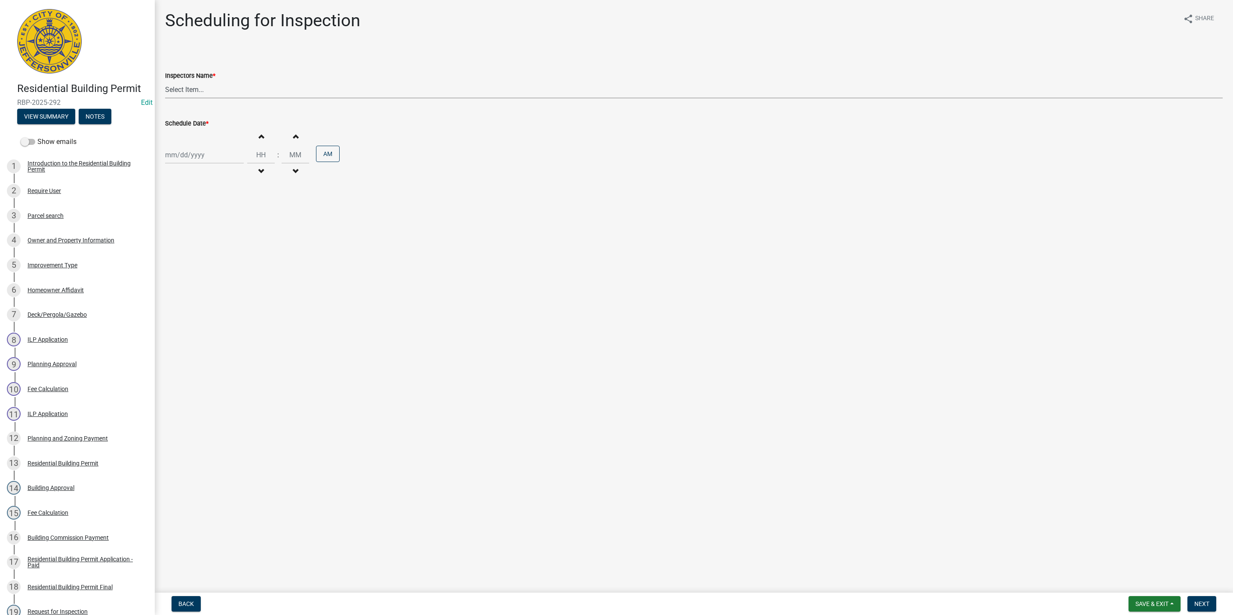
click at [203, 90] on select "Select Item... jramsey (Jeremy Ramsey) MaryFrey (Mary Frey) mkruer (Mike Kruer)…" at bounding box center [693, 90] width 1057 height 18
select select "fdb3bcc6-ce93-4663-8a18-5c08884dd177"
click at [165, 81] on select "Select Item... jramsey (Jeremy Ramsey) MaryFrey (Mary Frey) mkruer (Mike Kruer)…" at bounding box center [693, 90] width 1057 height 18
select select "8"
select select "2025"
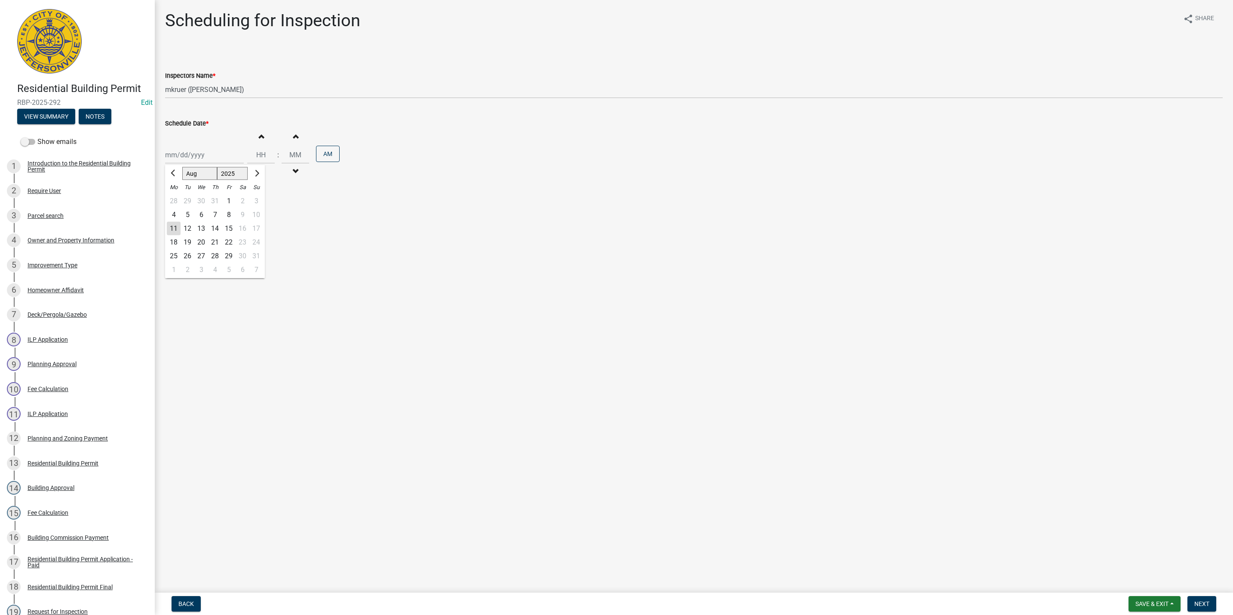
click at [187, 156] on div "[PERSON_NAME] Feb Mar Apr [PERSON_NAME][DATE] Oct Nov [DATE] 1526 1527 1528 152…" at bounding box center [204, 155] width 79 height 18
click at [173, 227] on div "11" at bounding box center [174, 229] width 14 height 14
type input "[DATE]"
click at [1204, 603] on span "Next" at bounding box center [1201, 603] width 15 height 7
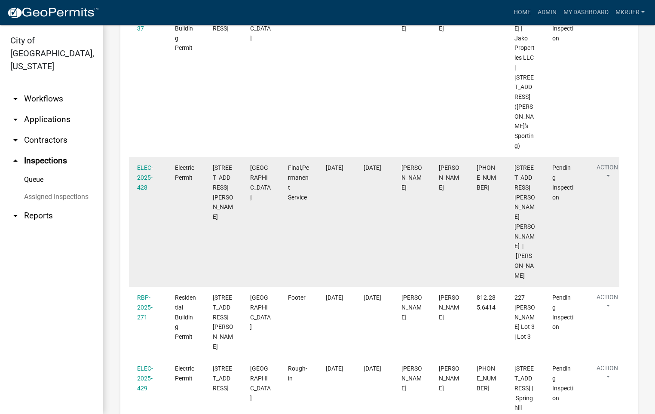
scroll to position [217, 0]
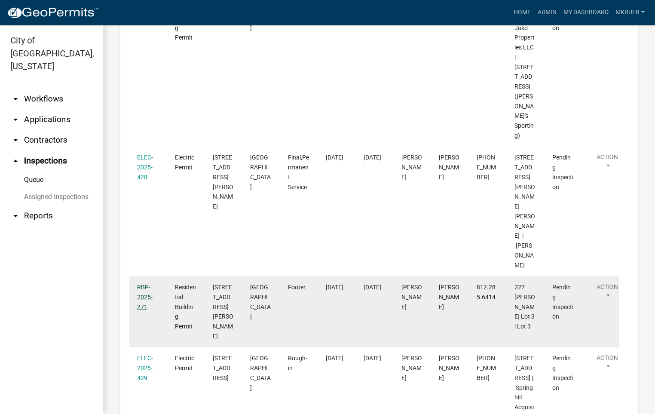
click at [141, 284] on link "RBP-2025-271" at bounding box center [144, 297] width 15 height 27
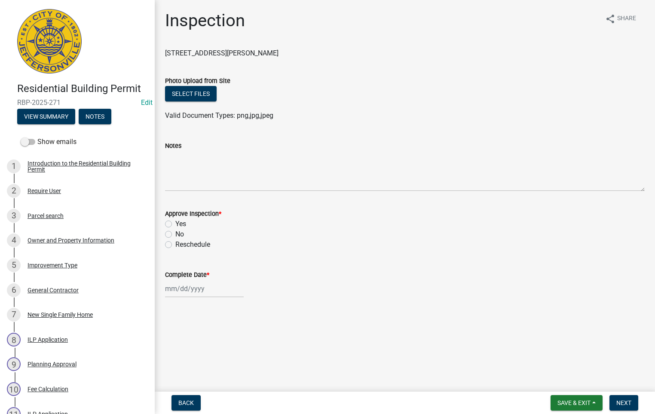
click at [175, 224] on label "Yes" at bounding box center [180, 224] width 11 height 10
click at [175, 224] on input "Yes" at bounding box center [178, 222] width 6 height 6
radio input "true"
select select "8"
select select "2025"
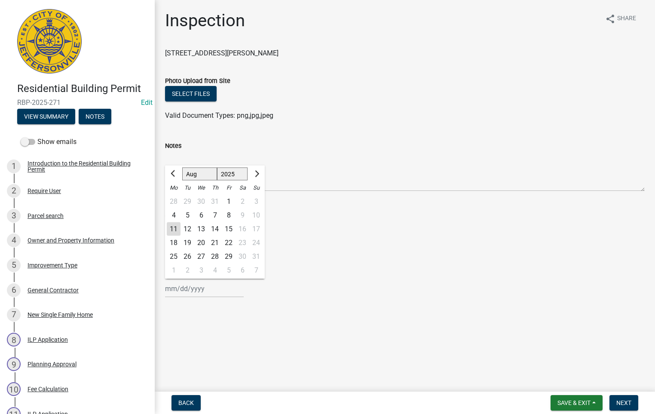
click at [192, 286] on div "[PERSON_NAME] Feb Mar Apr [PERSON_NAME][DATE] Oct Nov [DATE] 1526 1527 1528 152…" at bounding box center [204, 289] width 79 height 18
click at [174, 226] on div "11" at bounding box center [174, 229] width 14 height 14
type input "[DATE]"
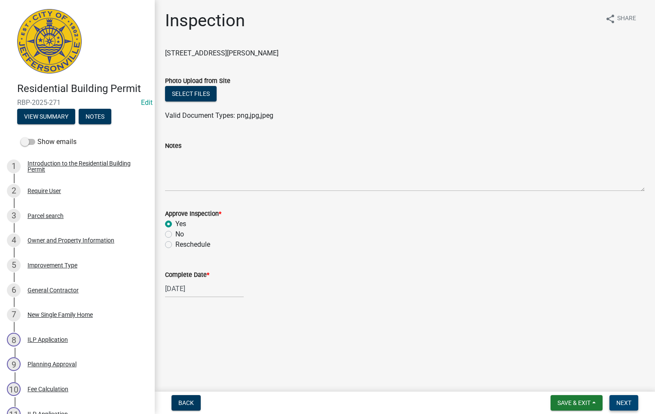
click at [627, 401] on span "Next" at bounding box center [623, 402] width 15 height 7
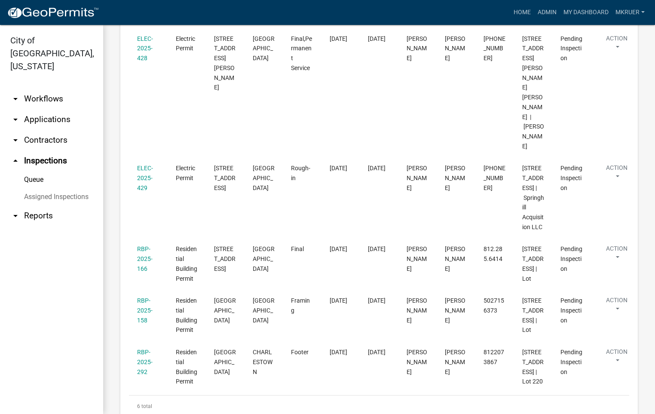
scroll to position [387, 0]
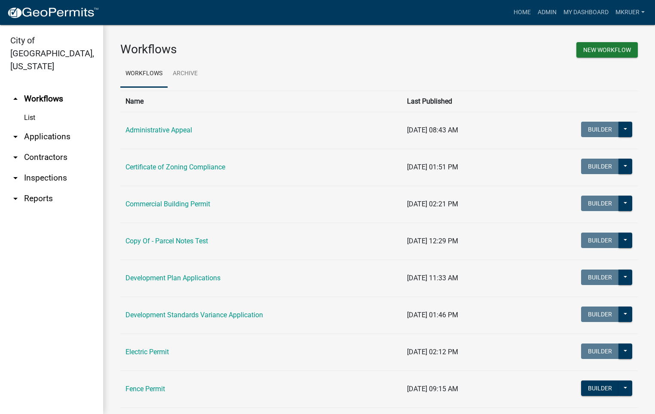
click at [37, 168] on link "arrow_drop_down Inspections" at bounding box center [51, 178] width 103 height 21
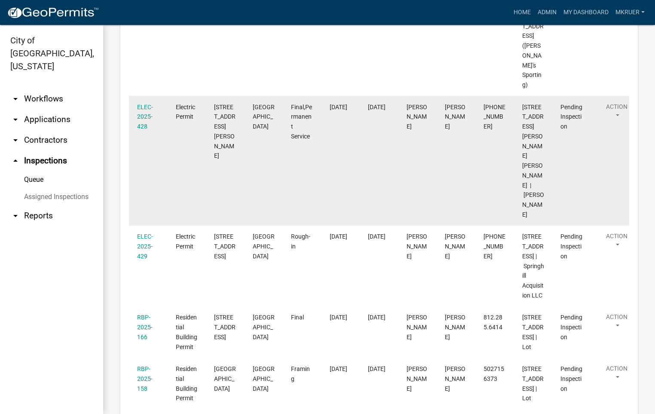
scroll to position [322, 0]
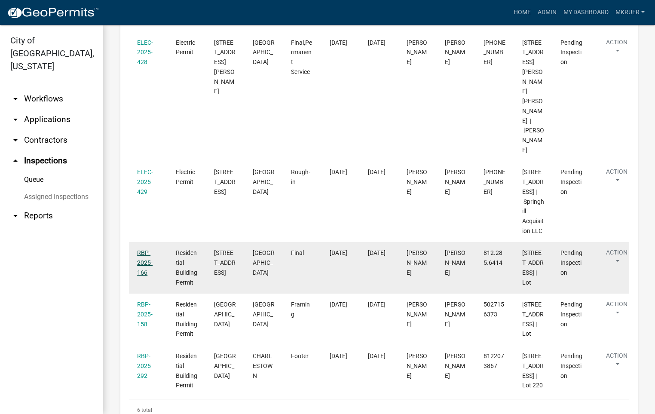
click at [143, 249] on link "RBP-2025-166" at bounding box center [144, 262] width 15 height 27
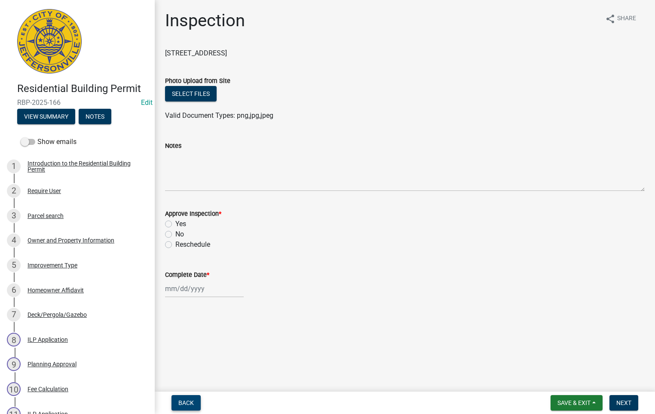
click at [186, 404] on span "Back" at bounding box center [185, 402] width 15 height 7
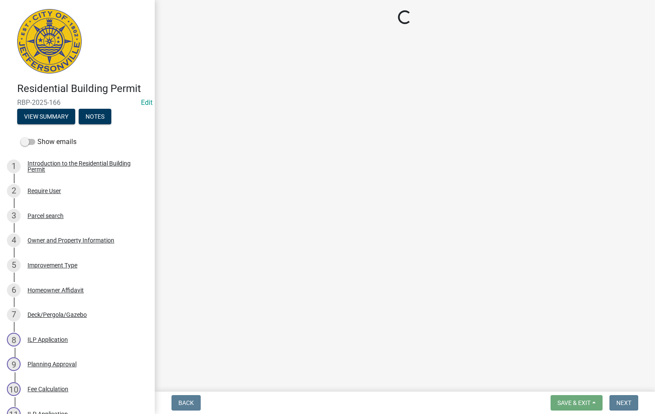
select select "fdb3bcc6-ce93-4663-8a18-5c08884dd177"
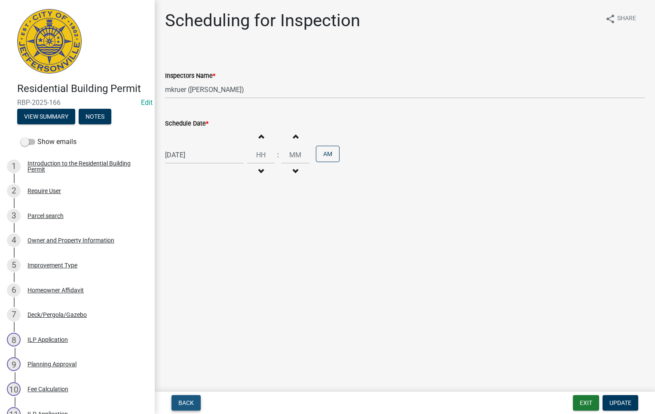
click at [186, 404] on span "Back" at bounding box center [185, 402] width 15 height 7
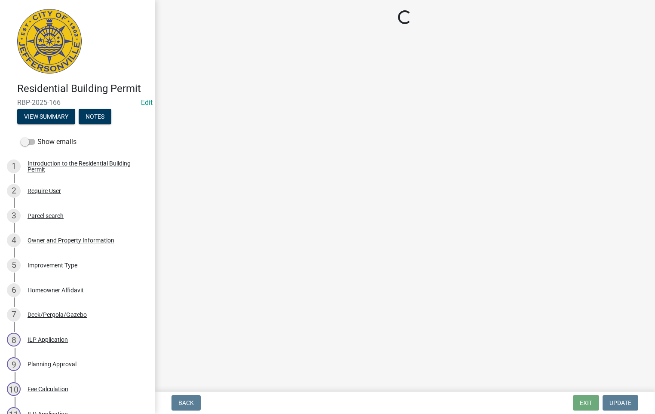
select select "8ea0f6e5-dde7-4881-a999-02519822ccbf"
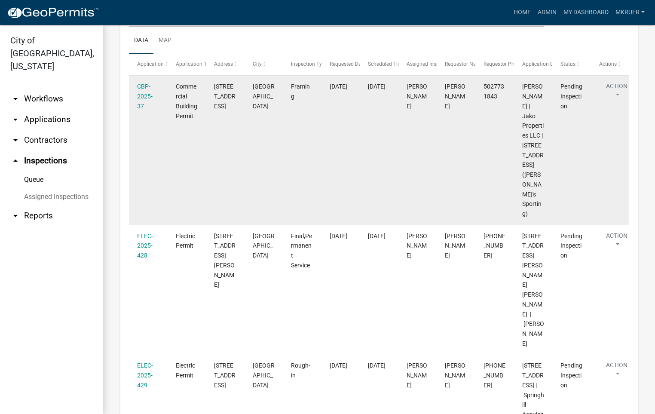
scroll to position [258, 0]
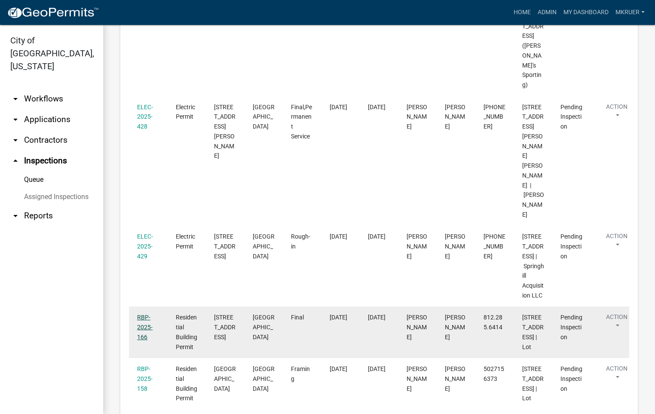
click at [142, 314] on link "RBP-2025-166" at bounding box center [144, 327] width 15 height 27
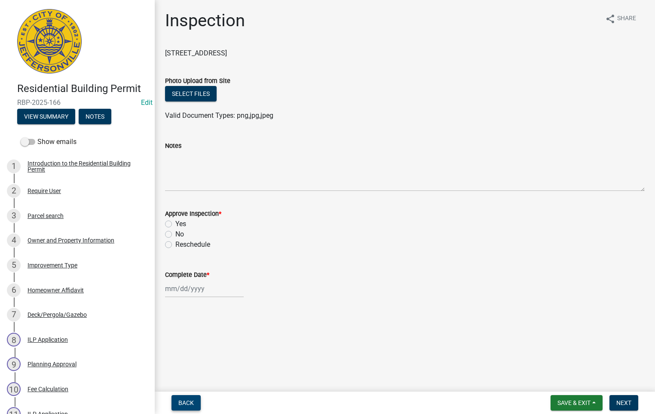
click at [182, 400] on span "Back" at bounding box center [185, 402] width 15 height 7
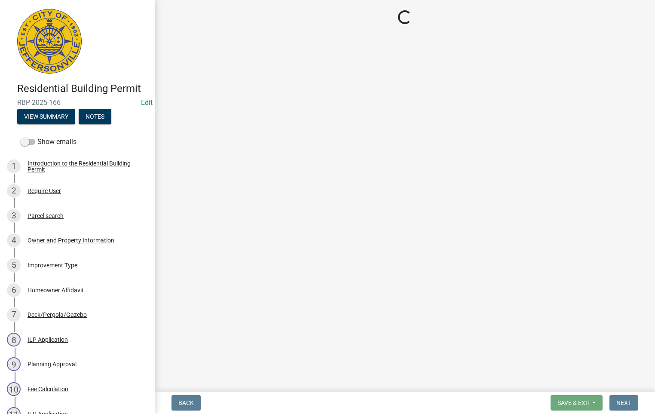
select select "fdb3bcc6-ce93-4663-8a18-5c08884dd177"
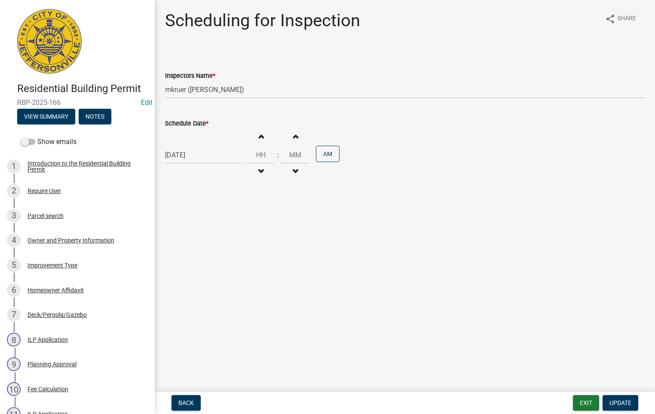
click at [190, 153] on div "[DATE]" at bounding box center [204, 155] width 79 height 18
select select "8"
select select "2025"
click at [190, 227] on div "12" at bounding box center [188, 229] width 14 height 14
type input "[DATE]"
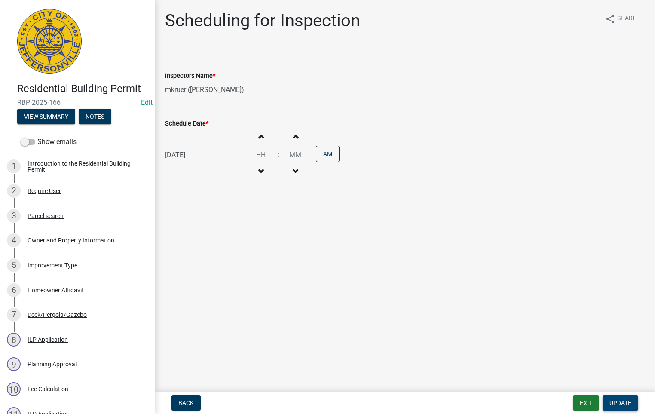
click at [619, 404] on span "Update" at bounding box center [620, 402] width 22 height 7
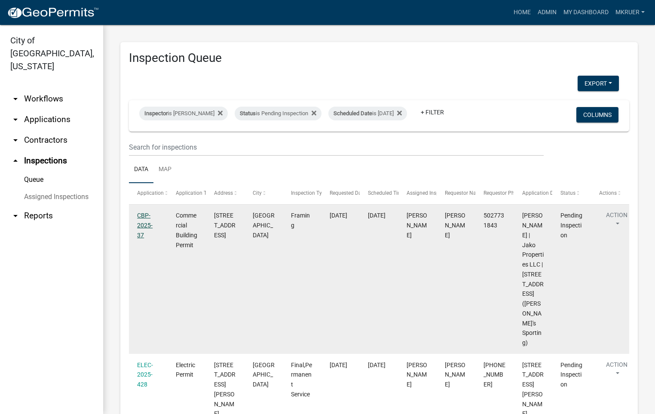
click at [140, 224] on link "CBP-2025-37" at bounding box center [144, 225] width 15 height 27
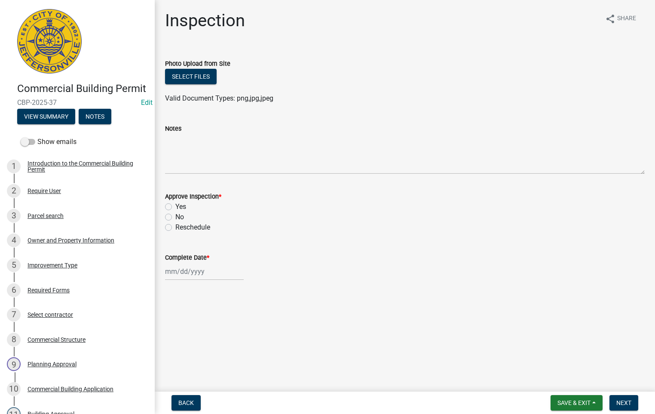
click at [175, 208] on label "Yes" at bounding box center [180, 207] width 11 height 10
click at [175, 207] on input "Yes" at bounding box center [178, 205] width 6 height 6
radio input "true"
click at [178, 273] on div at bounding box center [204, 272] width 79 height 18
select select "8"
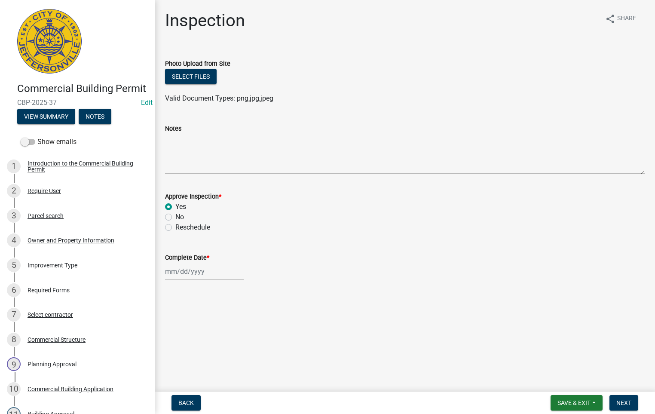
select select "2025"
click at [174, 209] on div "11" at bounding box center [174, 212] width 14 height 14
type input "[DATE]"
click at [625, 398] on button "Next" at bounding box center [623, 402] width 29 height 15
